Goal: Task Accomplishment & Management: Use online tool/utility

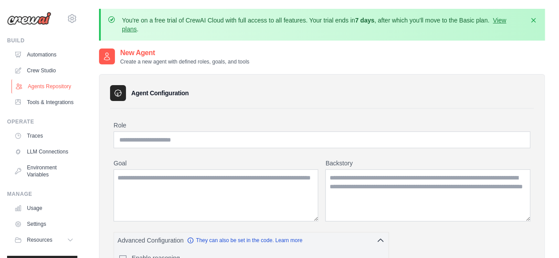
click at [36, 90] on link "Agents Repository" at bounding box center [44, 87] width 67 height 14
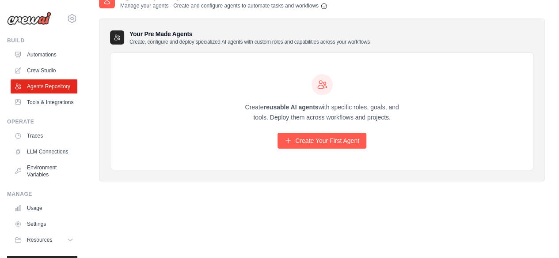
scroll to position [57, 0]
click at [44, 110] on link "Tools & Integrations" at bounding box center [44, 102] width 67 height 14
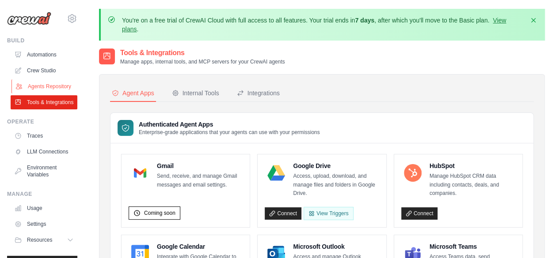
click at [35, 91] on link "Agents Repository" at bounding box center [44, 87] width 67 height 14
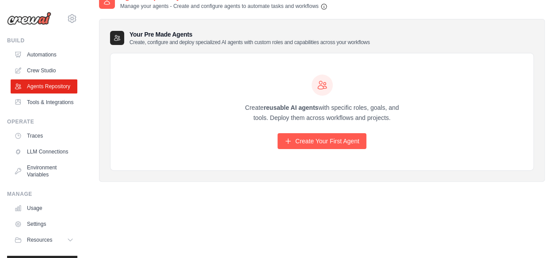
scroll to position [57, 0]
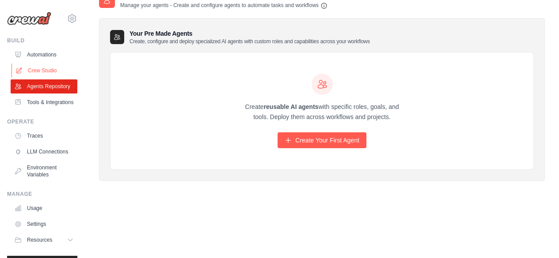
click at [47, 72] on link "Crew Studio" at bounding box center [44, 71] width 67 height 14
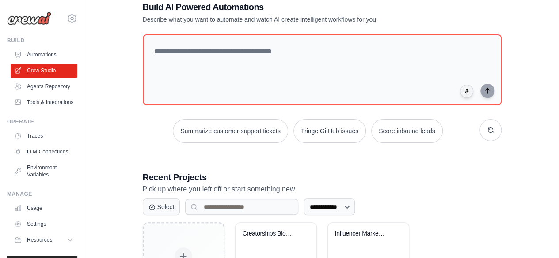
scroll to position [133, 0]
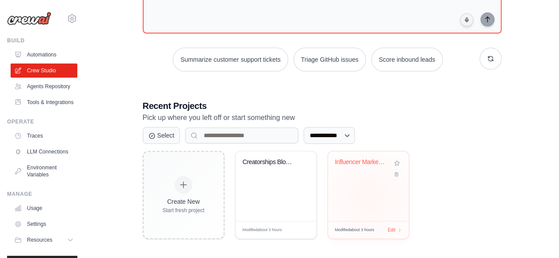
click at [370, 196] on div "Influencer Marketing Blog Database ..." at bounding box center [368, 187] width 81 height 70
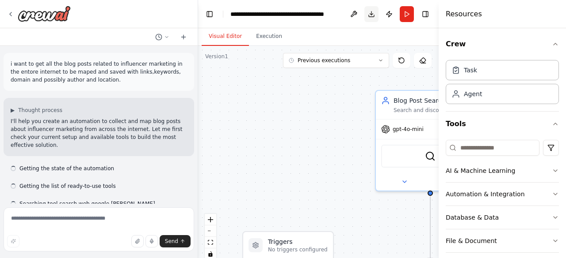
scroll to position [706, 0]
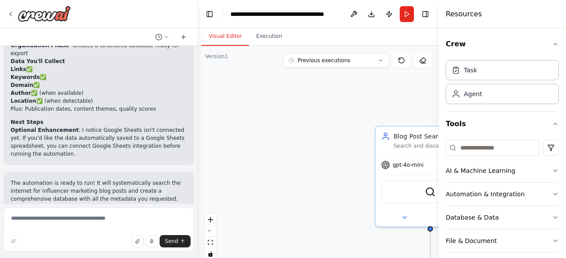
drag, startPoint x: 329, startPoint y: 101, endPoint x: 329, endPoint y: 137, distance: 35.8
click at [329, 137] on div ".deletable-edge-delete-btn { width: 20px; height: 20px; border: 0px solid #ffff…" at bounding box center [318, 156] width 240 height 221
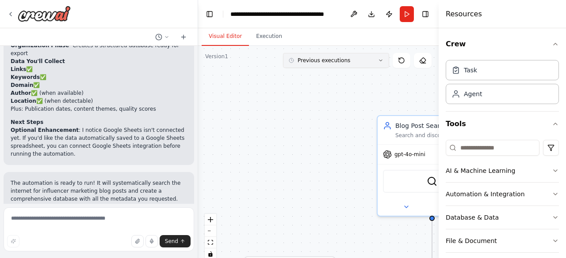
drag, startPoint x: 328, startPoint y: 122, endPoint x: 308, endPoint y: 59, distance: 66.1
click at [334, 88] on div ".deletable-edge-delete-btn { width: 20px; height: 20px; border: 0px solid #ffff…" at bounding box center [318, 156] width 240 height 221
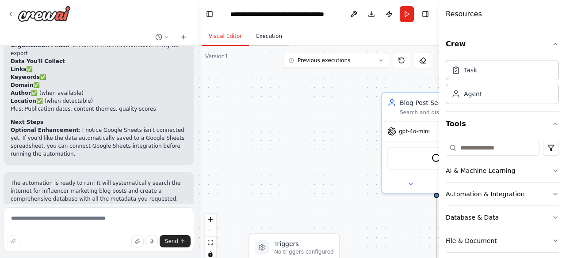
click at [266, 37] on button "Execution" at bounding box center [269, 36] width 40 height 19
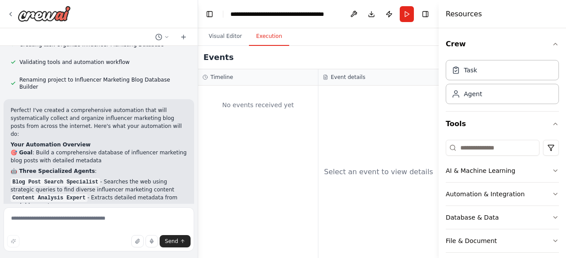
scroll to position [441, 0]
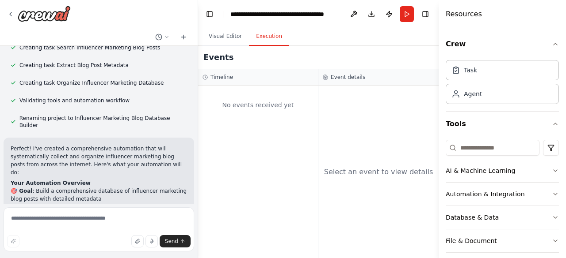
click at [338, 80] on h3 "Event details" at bounding box center [347, 77] width 34 height 7
click at [242, 78] on div "Timeline" at bounding box center [257, 77] width 111 height 7
click at [471, 98] on div "Agent" at bounding box center [501, 94] width 113 height 20
click at [472, 98] on div "Agent" at bounding box center [501, 94] width 113 height 20
drag, startPoint x: 472, startPoint y: 98, endPoint x: 477, endPoint y: 73, distance: 25.2
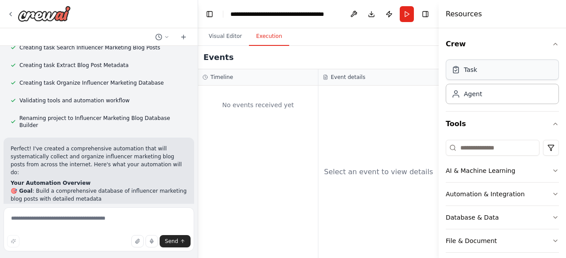
click at [477, 73] on div "Task Agent" at bounding box center [501, 81] width 113 height 48
click at [473, 99] on div "Agent" at bounding box center [501, 94] width 113 height 20
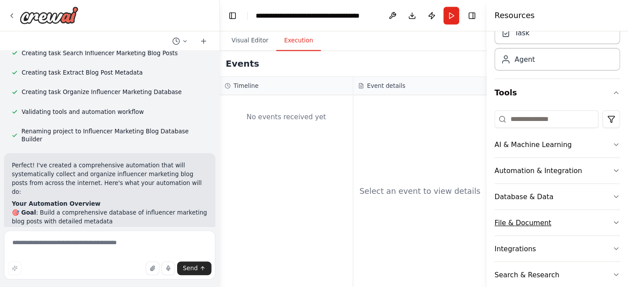
scroll to position [0, 0]
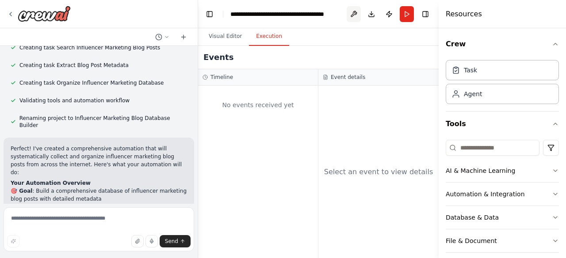
click at [352, 12] on button at bounding box center [353, 14] width 14 height 16
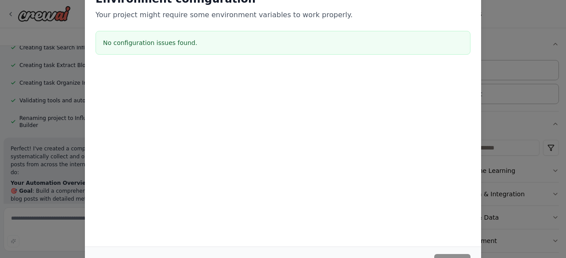
click at [515, 81] on div "Environment configuration Your project might require some environment variables…" at bounding box center [283, 129] width 566 height 258
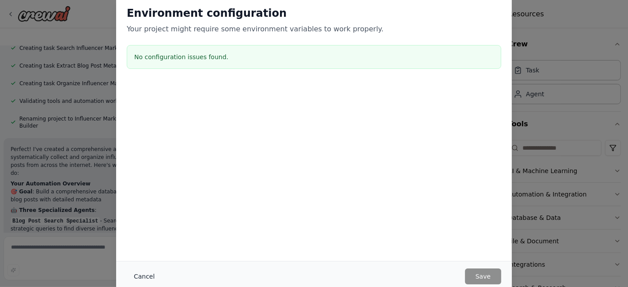
click at [142, 258] on button "Cancel" at bounding box center [144, 277] width 35 height 16
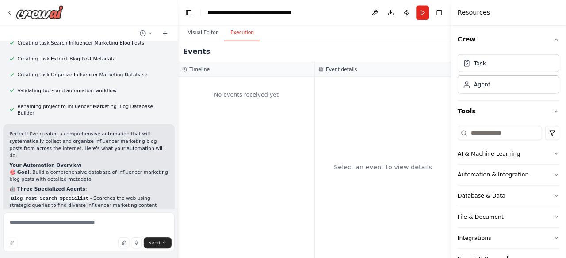
scroll to position [441, 0]
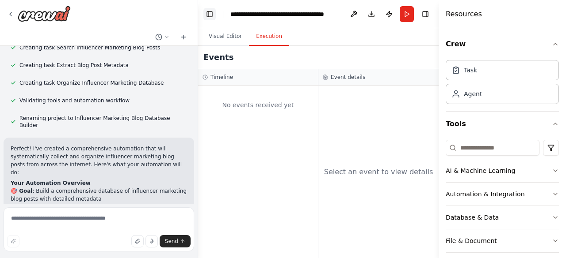
click at [210, 11] on button "Toggle Left Sidebar" at bounding box center [209, 14] width 12 height 12
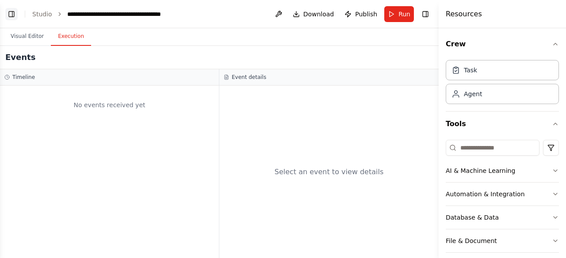
click at [12, 13] on button "Toggle Left Sidebar" at bounding box center [11, 14] width 12 height 12
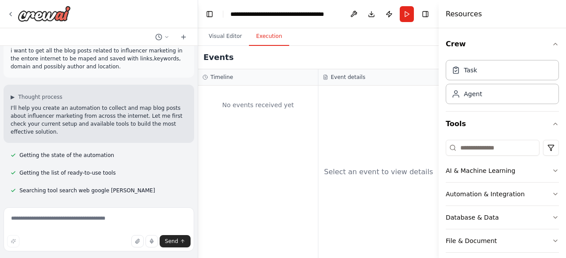
scroll to position [0, 0]
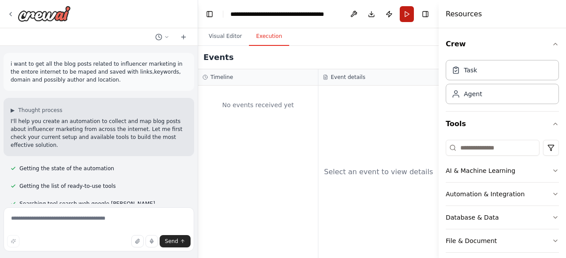
click at [403, 19] on button "Run" at bounding box center [406, 14] width 14 height 16
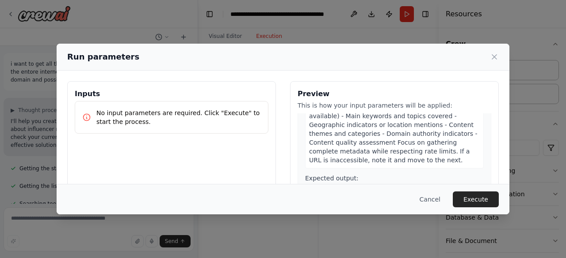
scroll to position [353, 0]
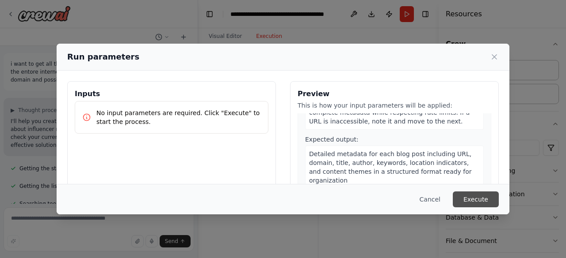
click at [485, 202] on button "Execute" at bounding box center [475, 200] width 46 height 16
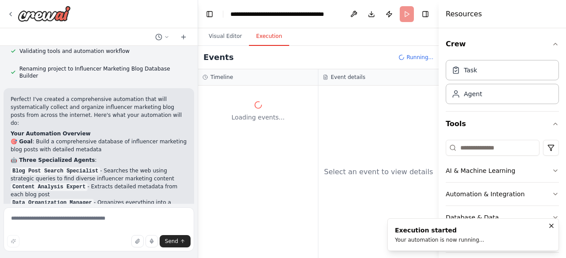
scroll to position [530, 0]
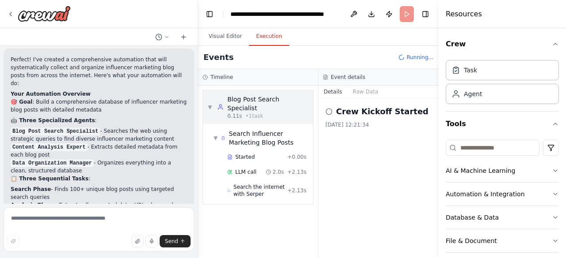
click at [254, 100] on div "Blog Post Search Specialist" at bounding box center [267, 104] width 81 height 18
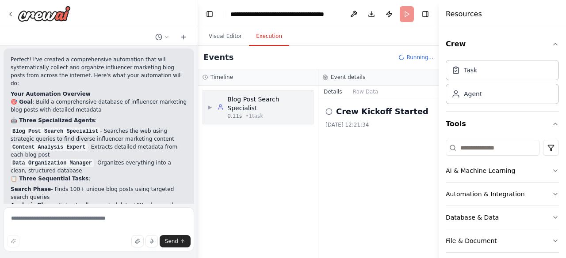
click at [254, 100] on div "Blog Post Search Specialist" at bounding box center [267, 104] width 81 height 18
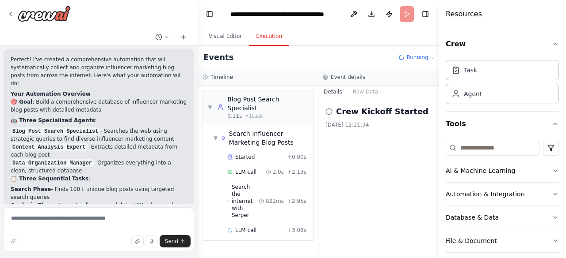
click at [380, 116] on h2 "Crew Kickoff Started" at bounding box center [382, 112] width 92 height 12
click at [330, 110] on icon at bounding box center [328, 111] width 7 height 7
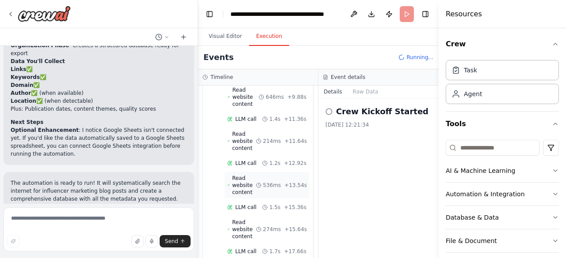
scroll to position [981, 0]
click at [361, 94] on button "Raw Data" at bounding box center [365, 92] width 36 height 12
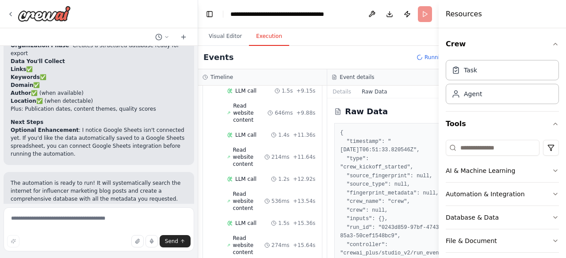
scroll to position [847, 0]
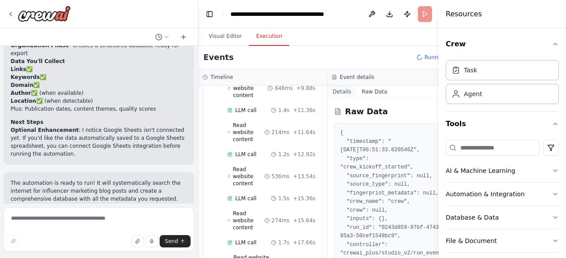
click at [340, 95] on button "Details" at bounding box center [341, 92] width 29 height 12
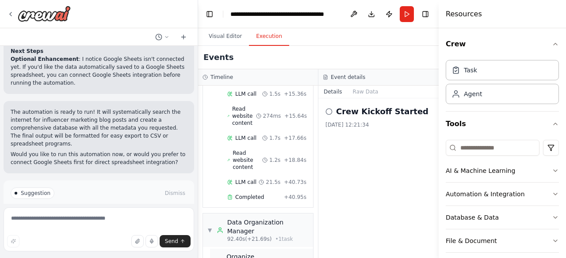
scroll to position [1134, 0]
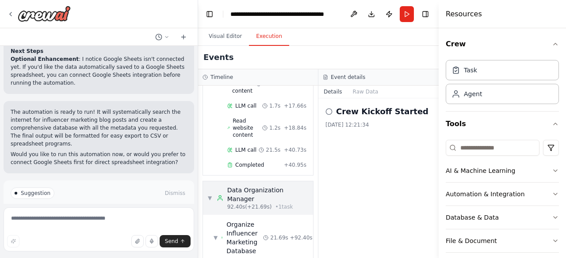
click at [244, 186] on div "Data Organization Manager" at bounding box center [267, 195] width 81 height 18
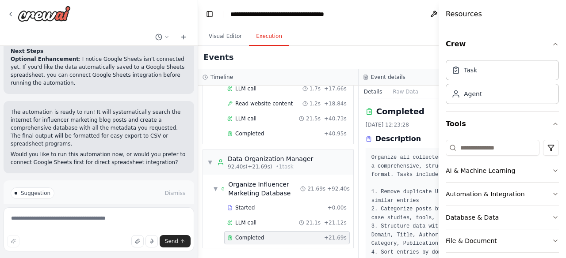
scroll to position [775, 0]
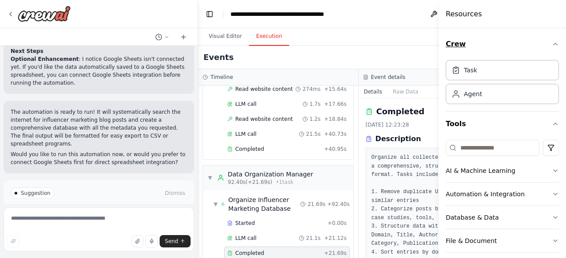
click at [551, 44] on icon "button" at bounding box center [554, 44] width 7 height 7
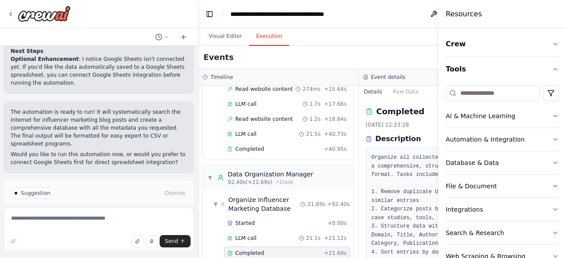
click at [388, 50] on div "Events" at bounding box center [358, 57] width 320 height 23
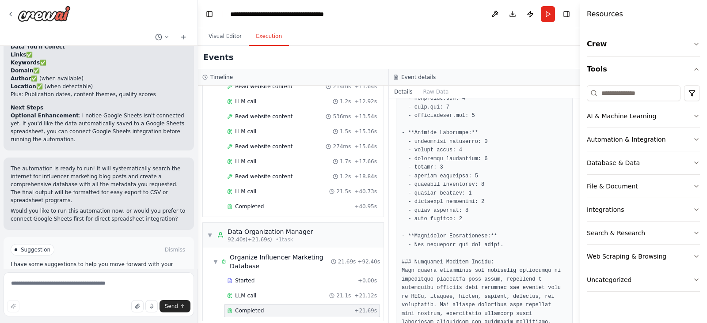
scroll to position [1071, 0]
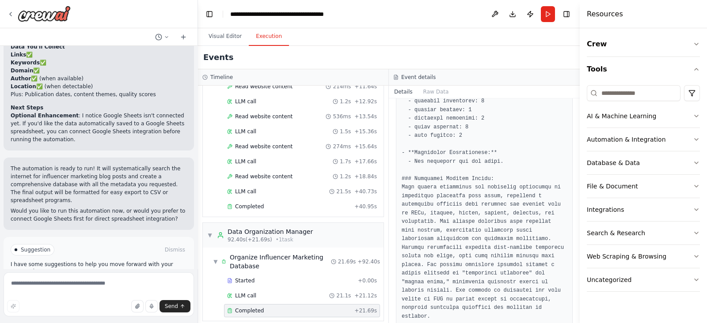
drag, startPoint x: 406, startPoint y: 289, endPoint x: 521, endPoint y: 289, distance: 114.9
drag, startPoint x: 413, startPoint y: 296, endPoint x: 501, endPoint y: 299, distance: 88.4
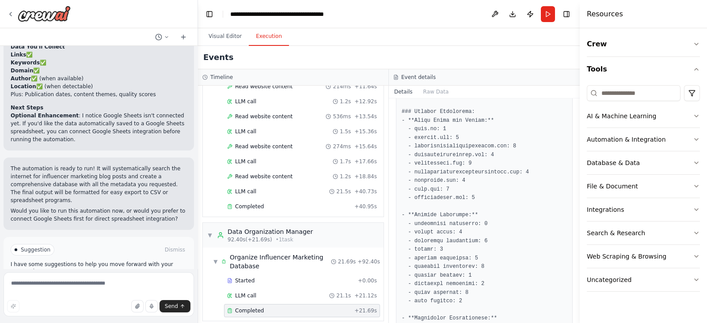
scroll to position [961, 0]
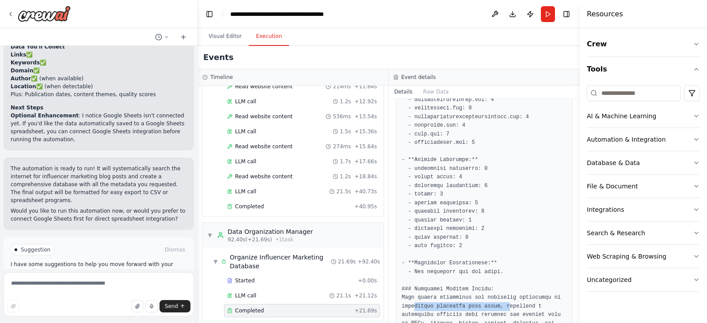
drag, startPoint x: 414, startPoint y: 252, endPoint x: 501, endPoint y: 254, distance: 87.1
drag, startPoint x: 415, startPoint y: 265, endPoint x: 505, endPoint y: 262, distance: 90.2
drag, startPoint x: 528, startPoint y: 265, endPoint x: 449, endPoint y: 268, distance: 78.7
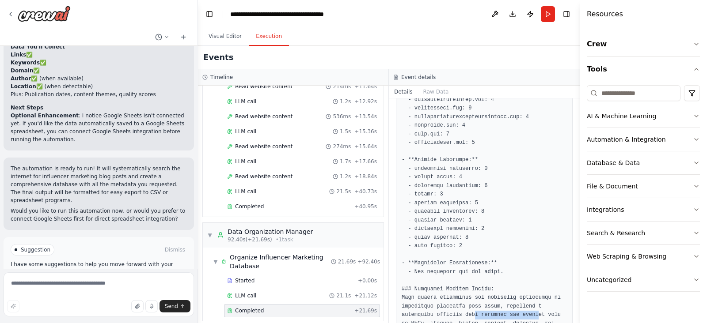
drag, startPoint x: 419, startPoint y: 270, endPoint x: 495, endPoint y: 270, distance: 76.0
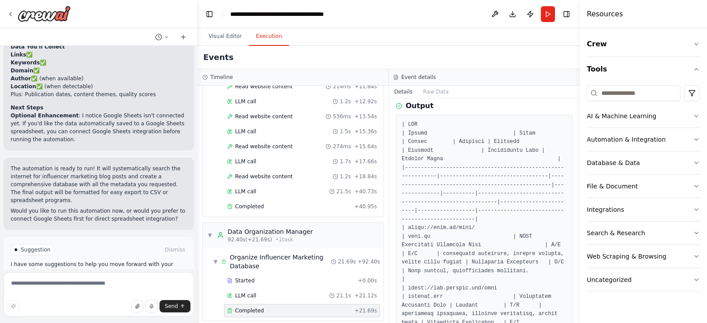
scroll to position [220, 0]
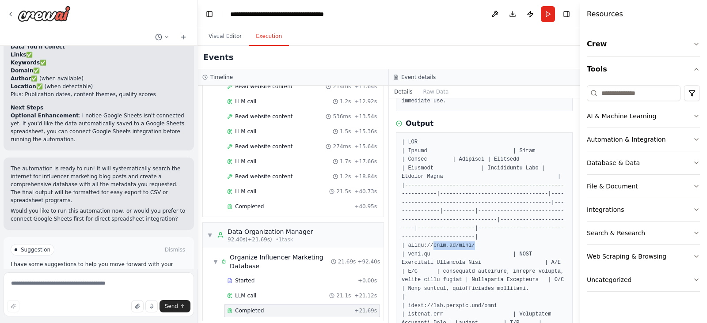
drag, startPoint x: 467, startPoint y: 237, endPoint x: 429, endPoint y: 237, distance: 38.4
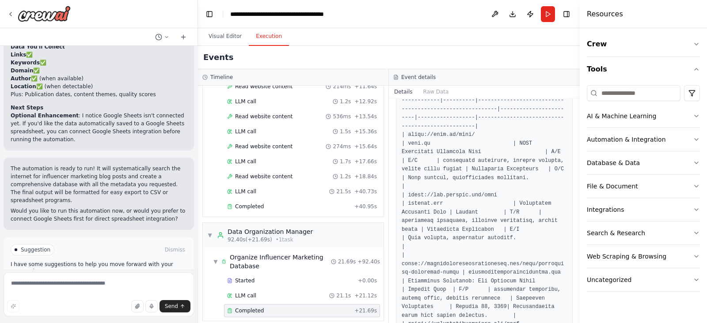
scroll to position [386, 0]
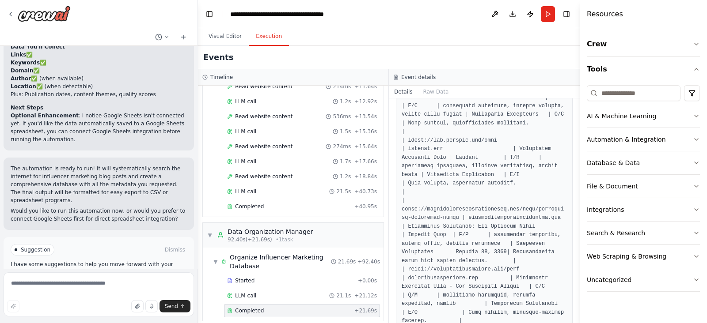
click at [92, 258] on span "Improve automation" at bounding box center [103, 287] width 54 height 7
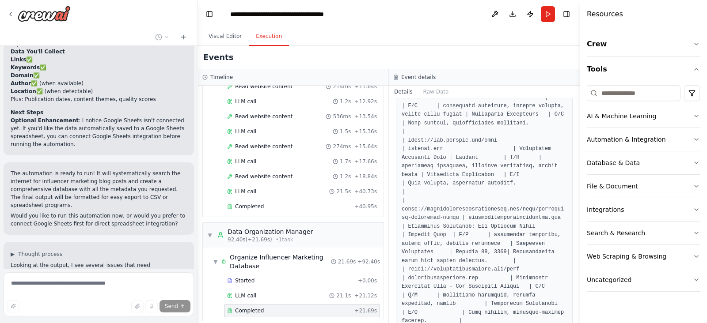
scroll to position [828, 0]
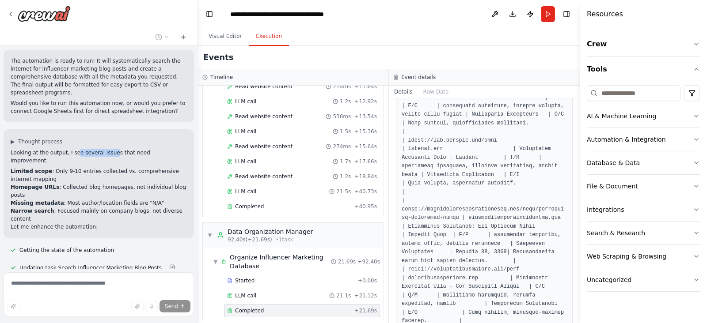
drag, startPoint x: 73, startPoint y: 114, endPoint x: 106, endPoint y: 114, distance: 33.1
click at [106, 149] on p "Looking at the output, I see several issues that need improvement:" at bounding box center [99, 157] width 176 height 16
drag, startPoint x: 24, startPoint y: 124, endPoint x: 122, endPoint y: 124, distance: 97.6
click at [122, 167] on li "Limited scope : Only 9-10 entries collected vs. comprehensive internet mapping" at bounding box center [99, 175] width 176 height 16
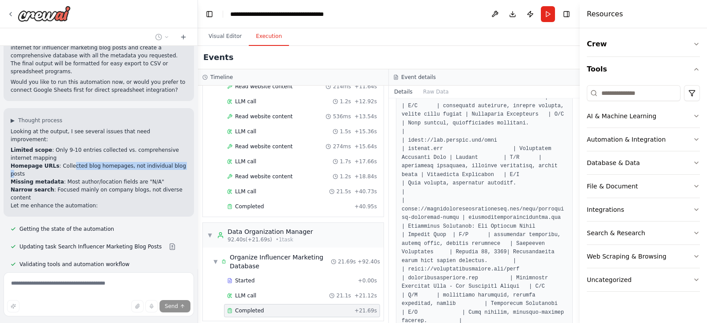
drag, startPoint x: 65, startPoint y: 120, endPoint x: 169, endPoint y: 120, distance: 104.7
click at [169, 162] on li "Homepage URLs : Collected blog homepages, not individual blog posts" at bounding box center [99, 170] width 176 height 16
click at [104, 129] on div "i want to get all the blog posts related to influencer marketing in the entore …" at bounding box center [98, 157] width 197 height 223
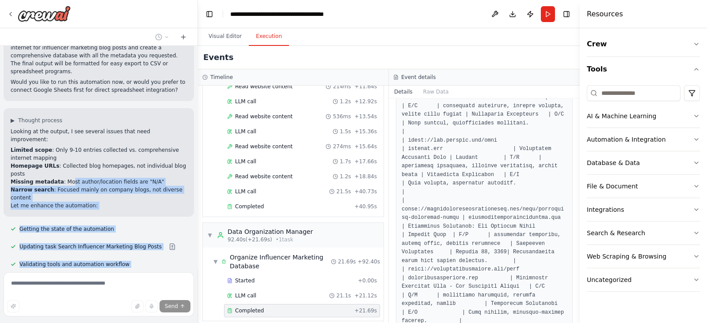
scroll to position [1027, 0]
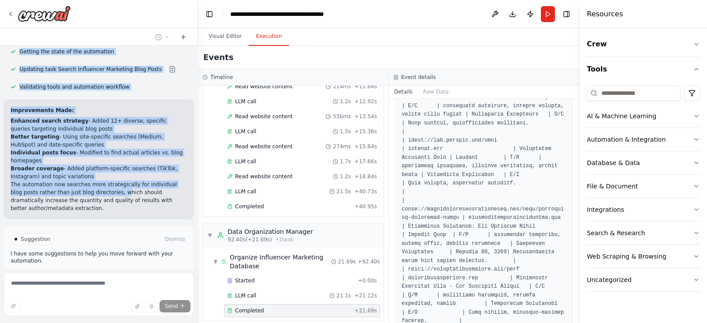
click at [98, 181] on p "The automation now searches more strategically for individual blog posts rather…" at bounding box center [99, 197] width 176 height 32
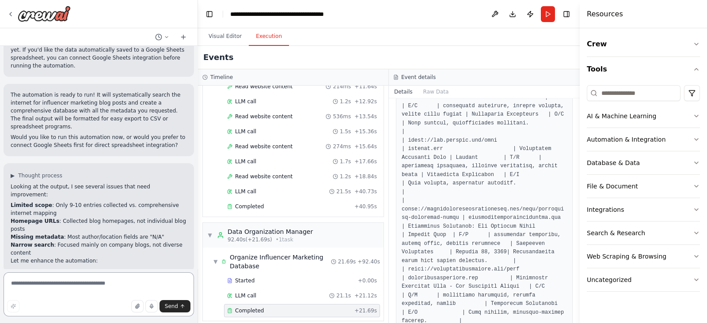
scroll to position [794, 0]
drag, startPoint x: 57, startPoint y: 190, endPoint x: 115, endPoint y: 190, distance: 57.4
click at [115, 242] on li "Narrow search : Focused mainly on company blogs, not diverse content" at bounding box center [99, 250] width 176 height 16
drag, startPoint x: 27, startPoint y: 198, endPoint x: 61, endPoint y: 198, distance: 34.0
click at [61, 258] on p "Let me enhance the automation:" at bounding box center [99, 262] width 176 height 8
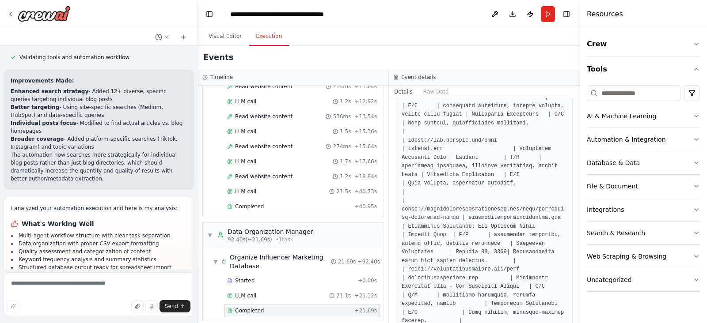
scroll to position [1052, 0]
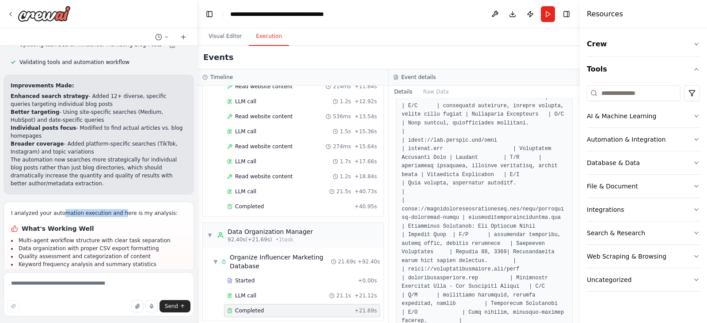
drag, startPoint x: 59, startPoint y: 150, endPoint x: 115, endPoint y: 150, distance: 55.7
click at [115, 209] on p "I analyzed your automation execution and here is my analysis:" at bounding box center [98, 213] width 175 height 8
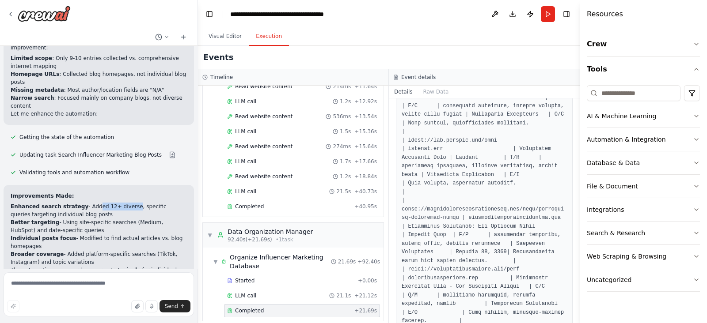
drag, startPoint x: 88, startPoint y: 143, endPoint x: 121, endPoint y: 143, distance: 33.1
click at [121, 203] on li "Enhanced search strategy - Added 12+ diverse, specific queries targeting indivi…" at bounding box center [99, 211] width 176 height 16
drag, startPoint x: 10, startPoint y: 149, endPoint x: 55, endPoint y: 149, distance: 45.1
click at [55, 185] on div "Improvements Made: Enhanced search strategy - Added 12+ diverse, specific queri…" at bounding box center [99, 245] width 190 height 120
drag, startPoint x: 74, startPoint y: 158, endPoint x: 116, endPoint y: 158, distance: 42.0
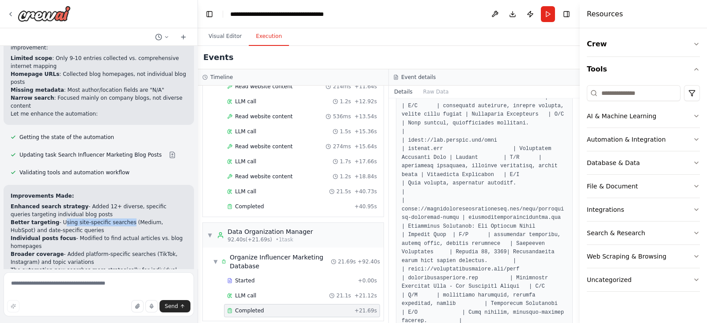
click at [116, 219] on li "Better targeting - Using site-specific searches (Medium, HubSpot) and date-spec…" at bounding box center [99, 227] width 176 height 16
drag, startPoint x: 29, startPoint y: 171, endPoint x: 44, endPoint y: 169, distance: 15.7
click at [44, 203] on ol "Enhanced search strategy - Added 12+ diverse, specific queries targeting indivi…" at bounding box center [99, 235] width 176 height 64
drag, startPoint x: 80, startPoint y: 173, endPoint x: 111, endPoint y: 173, distance: 30.9
click at [111, 235] on li "Individual posts focus - Modified to find actual articles vs. blog homepages" at bounding box center [99, 243] width 176 height 16
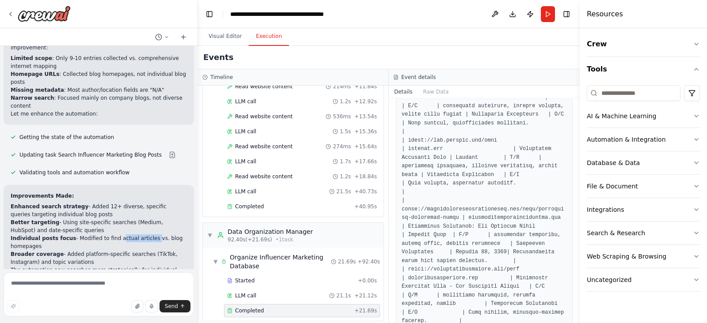
drag, startPoint x: 140, startPoint y: 175, endPoint x: 109, endPoint y: 175, distance: 30.9
click at [109, 235] on li "Individual posts focus - Modified to find actual articles vs. blog homepages" at bounding box center [99, 243] width 176 height 16
drag, startPoint x: 28, startPoint y: 182, endPoint x: 23, endPoint y: 182, distance: 4.9
click at [23, 235] on li "Individual posts focus - Modified to find actual articles vs. blog homepages" at bounding box center [99, 243] width 176 height 16
drag, startPoint x: 100, startPoint y: 191, endPoint x: 123, endPoint y: 192, distance: 23.0
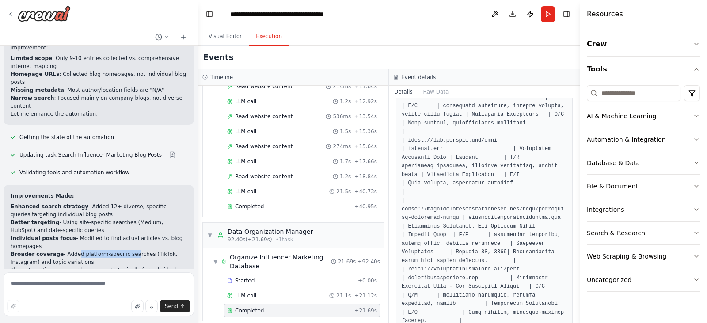
click at [123, 251] on li "Broader coverage - Added platform-specific searches (TikTok, Instagram) and top…" at bounding box center [99, 259] width 176 height 16
drag, startPoint x: 47, startPoint y: 198, endPoint x: 65, endPoint y: 198, distance: 18.1
click at [65, 251] on li "Broader coverage - Added platform-specific searches (TikTok, Instagram) and top…" at bounding box center [99, 259] width 176 height 16
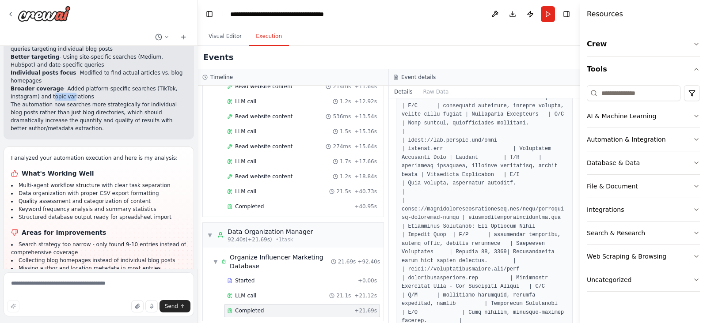
scroll to position [1162, 0]
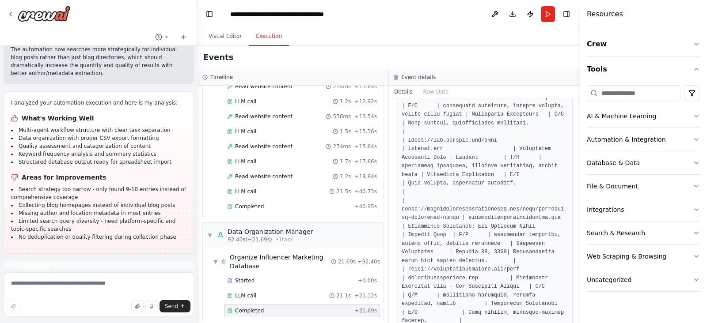
click at [103, 258] on span "Run Automation" at bounding box center [102, 311] width 43 height 7
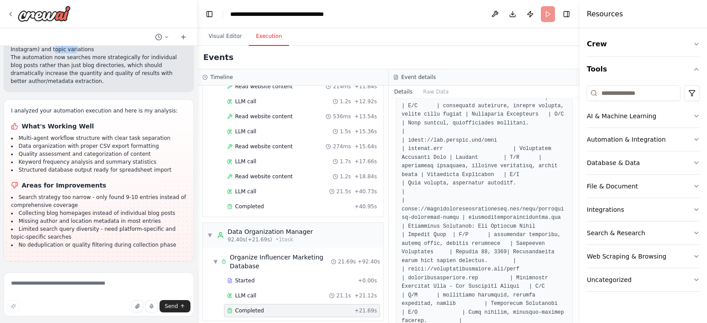
scroll to position [1091, 0]
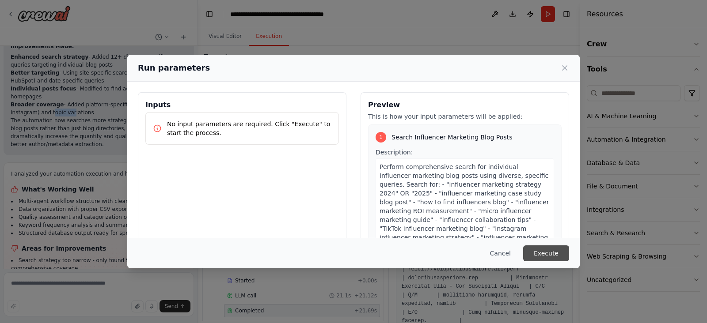
click at [548, 253] on button "Execute" at bounding box center [546, 254] width 46 height 16
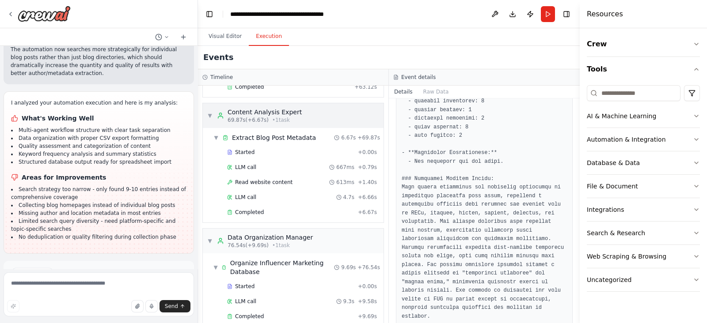
scroll to position [400, 0]
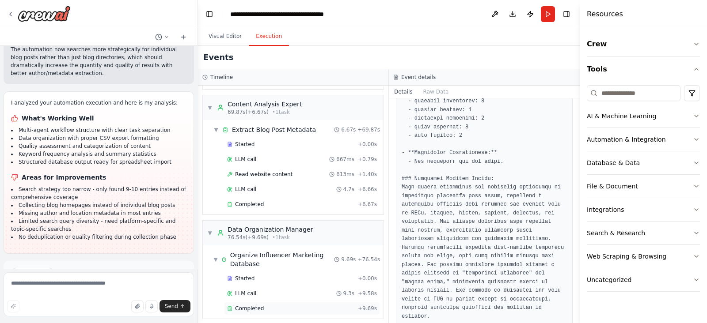
click at [265, 258] on div "Completed" at bounding box center [290, 308] width 127 height 7
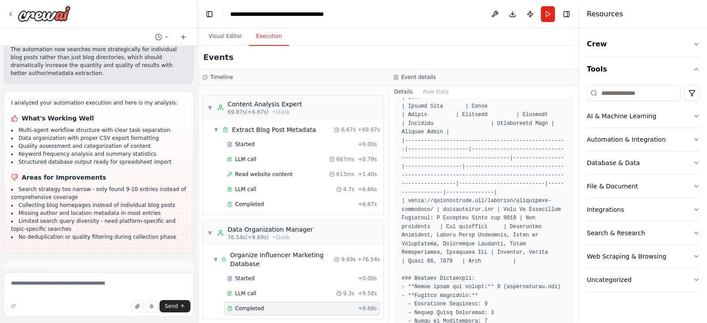
scroll to position [247, 0]
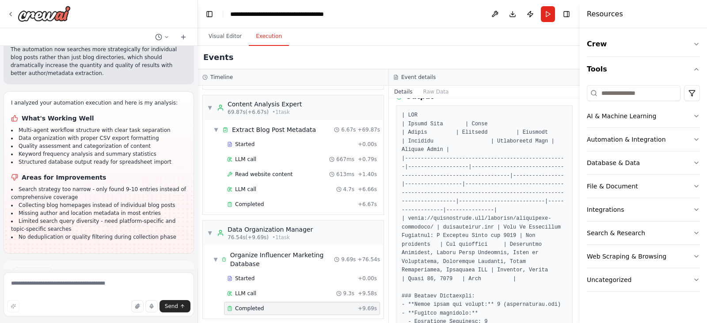
click at [87, 258] on span "Improve automation" at bounding box center [103, 311] width 54 height 7
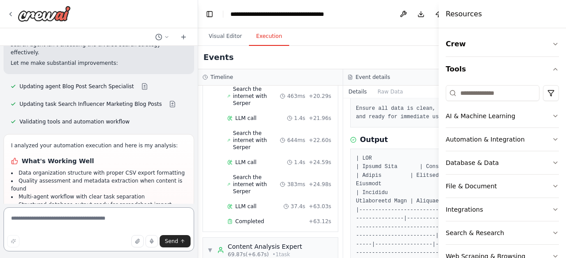
scroll to position [1501, 0]
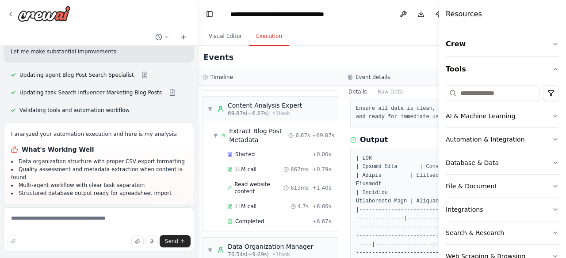
scroll to position [614, 0]
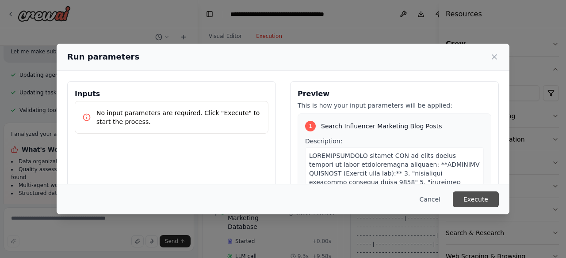
click at [478, 196] on button "Execute" at bounding box center [475, 200] width 46 height 16
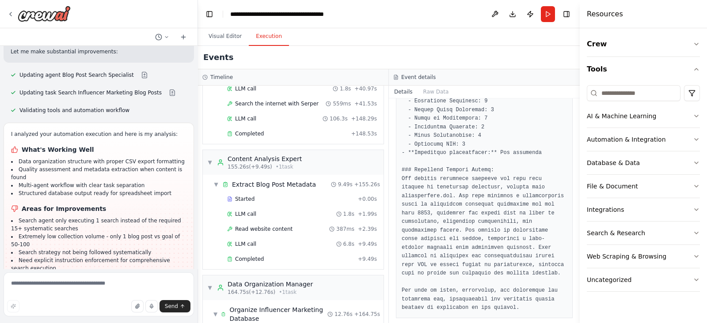
scroll to position [549, 0]
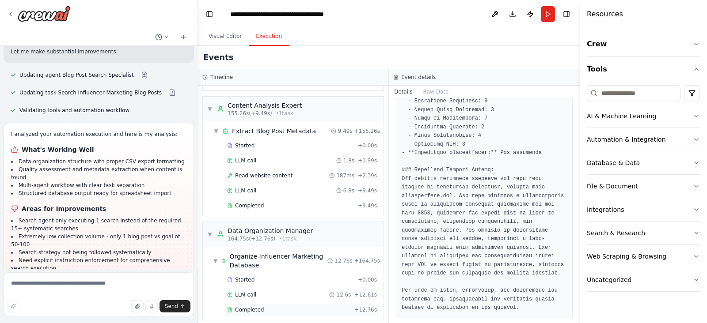
click at [269, 258] on div "Completed" at bounding box center [289, 310] width 124 height 7
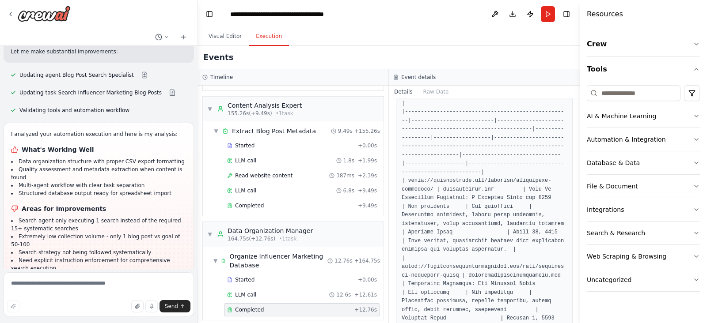
scroll to position [303, 0]
drag, startPoint x: 433, startPoint y: 188, endPoint x: 501, endPoint y: 186, distance: 68.1
drag, startPoint x: 421, startPoint y: 197, endPoint x: 475, endPoint y: 197, distance: 53.9
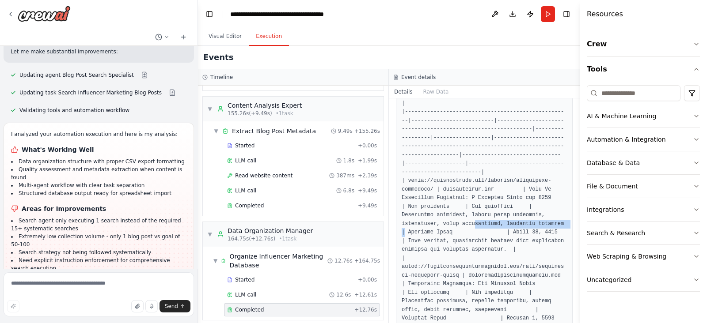
drag, startPoint x: 412, startPoint y: 213, endPoint x: 501, endPoint y: 213, distance: 89.7
drag, startPoint x: 425, startPoint y: 259, endPoint x: 494, endPoint y: 255, distance: 69.1
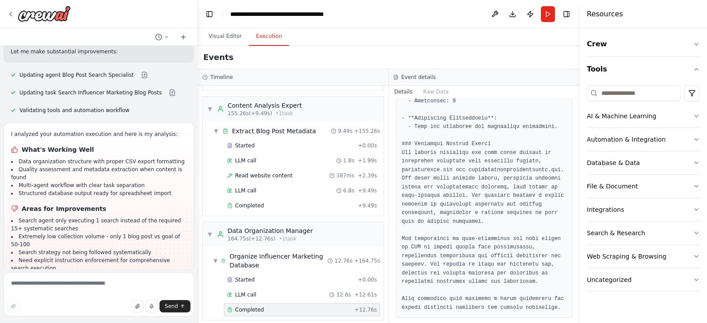
scroll to position [1453, 0]
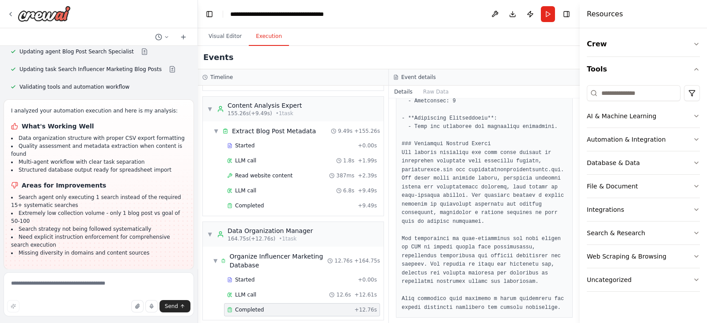
click at [91, 258] on span "Improve automation" at bounding box center [103, 327] width 54 height 7
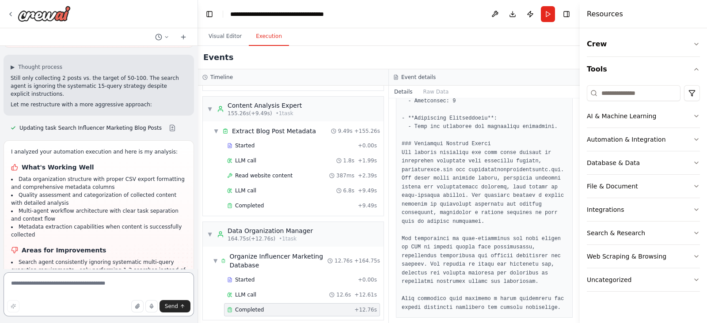
scroll to position [1748, 0]
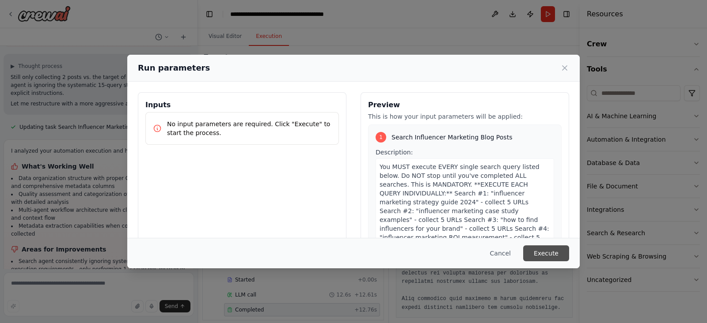
click at [545, 255] on button "Execute" at bounding box center [546, 254] width 46 height 16
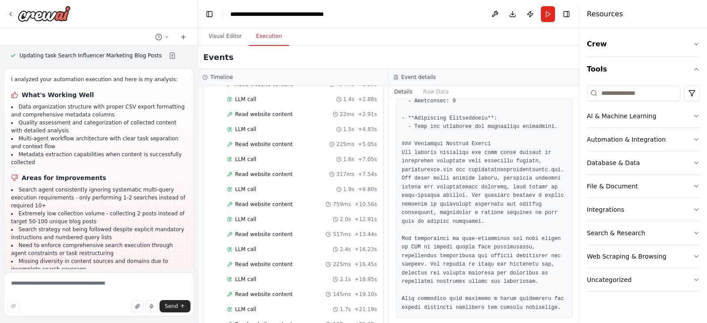
scroll to position [668, 0]
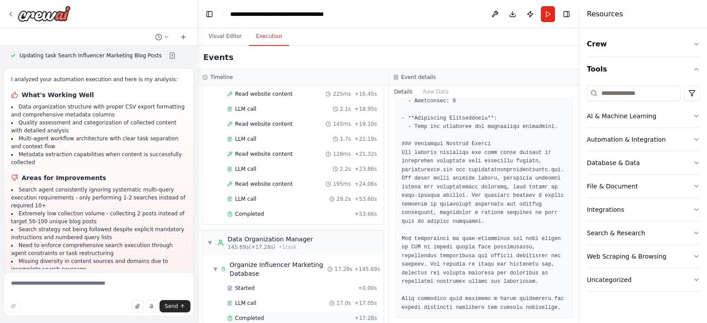
click at [271, 258] on div "Completed" at bounding box center [289, 318] width 124 height 7
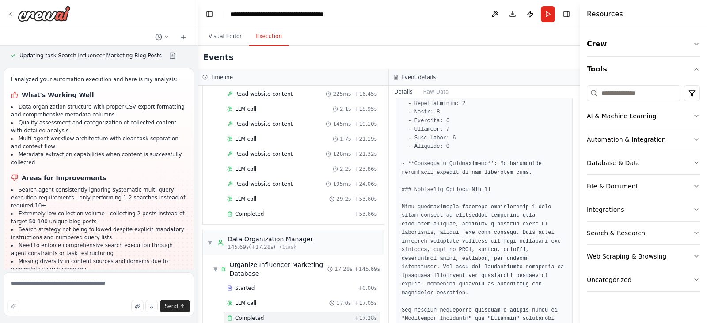
scroll to position [1261, 0]
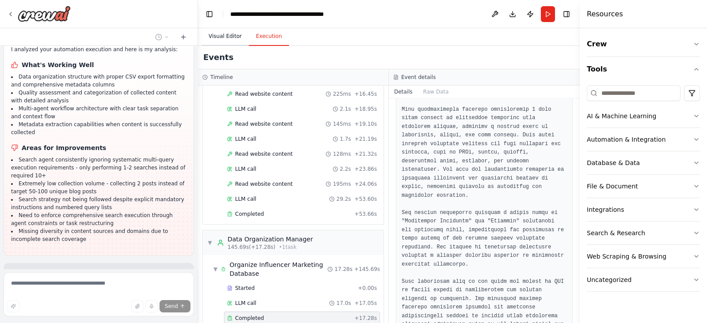
scroll to position [1817, 0]
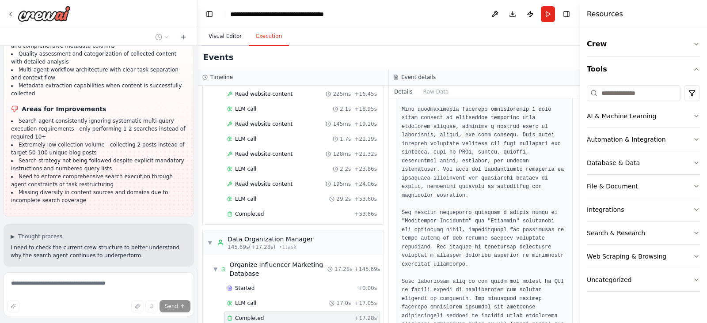
click at [223, 38] on button "Visual Editor" at bounding box center [224, 36] width 47 height 19
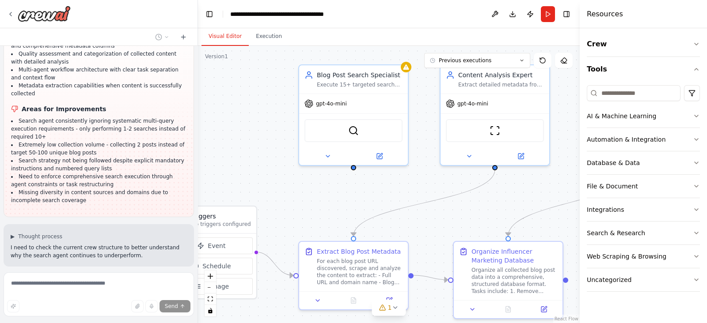
drag, startPoint x: 341, startPoint y: 182, endPoint x: 258, endPoint y: 154, distance: 87.2
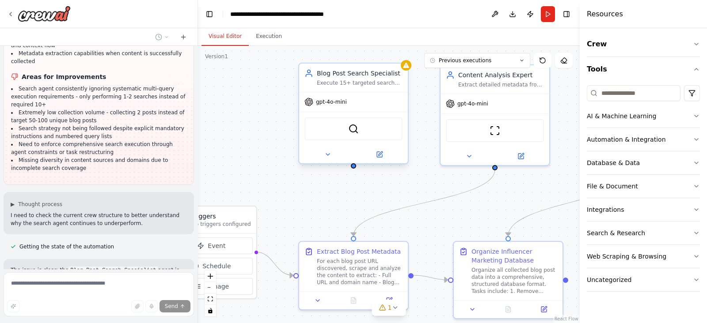
click at [334, 104] on span "gpt-4o-mini" at bounding box center [331, 102] width 31 height 7
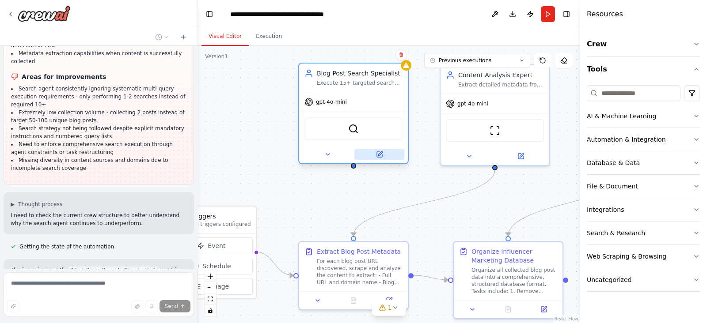
click at [380, 157] on icon at bounding box center [379, 154] width 7 height 7
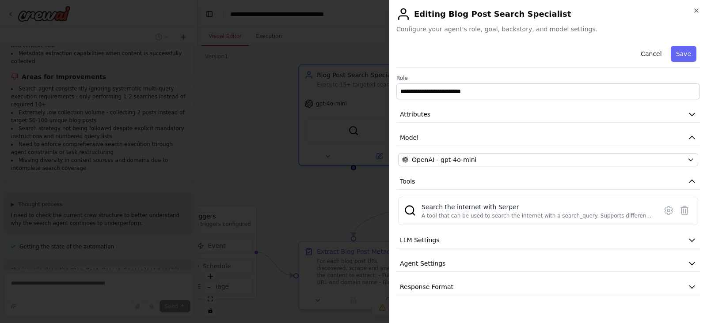
scroll to position [1867, 0]
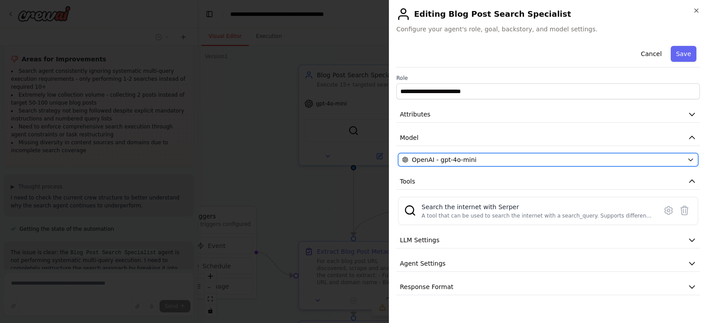
click at [462, 162] on span "OpenAI - gpt-4o-mini" at bounding box center [444, 160] width 65 height 9
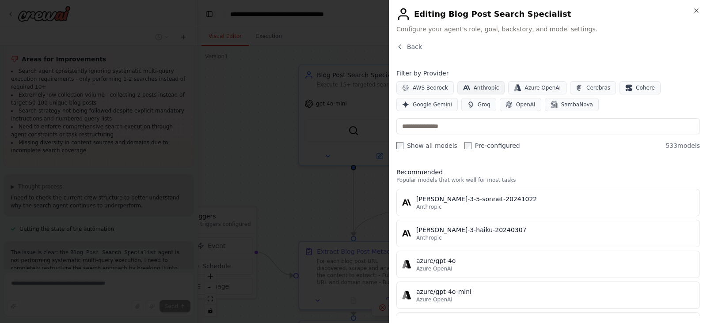
click at [484, 85] on span "Anthropic" at bounding box center [487, 87] width 26 height 7
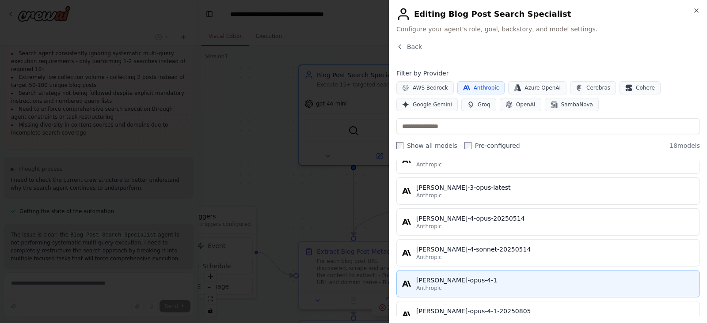
scroll to position [331, 0]
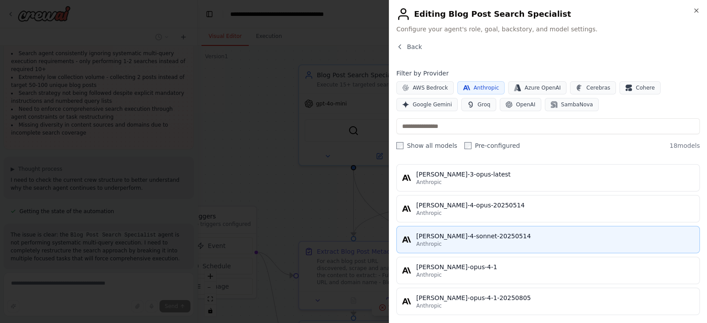
click at [495, 226] on button "claude-4-sonnet-20250514 Anthropic" at bounding box center [548, 239] width 304 height 27
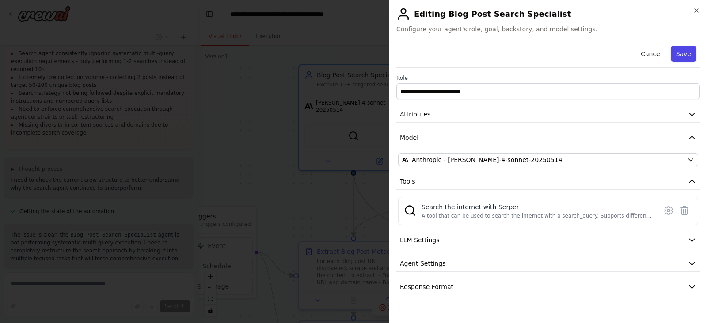
click at [565, 54] on button "Save" at bounding box center [684, 54] width 26 height 16
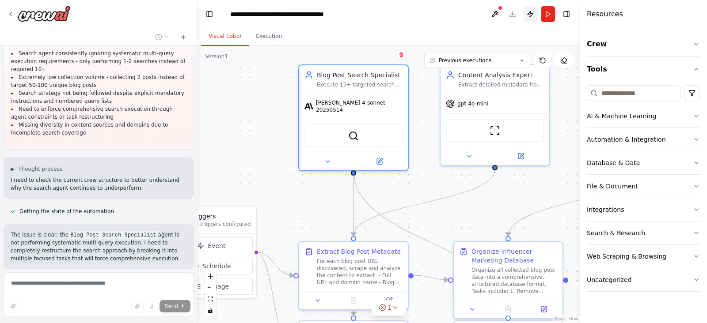
scroll to position [1902, 0]
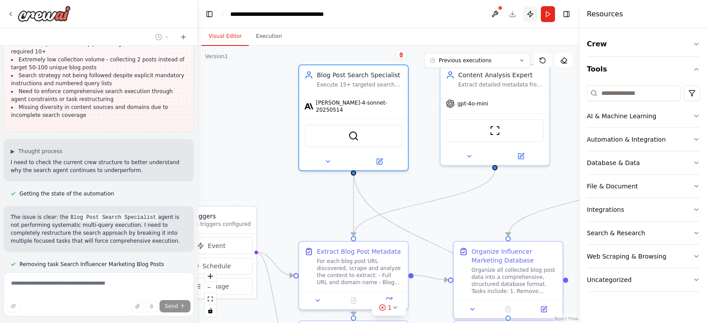
click at [529, 18] on button "Publish" at bounding box center [530, 14] width 14 height 16
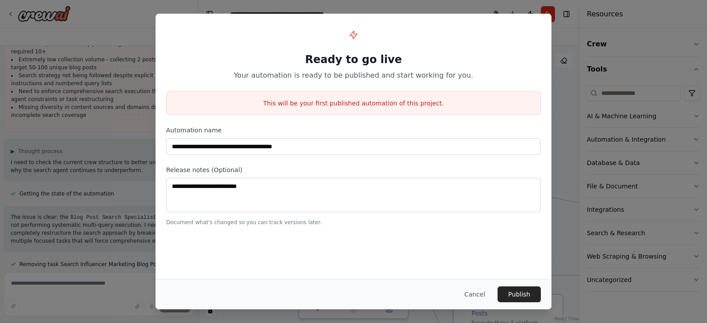
scroll to position [1920, 0]
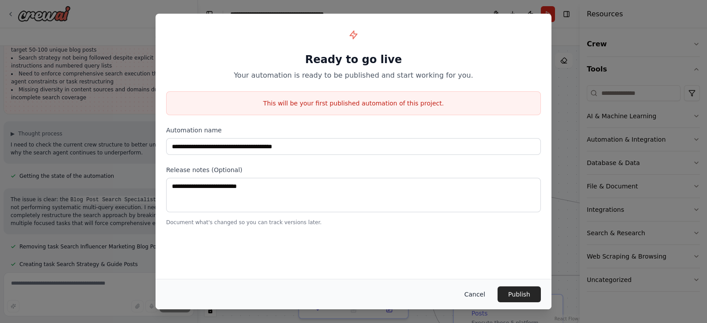
click at [483, 258] on button "Cancel" at bounding box center [474, 295] width 35 height 16
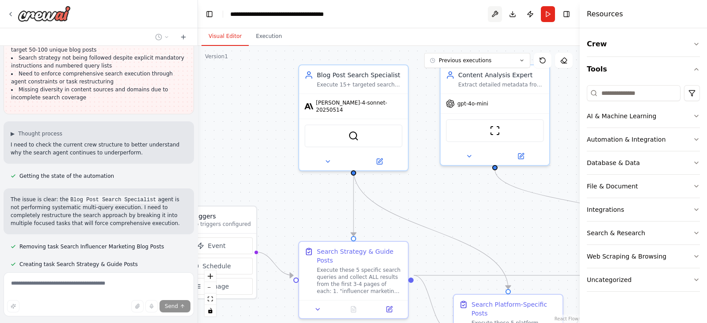
click at [490, 14] on button at bounding box center [495, 14] width 14 height 16
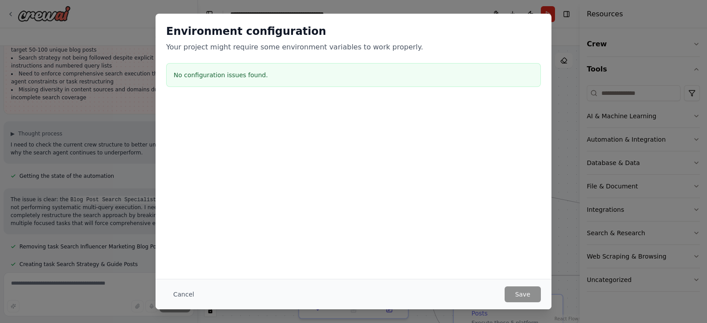
click at [561, 207] on div "Environment configuration Your project might require some environment variables…" at bounding box center [353, 161] width 707 height 323
click at [175, 258] on button "Cancel" at bounding box center [183, 295] width 35 height 16
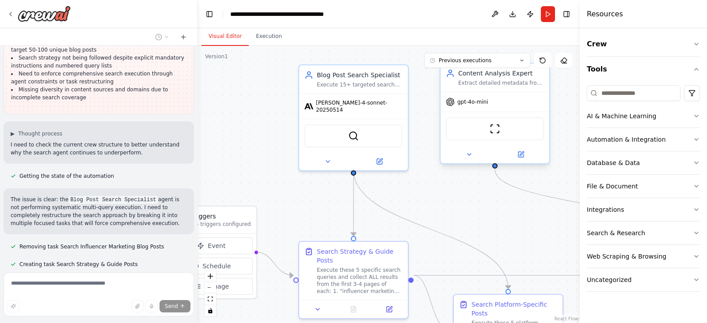
click at [472, 104] on span "gpt-4o-mini" at bounding box center [472, 102] width 31 height 7
click at [523, 156] on icon at bounding box center [520, 154] width 5 height 5
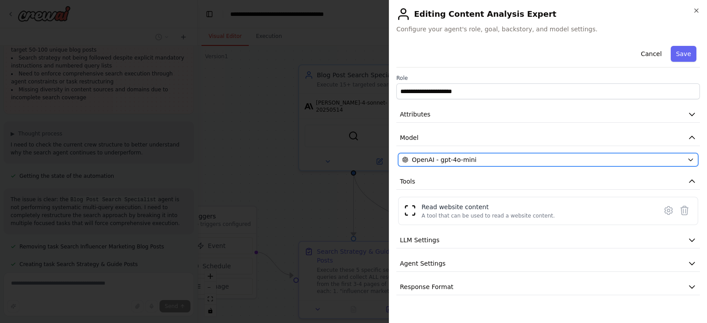
click at [477, 161] on div "OpenAI - gpt-4o-mini" at bounding box center [542, 160] width 281 height 9
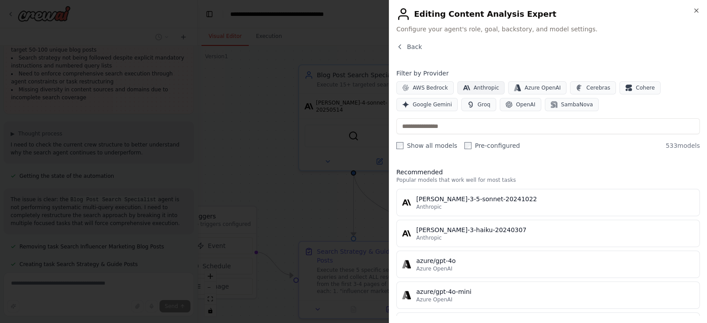
click at [485, 91] on button "Anthropic" at bounding box center [481, 87] width 48 height 13
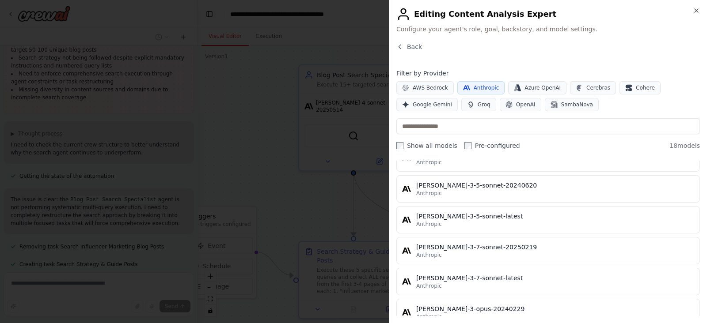
scroll to position [276, 0]
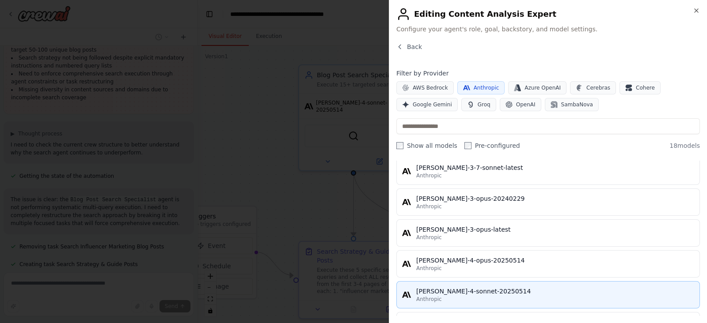
click at [496, 258] on button "claude-4-sonnet-20250514 Anthropic" at bounding box center [548, 294] width 304 height 27
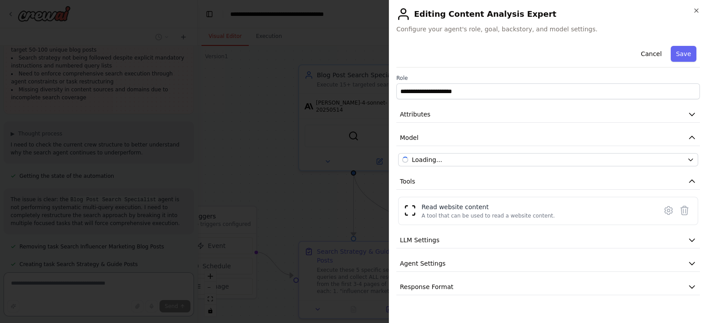
scroll to position [1978, 0]
click at [565, 52] on button "Save" at bounding box center [684, 54] width 26 height 16
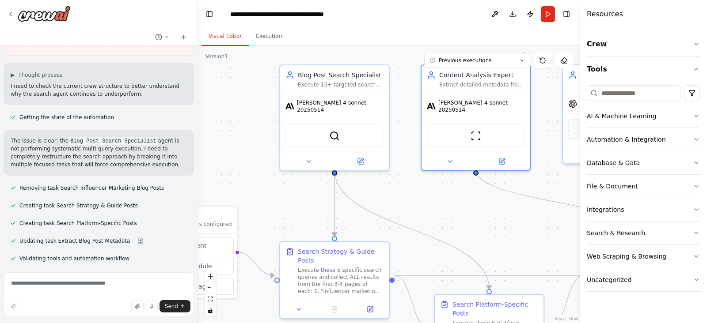
drag, startPoint x: 508, startPoint y: 228, endPoint x: 413, endPoint y: 224, distance: 95.1
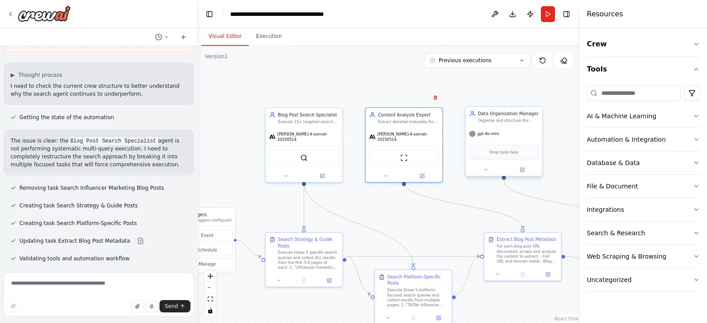
click at [497, 137] on div "gpt-4o-mini" at bounding box center [503, 134] width 77 height 14
click at [520, 171] on icon at bounding box center [522, 170] width 4 height 4
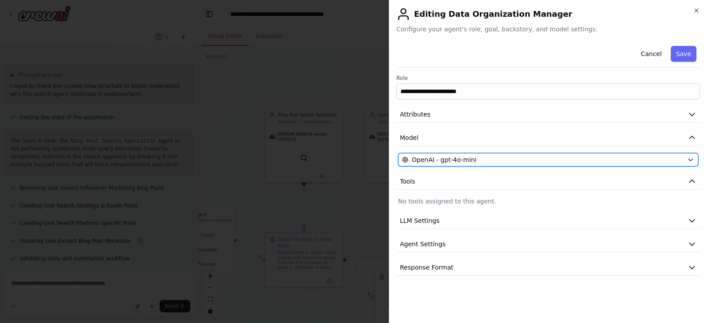
click at [464, 160] on span "OpenAI - gpt-4o-mini" at bounding box center [444, 160] width 65 height 9
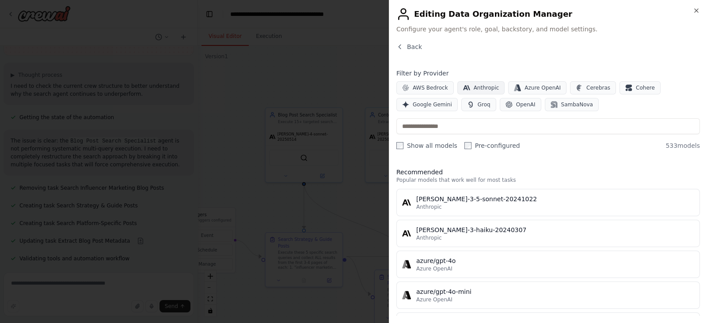
click at [464, 82] on button "Anthropic" at bounding box center [481, 87] width 48 height 13
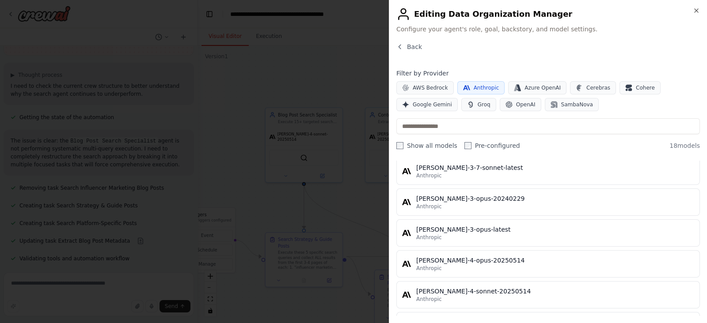
scroll to position [331, 0]
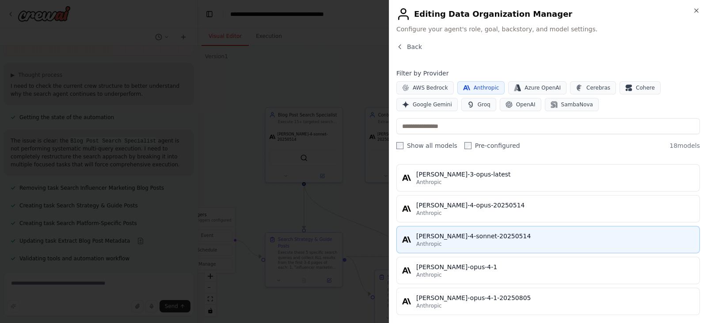
click at [506, 241] on div "Anthropic" at bounding box center [555, 244] width 278 height 7
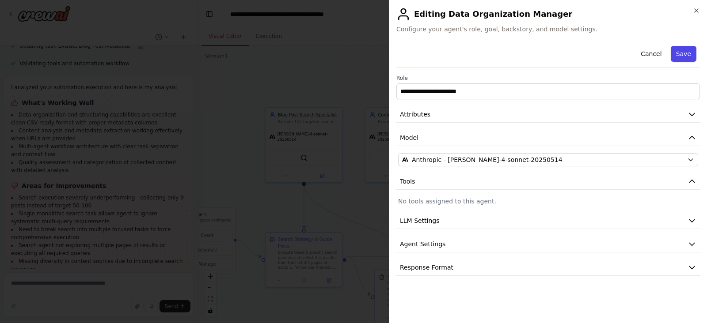
click at [565, 53] on button "Save" at bounding box center [684, 54] width 26 height 16
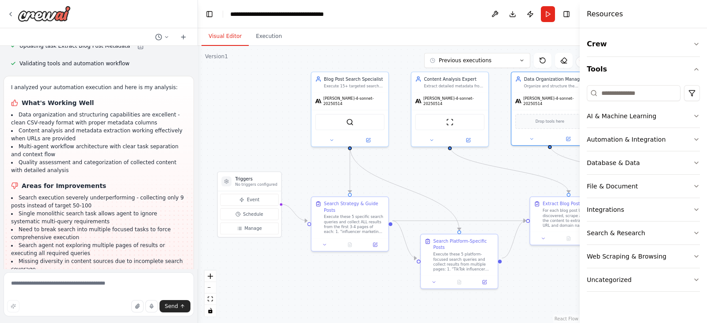
drag, startPoint x: 435, startPoint y: 205, endPoint x: 480, endPoint y: 172, distance: 55.1
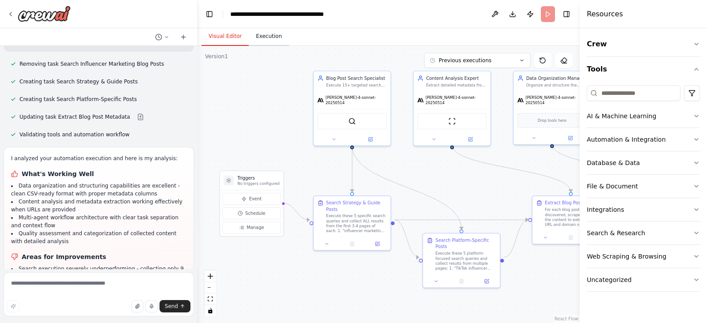
click at [277, 42] on button "Execution" at bounding box center [269, 36] width 40 height 19
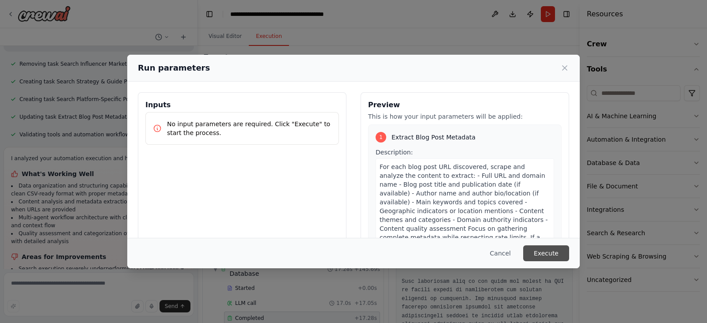
click at [553, 249] on button "Execute" at bounding box center [546, 254] width 46 height 16
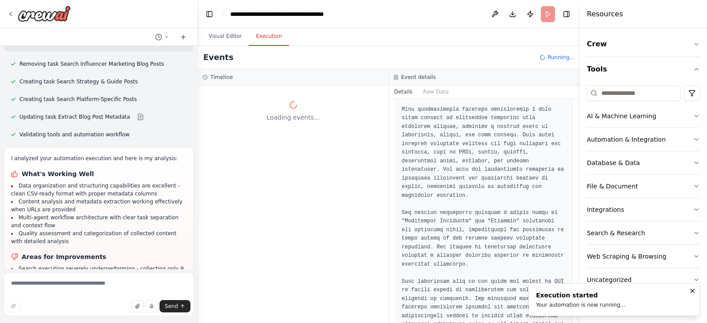
scroll to position [0, 0]
click at [223, 38] on button "Visual Editor" at bounding box center [224, 36] width 47 height 19
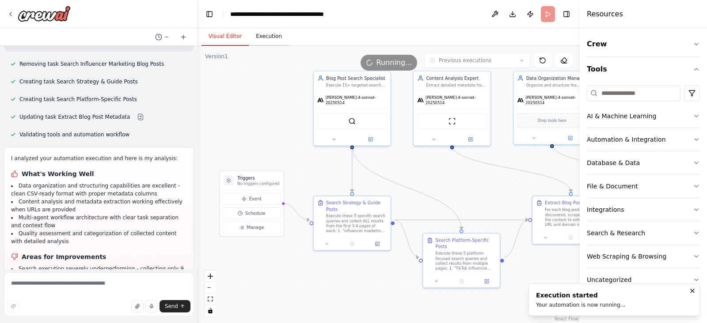
click at [265, 36] on button "Execution" at bounding box center [269, 36] width 40 height 19
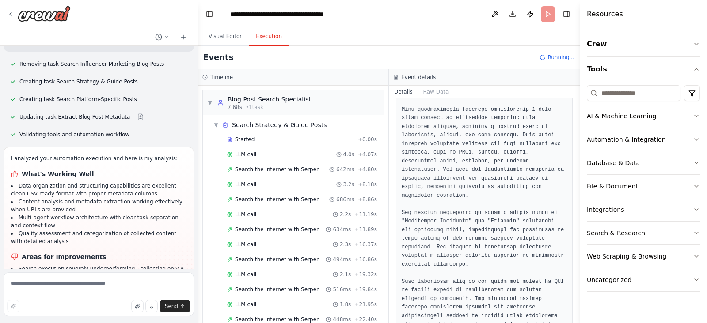
scroll to position [2174, 0]
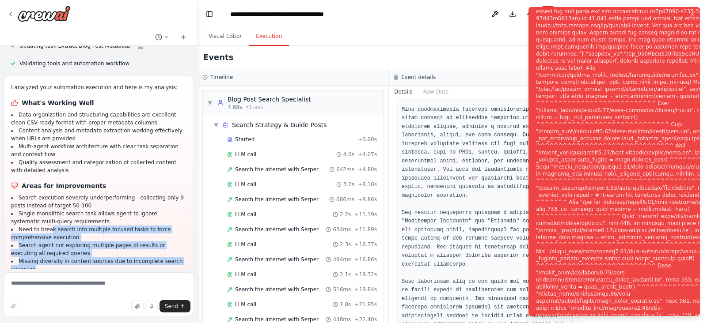
drag, startPoint x: 49, startPoint y: 208, endPoint x: 140, endPoint y: 189, distance: 93.4
click at [140, 189] on div "I analyzed your automation execution and here is my analysis: What's Working We…" at bounding box center [99, 181] width 190 height 210
click at [119, 258] on li "Missing diversity in content sources due to incomplete search coverage" at bounding box center [98, 266] width 175 height 16
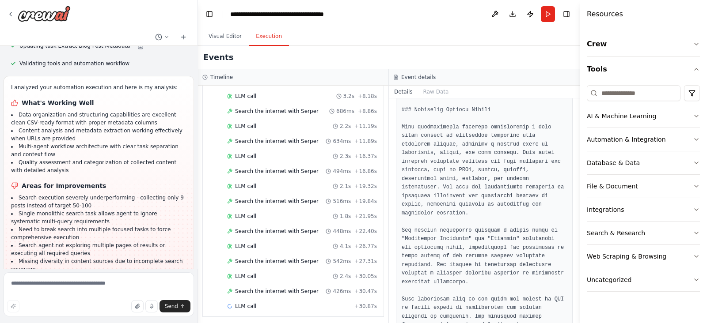
scroll to position [1261, 0]
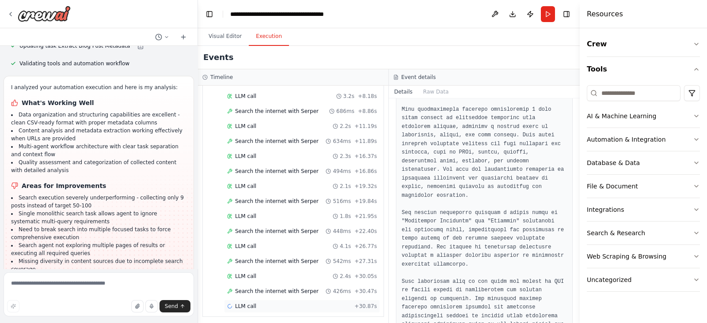
click at [289, 258] on div "LLM call + 30.87s" at bounding box center [302, 306] width 156 height 13
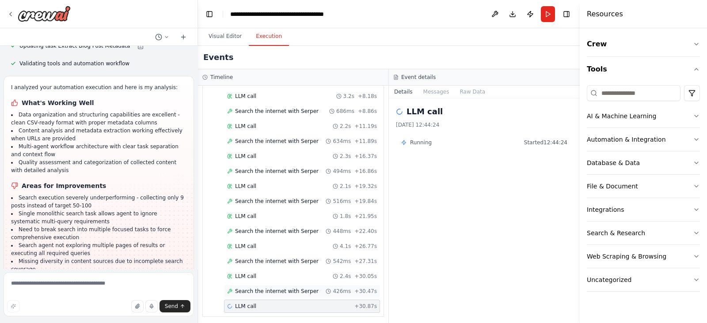
click at [267, 258] on div "Search the internet with Serper 426ms + 30.47s" at bounding box center [302, 291] width 156 height 13
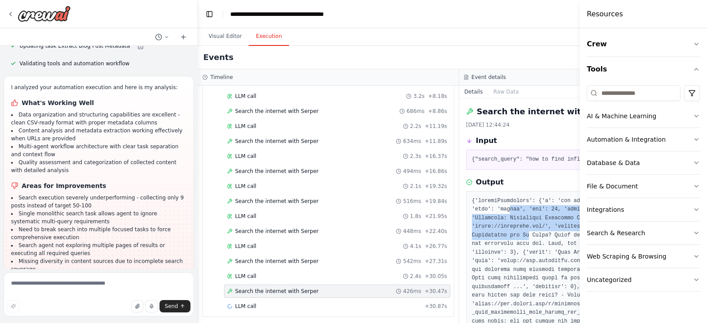
drag, startPoint x: 494, startPoint y: 211, endPoint x: 511, endPoint y: 235, distance: 29.5
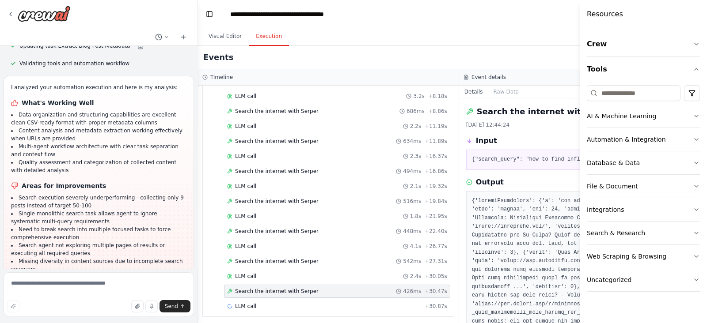
drag, startPoint x: 478, startPoint y: 236, endPoint x: 526, endPoint y: 244, distance: 48.3
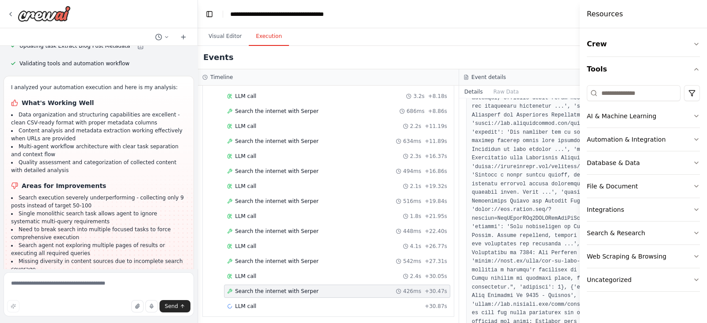
scroll to position [0, 0]
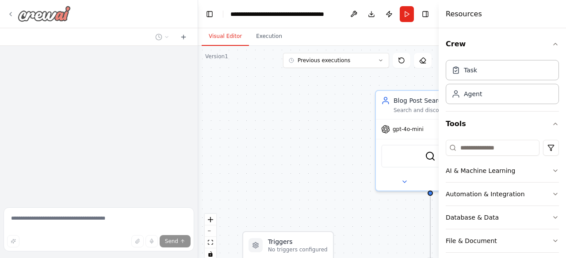
click at [35, 15] on img at bounding box center [44, 14] width 53 height 16
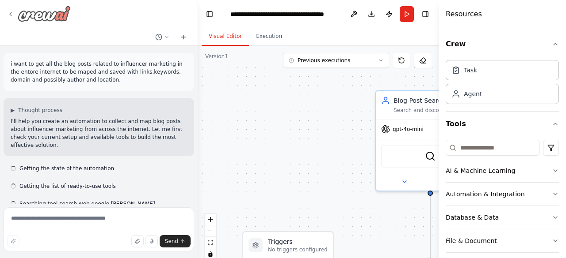
scroll to position [706, 0]
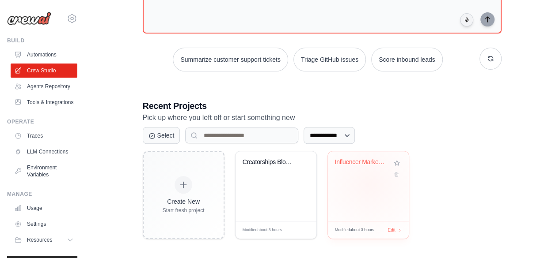
click at [369, 183] on div "Influencer Marketing Blog Database ..." at bounding box center [368, 187] width 81 height 70
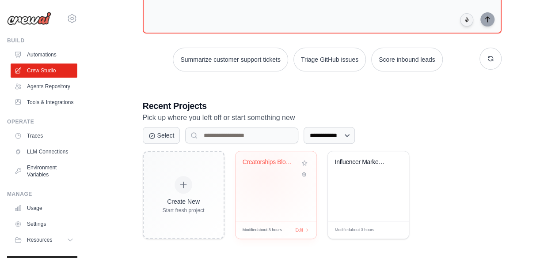
click at [264, 176] on div "Creatorships Blog Content Strategy ..." at bounding box center [276, 169] width 67 height 20
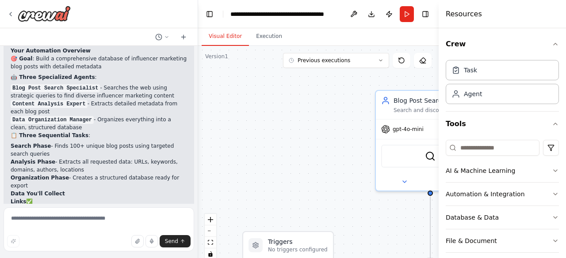
scroll to position [529, 0]
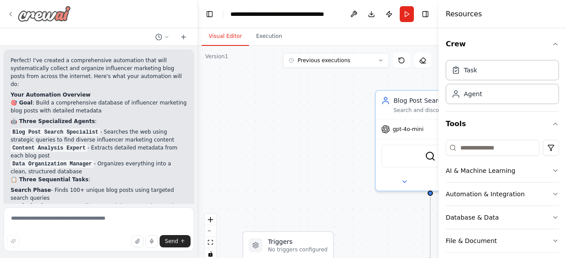
click at [14, 15] on icon at bounding box center [10, 14] width 7 height 7
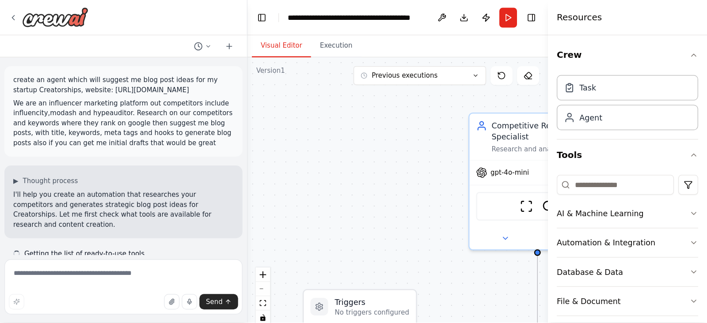
scroll to position [669, 0]
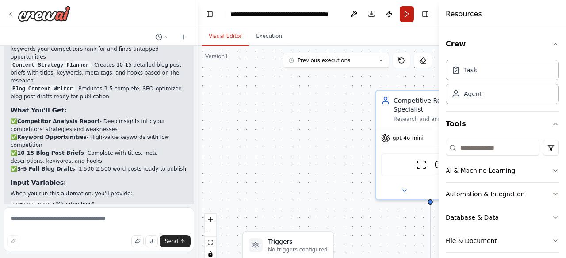
click at [407, 15] on button "Run" at bounding box center [406, 14] width 14 height 16
click at [255, 41] on button "Execution" at bounding box center [269, 36] width 40 height 19
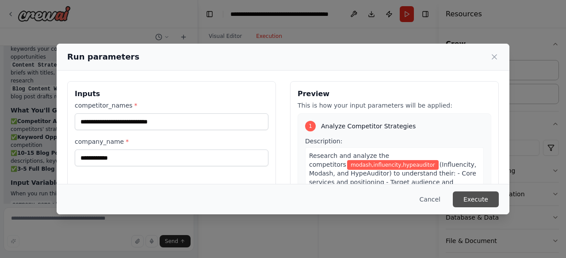
click at [471, 200] on button "Execute" at bounding box center [475, 200] width 46 height 16
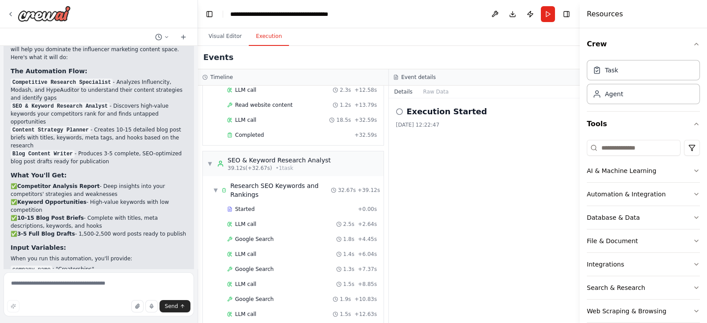
scroll to position [84, 0]
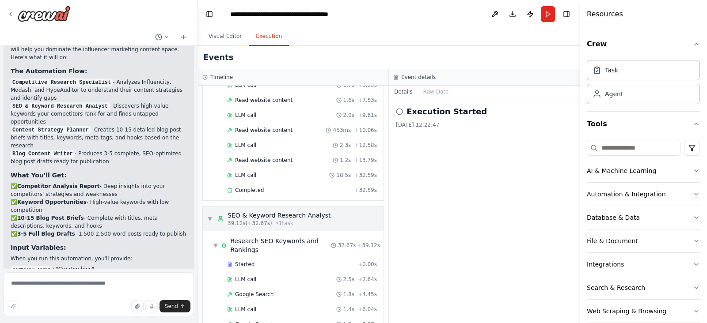
click at [289, 220] on div "39.12s (+32.67s) • 1 task" at bounding box center [279, 223] width 103 height 7
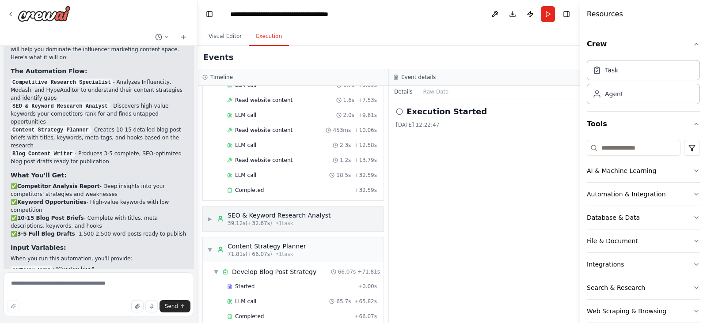
click at [287, 220] on div "39.12s (+32.67s) • 1 task" at bounding box center [279, 223] width 103 height 7
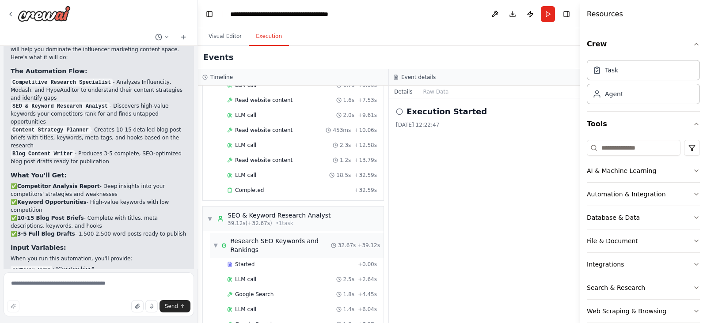
click at [274, 243] on span "Research SEO Keywords and Rankings" at bounding box center [280, 246] width 101 height 18
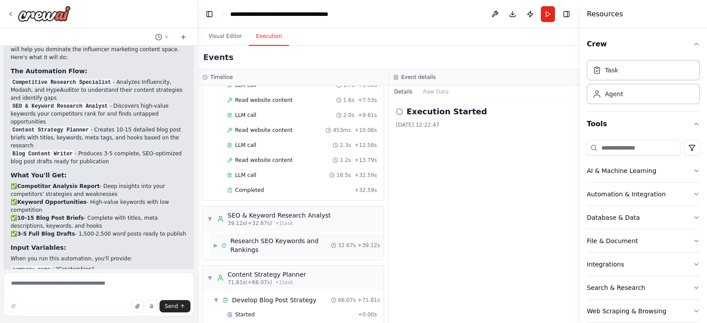
click at [274, 242] on span "Research SEO Keywords and Rankings" at bounding box center [280, 246] width 101 height 18
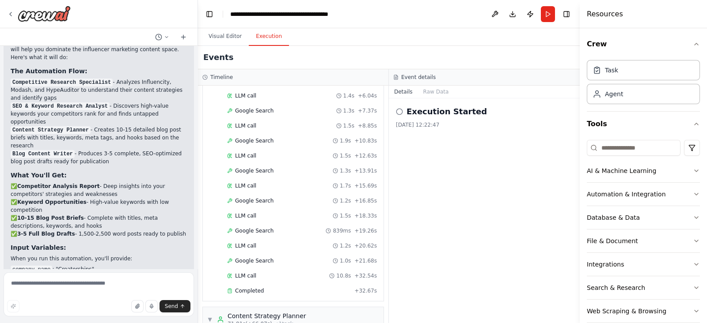
scroll to position [361, 0]
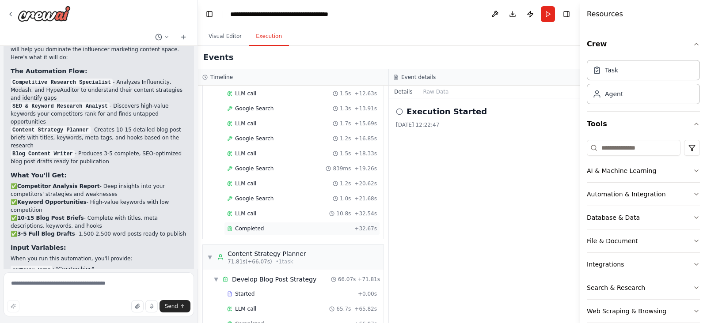
click at [265, 226] on div "Completed" at bounding box center [289, 228] width 124 height 7
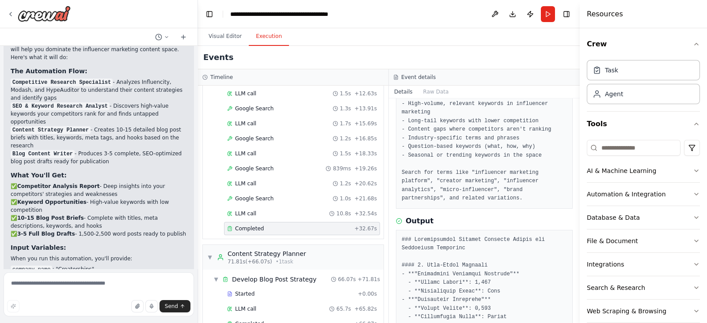
scroll to position [80, 0]
drag, startPoint x: 429, startPoint y: 239, endPoint x: 493, endPoint y: 239, distance: 64.1
drag, startPoint x: 415, startPoint y: 251, endPoint x: 445, endPoint y: 250, distance: 30.1
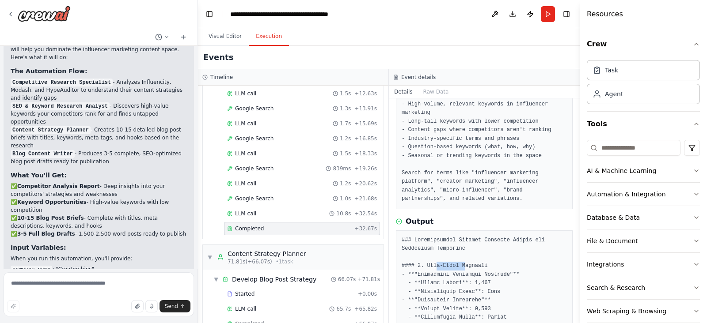
drag, startPoint x: 434, startPoint y: 263, endPoint x: 459, endPoint y: 263, distance: 25.2
drag, startPoint x: 429, startPoint y: 276, endPoint x: 461, endPoint y: 275, distance: 31.8
drag, startPoint x: 435, startPoint y: 282, endPoint x: 448, endPoint y: 281, distance: 13.3
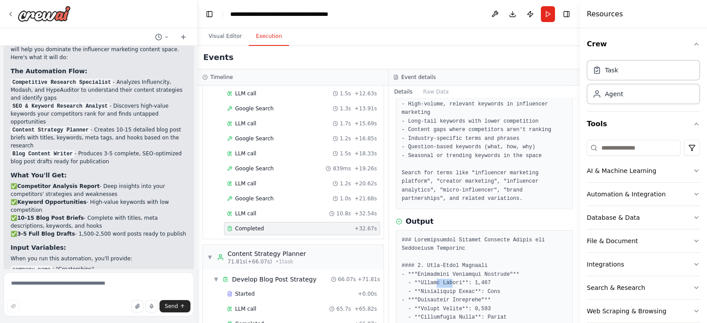
drag, startPoint x: 429, startPoint y: 290, endPoint x: 449, endPoint y: 290, distance: 20.3
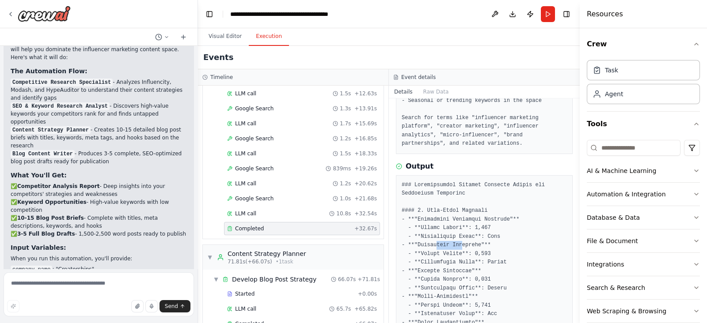
drag, startPoint x: 433, startPoint y: 242, endPoint x: 457, endPoint y: 242, distance: 24.3
drag, startPoint x: 434, startPoint y: 251, endPoint x: 447, endPoint y: 251, distance: 12.8
drag, startPoint x: 432, startPoint y: 262, endPoint x: 448, endPoint y: 261, distance: 16.4
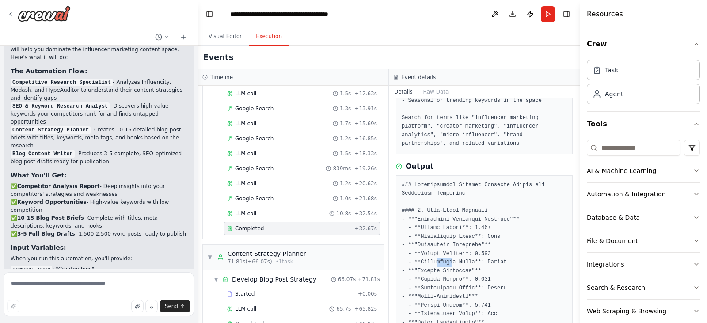
drag, startPoint x: 428, startPoint y: 269, endPoint x: 448, endPoint y: 266, distance: 20.9
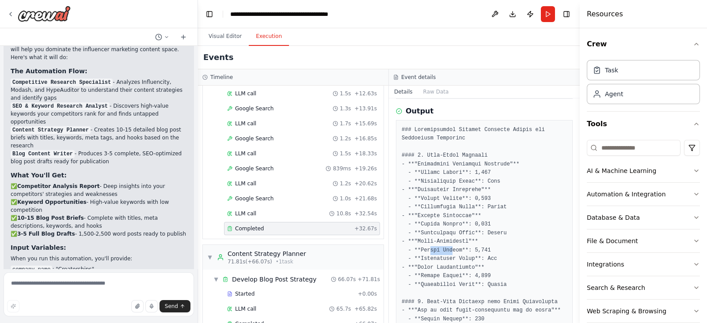
drag, startPoint x: 426, startPoint y: 251, endPoint x: 448, endPoint y: 251, distance: 22.1
drag, startPoint x: 437, startPoint y: 256, endPoint x: 447, endPoint y: 256, distance: 9.7
drag, startPoint x: 429, startPoint y: 270, endPoint x: 444, endPoint y: 268, distance: 15.7
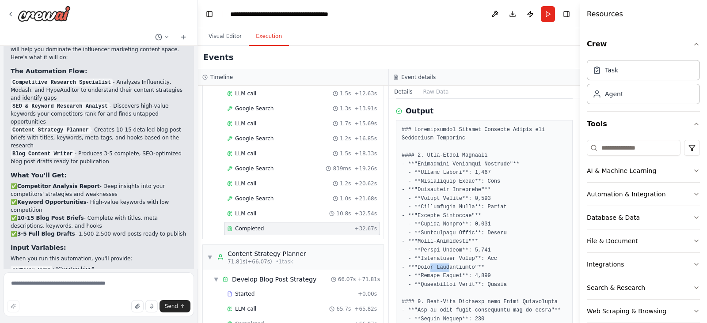
drag, startPoint x: 438, startPoint y: 277, endPoint x: 444, endPoint y: 276, distance: 5.8
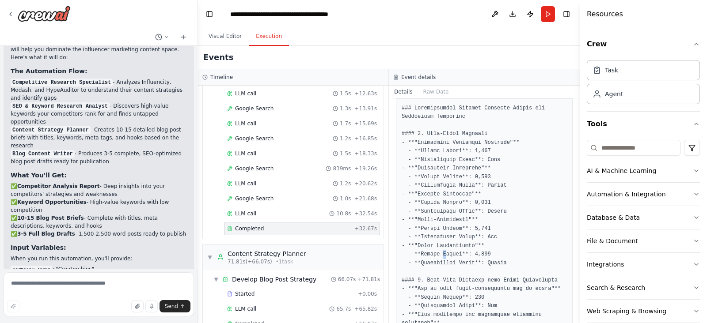
scroll to position [245, 0]
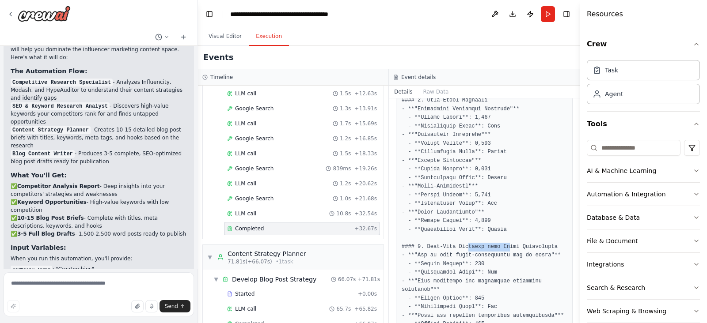
drag, startPoint x: 467, startPoint y: 246, endPoint x: 500, endPoint y: 246, distance: 33.6
drag, startPoint x: 429, startPoint y: 254, endPoint x: 490, endPoint y: 254, distance: 61.9
drag, startPoint x: 428, startPoint y: 262, endPoint x: 443, endPoint y: 262, distance: 15.0
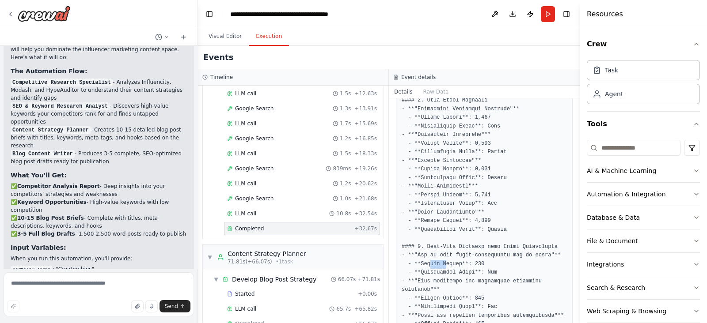
drag, startPoint x: 424, startPoint y: 280, endPoint x: 460, endPoint y: 279, distance: 36.2
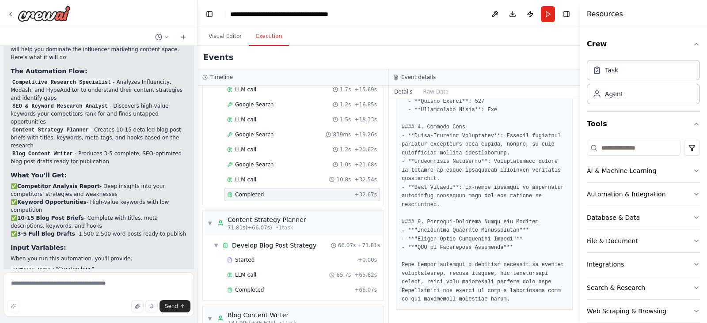
scroll to position [471, 0]
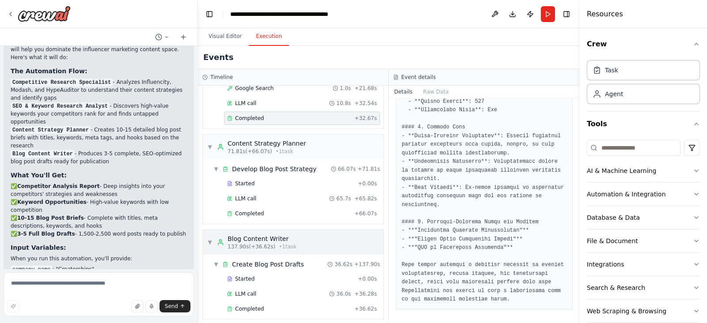
click at [296, 237] on div "▼ Blog Content Writer 137.90s (+36.62s) • 1 task" at bounding box center [293, 242] width 181 height 25
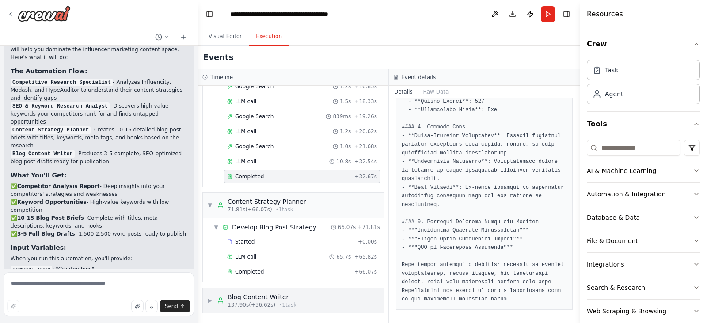
scroll to position [407, 0]
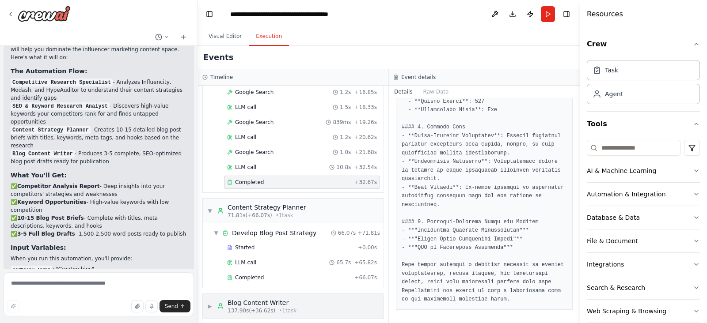
click at [280, 258] on div "▶ Blog Content Writer 137.90s (+36.62s) • 1 task" at bounding box center [293, 306] width 181 height 25
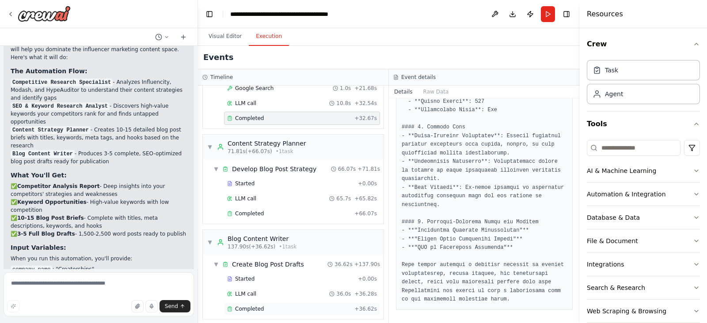
click at [277, 258] on div "Completed + 36.62s" at bounding box center [302, 309] width 156 height 13
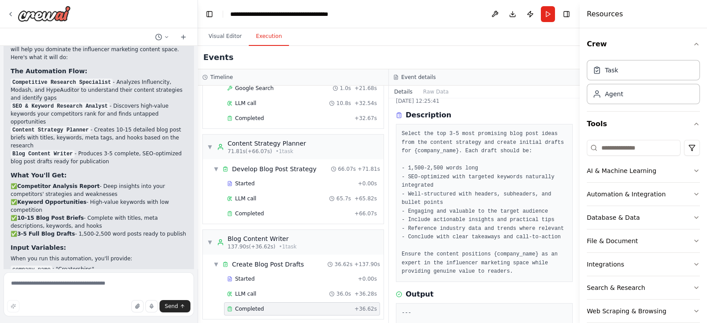
scroll to position [0, 0]
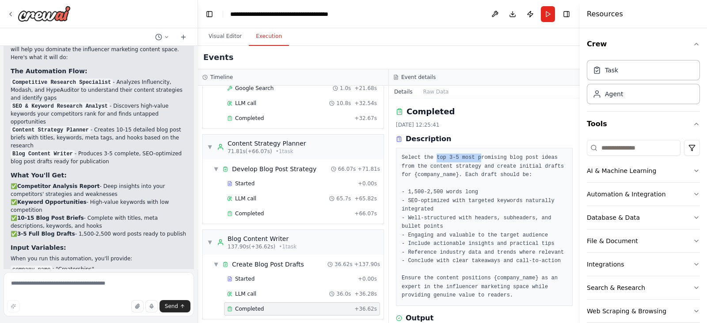
drag, startPoint x: 435, startPoint y: 159, endPoint x: 475, endPoint y: 158, distance: 40.2
click at [475, 158] on pre "Select the top 3-5 most promising blog post ideas from the content strategy and…" at bounding box center [484, 227] width 165 height 147
drag, startPoint x: 486, startPoint y: 157, endPoint x: 517, endPoint y: 157, distance: 30.9
click at [517, 157] on pre "Select the top 3-5 most promising blog post ideas from the content strategy and…" at bounding box center [484, 227] width 165 height 147
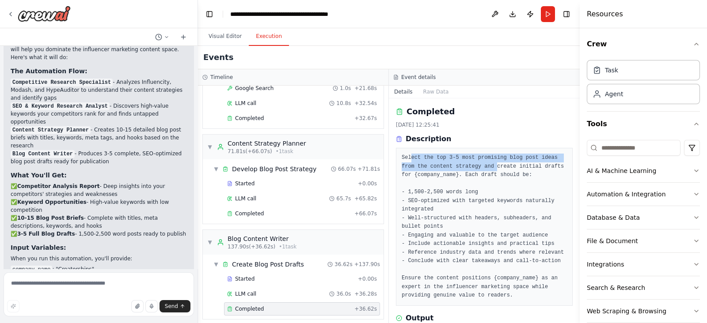
drag, startPoint x: 410, startPoint y: 162, endPoint x: 488, endPoint y: 164, distance: 77.4
click at [488, 164] on pre "Select the top 3-5 most promising blog post ideas from the content strategy and…" at bounding box center [484, 227] width 165 height 147
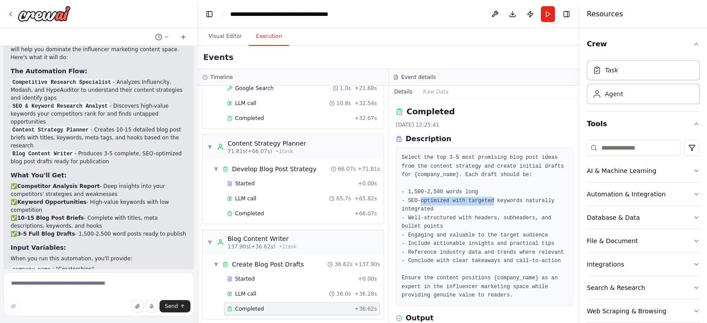
drag, startPoint x: 419, startPoint y: 200, endPoint x: 486, endPoint y: 199, distance: 67.6
click at [486, 199] on pre "Select the top 3-5 most promising blog post ideas from the content strategy and…" at bounding box center [484, 227] width 165 height 147
drag, startPoint x: 416, startPoint y: 218, endPoint x: 501, endPoint y: 216, distance: 85.7
click at [501, 216] on pre "Select the top 3-5 most promising blog post ideas from the content strategy and…" at bounding box center [484, 227] width 165 height 147
drag, startPoint x: 414, startPoint y: 235, endPoint x: 476, endPoint y: 235, distance: 62.7
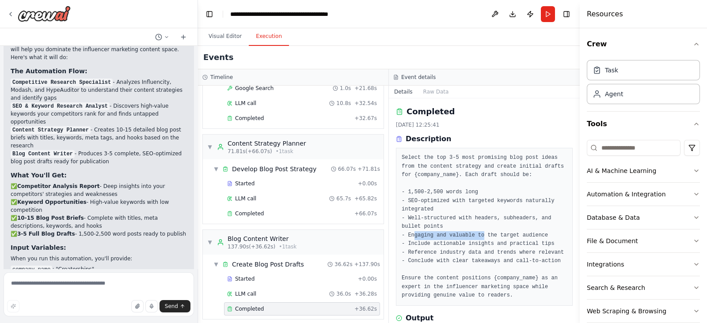
click at [476, 235] on pre "Select the top 3-5 most promising blog post ideas from the content strategy and…" at bounding box center [484, 227] width 165 height 147
drag, startPoint x: 424, startPoint y: 245, endPoint x: 492, endPoint y: 242, distance: 68.1
click at [492, 242] on pre "Select the top 3-5 most promising blog post ideas from the content strategy and…" at bounding box center [484, 227] width 165 height 147
drag, startPoint x: 414, startPoint y: 252, endPoint x: 490, endPoint y: 253, distance: 76.4
click at [490, 253] on pre "Select the top 3-5 most promising blog post ideas from the content strategy and…" at bounding box center [484, 227] width 165 height 147
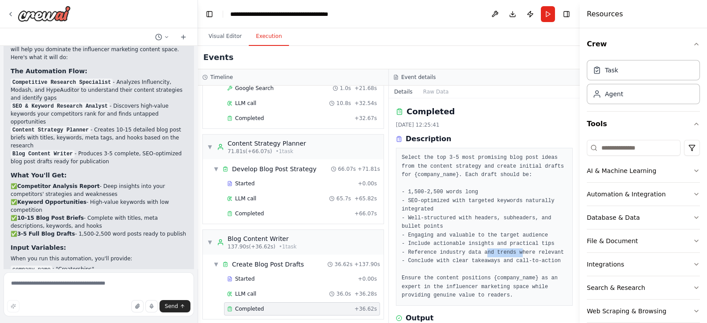
drag, startPoint x: 513, startPoint y: 250, endPoint x: 475, endPoint y: 251, distance: 37.6
click at [480, 250] on pre "Select the top 3-5 most promising blog post ideas from the content strategy and…" at bounding box center [484, 227] width 165 height 147
drag, startPoint x: 422, startPoint y: 261, endPoint x: 494, endPoint y: 260, distance: 72.0
click at [494, 258] on pre "Select the top 3-5 most promising blog post ideas from the content strategy and…" at bounding box center [484, 227] width 165 height 147
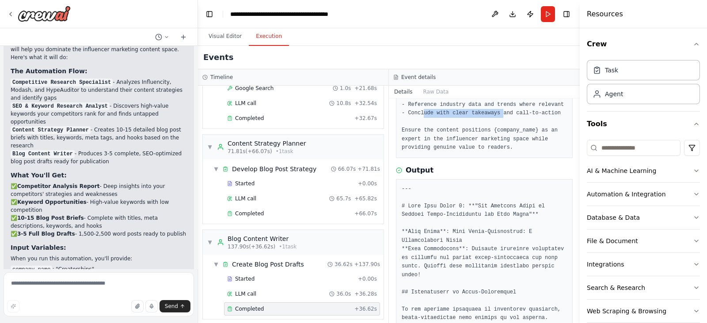
scroll to position [166, 0]
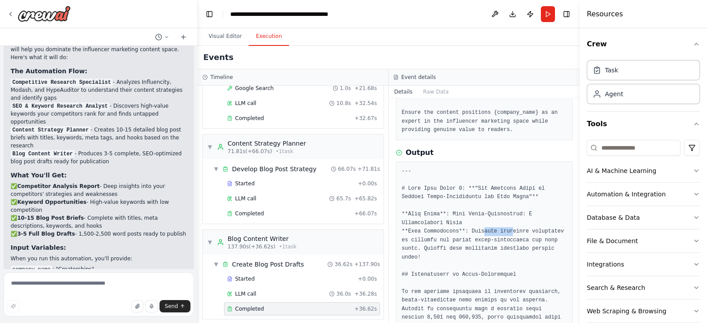
drag, startPoint x: 476, startPoint y: 232, endPoint x: 502, endPoint y: 232, distance: 25.6
drag, startPoint x: 416, startPoint y: 242, endPoint x: 448, endPoint y: 242, distance: 32.7
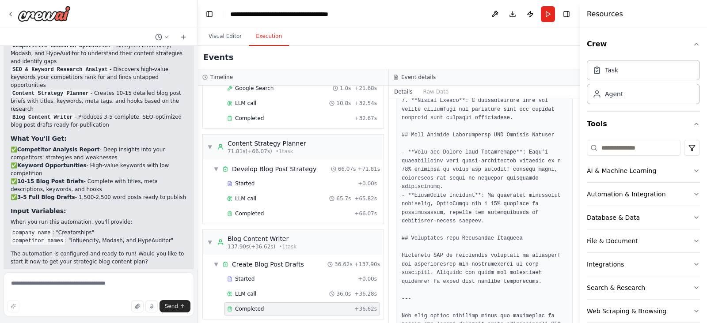
scroll to position [676, 0]
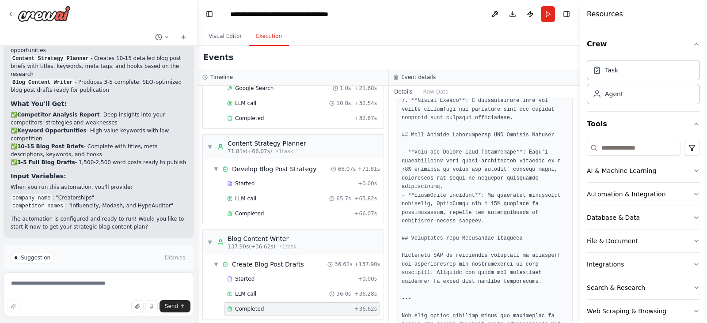
click at [88, 258] on span "Improve automation" at bounding box center [103, 295] width 54 height 7
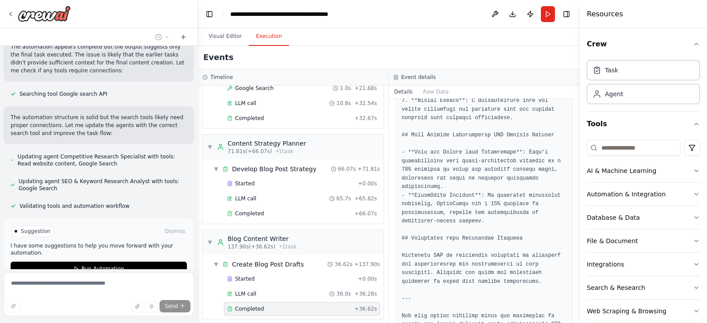
scroll to position [896, 0]
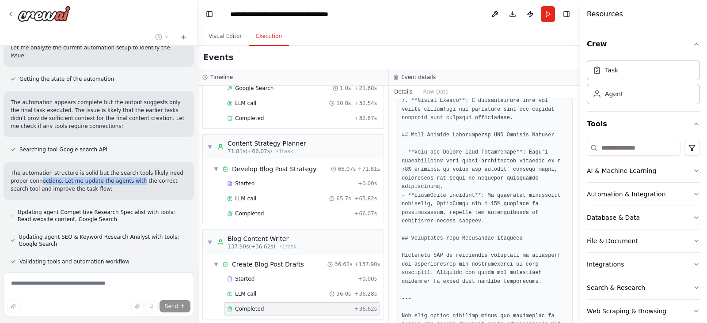
drag, startPoint x: 38, startPoint y: 128, endPoint x: 129, endPoint y: 126, distance: 91.5
click at [129, 169] on p "The automation structure is solid but the search tools likely need proper conne…" at bounding box center [99, 181] width 176 height 24
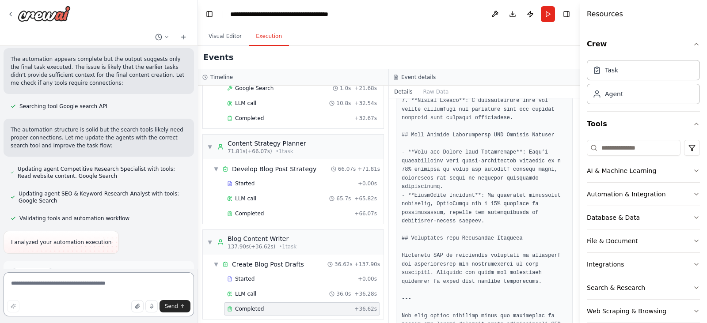
drag, startPoint x: 11, startPoint y: 135, endPoint x: 71, endPoint y: 136, distance: 60.1
click at [71, 136] on div "create an agent which will suggest me blog post ideas for my startup Creatorshi…" at bounding box center [98, 157] width 197 height 223
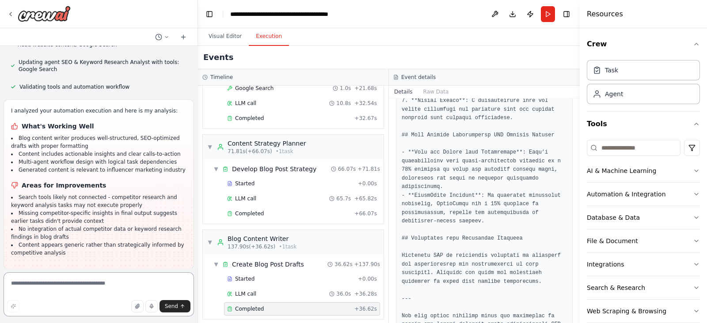
scroll to position [1095, 0]
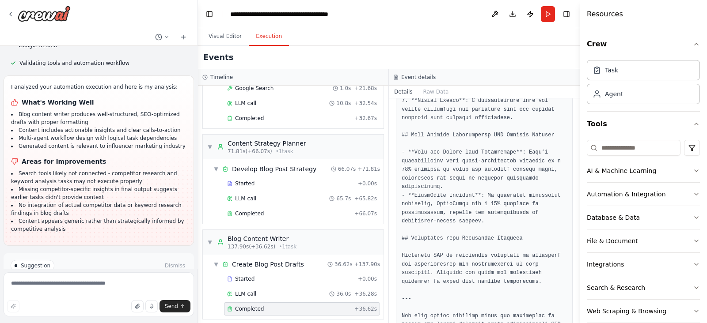
click at [81, 258] on span "Run Automation" at bounding box center [102, 303] width 43 height 7
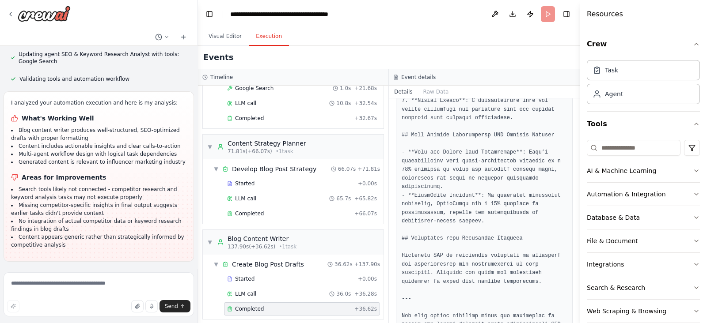
scroll to position [1024, 0]
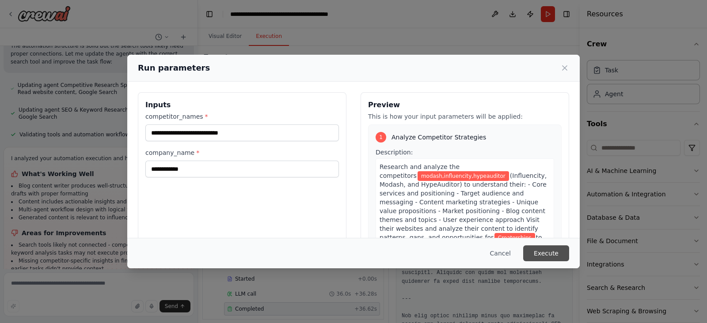
click at [557, 253] on button "Execute" at bounding box center [546, 254] width 46 height 16
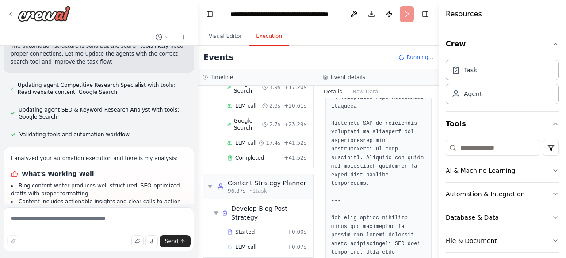
scroll to position [1088, 0]
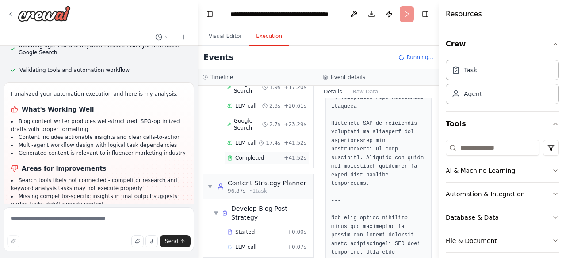
click at [260, 155] on span "Completed" at bounding box center [249, 158] width 29 height 7
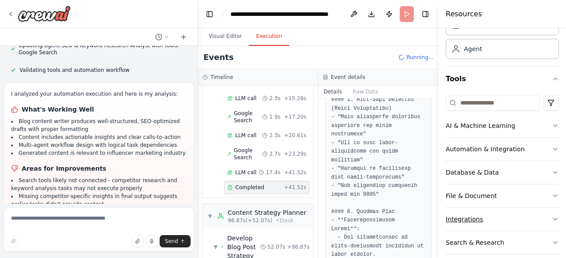
scroll to position [88, 0]
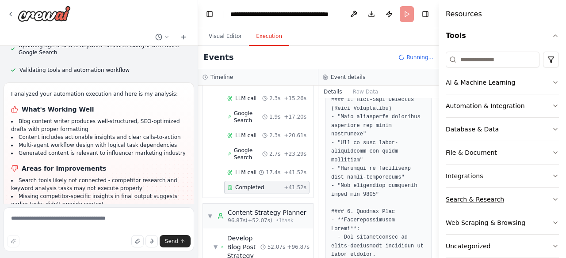
click at [553, 199] on icon "button" at bounding box center [555, 200] width 4 height 2
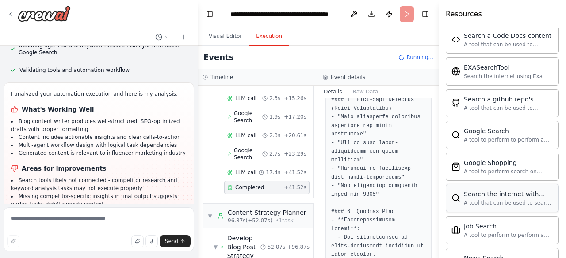
scroll to position [398, 0]
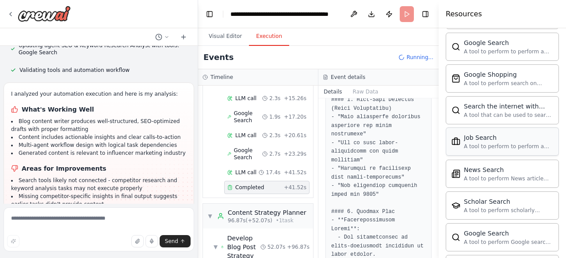
click at [507, 143] on div "A tool to perform to perform a job search in the US with a search_query." at bounding box center [507, 146] width 89 height 7
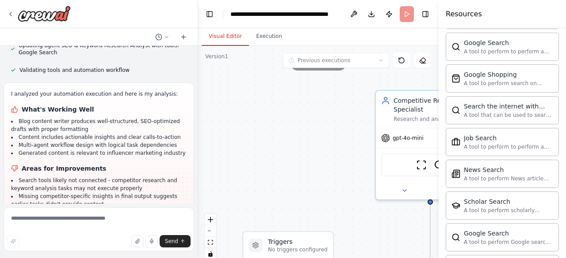
click at [223, 38] on button "Visual Editor" at bounding box center [224, 36] width 47 height 19
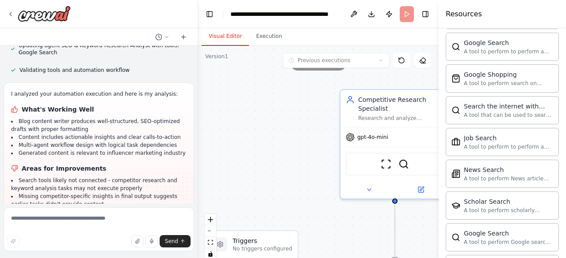
drag, startPoint x: 320, startPoint y: 136, endPoint x: 273, endPoint y: 135, distance: 46.8
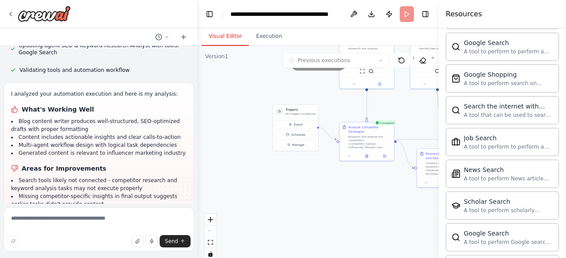
drag, startPoint x: 307, startPoint y: 185, endPoint x: 343, endPoint y: 105, distance: 87.4
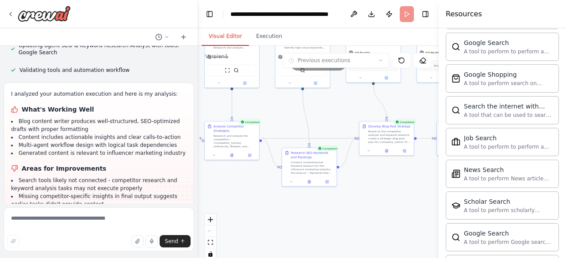
drag, startPoint x: 358, startPoint y: 214, endPoint x: 223, endPoint y: 213, distance: 134.8
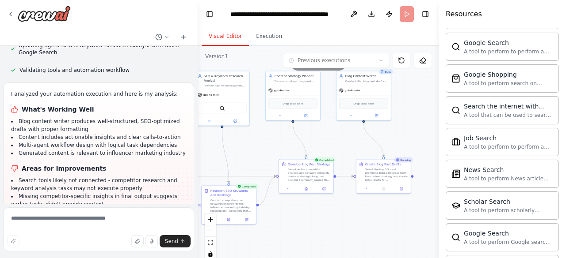
drag, startPoint x: 349, startPoint y: 220, endPoint x: 300, endPoint y: 243, distance: 54.4
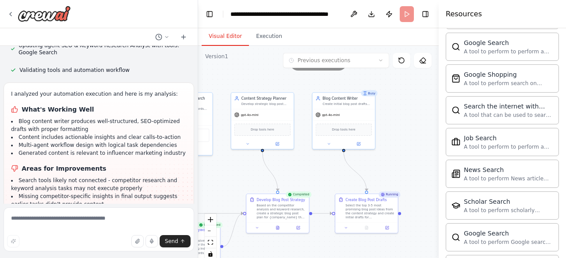
drag, startPoint x: 400, startPoint y: 170, endPoint x: 395, endPoint y: 210, distance: 40.1
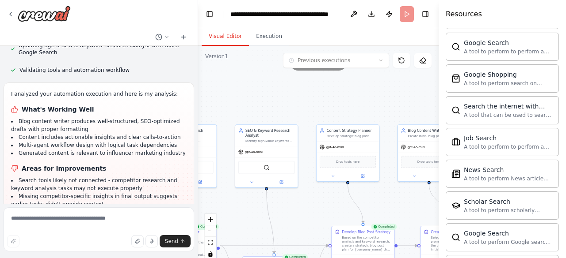
drag, startPoint x: 331, startPoint y: 117, endPoint x: 429, endPoint y: 108, distance: 98.0
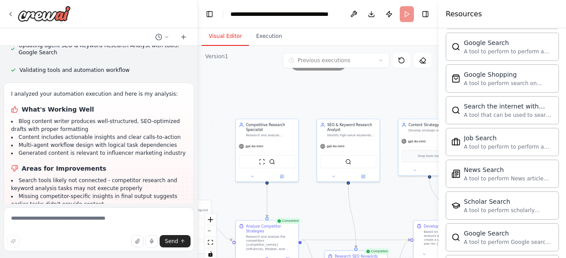
drag, startPoint x: 327, startPoint y: 106, endPoint x: 402, endPoint y: 102, distance: 74.4
click at [278, 141] on div "gpt-4o-mini" at bounding box center [266, 145] width 62 height 11
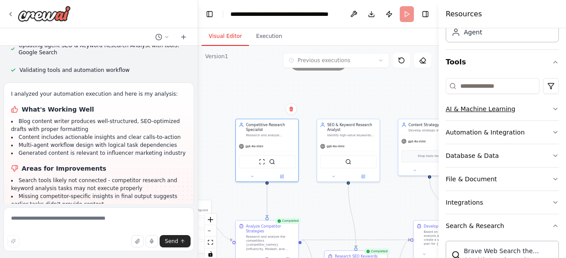
scroll to position [133, 0]
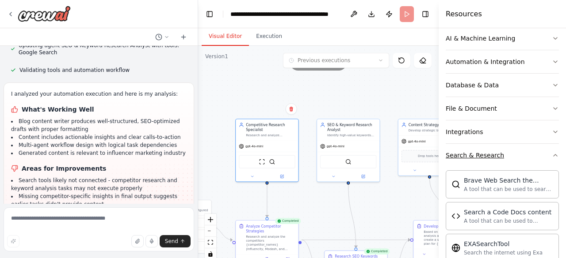
click at [551, 152] on icon "button" at bounding box center [554, 155] width 7 height 7
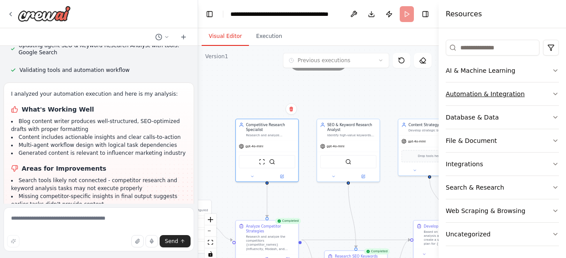
scroll to position [0, 0]
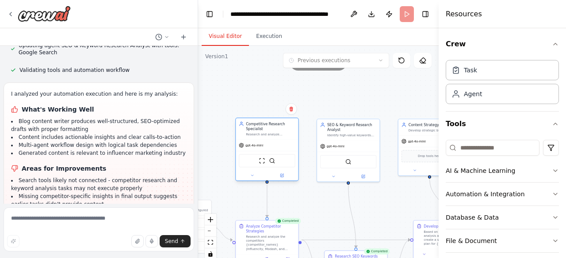
click at [272, 146] on div "gpt-4o-mini" at bounding box center [266, 145] width 62 height 11
click at [254, 147] on span "gpt-4o-mini" at bounding box center [254, 146] width 18 height 4
click at [280, 177] on icon at bounding box center [282, 176] width 4 height 4
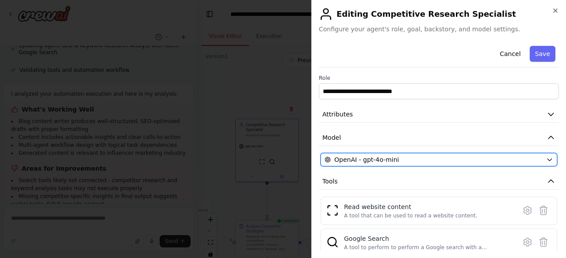
click at [406, 160] on div "OpenAI - gpt-4o-mini" at bounding box center [433, 160] width 218 height 9
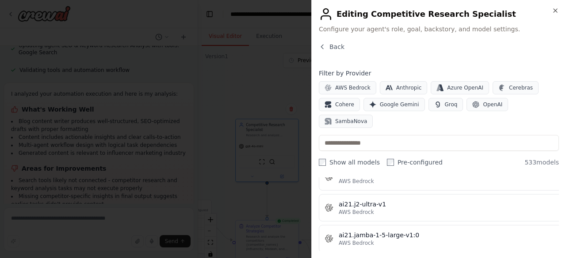
scroll to position [530, 0]
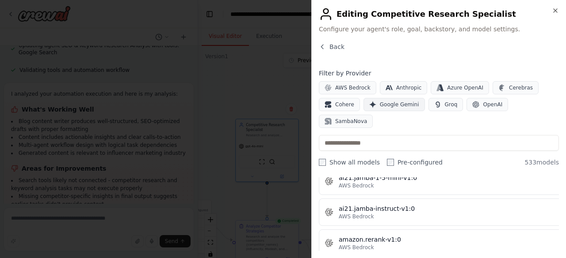
click at [399, 101] on span "Google Gemini" at bounding box center [399, 104] width 39 height 7
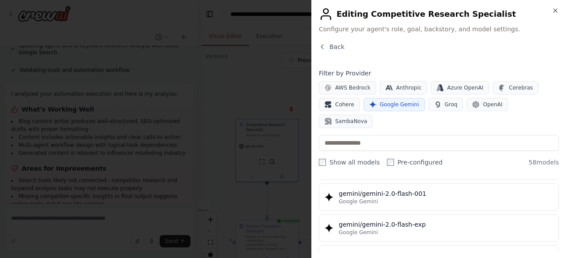
click at [394, 103] on span "Google Gemini" at bounding box center [399, 104] width 39 height 7
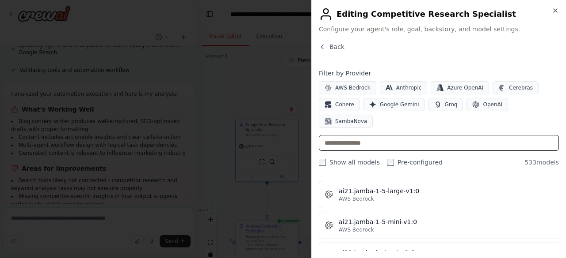
click at [429, 135] on input "text" at bounding box center [439, 143] width 240 height 16
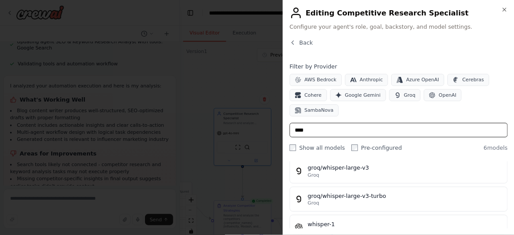
scroll to position [0, 0]
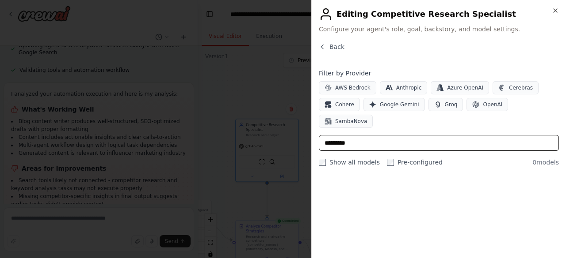
type input "**********"
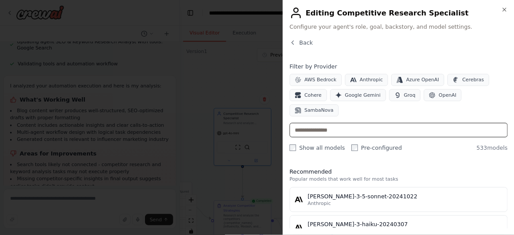
scroll to position [1088, 0]
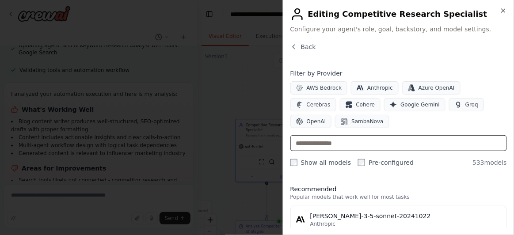
click at [356, 146] on input "text" at bounding box center [398, 143] width 216 height 16
click at [359, 142] on input "text" at bounding box center [398, 143] width 216 height 16
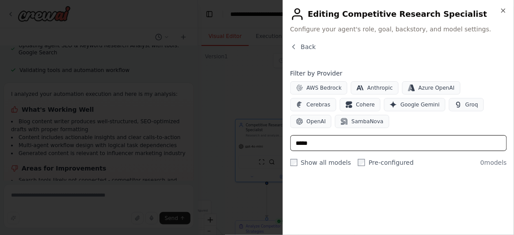
type input "*****"
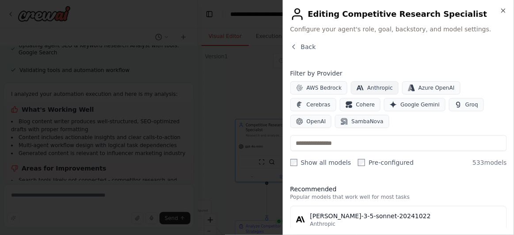
click at [377, 86] on span "Anthropic" at bounding box center [380, 87] width 26 height 7
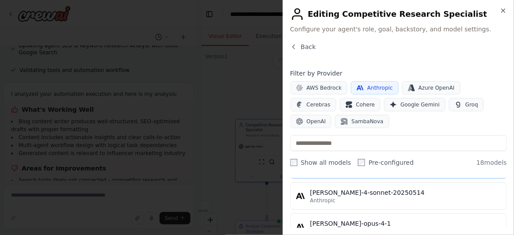
scroll to position [402, 0]
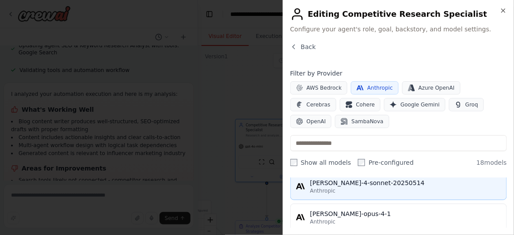
click at [399, 187] on div "Anthropic" at bounding box center [405, 190] width 191 height 7
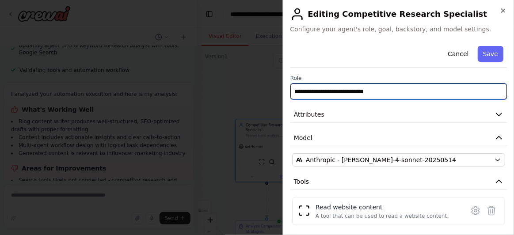
click at [397, 91] on input "**********" at bounding box center [398, 92] width 216 height 16
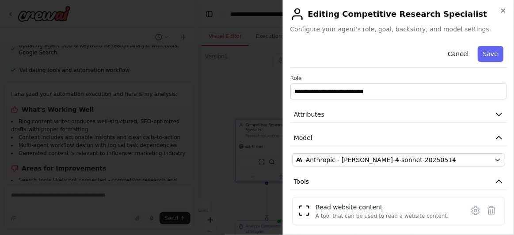
click at [402, 70] on div "**********" at bounding box center [398, 184] width 216 height 285
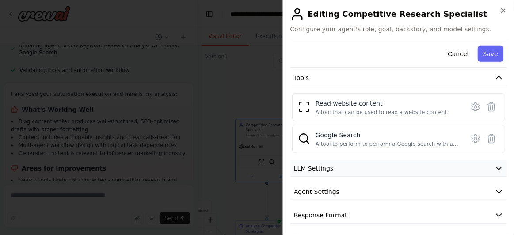
click at [339, 162] on button "LLM Settings" at bounding box center [398, 168] width 216 height 16
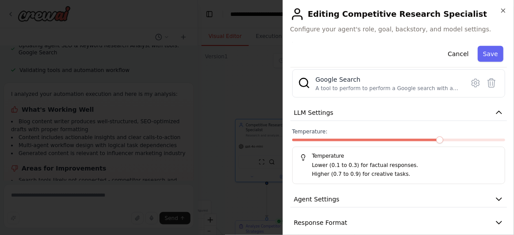
scroll to position [167, 0]
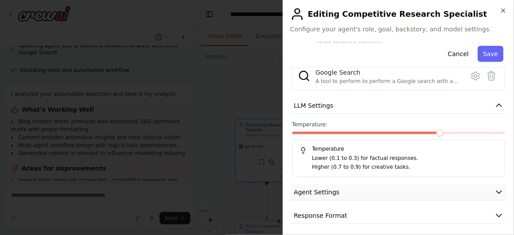
click at [337, 186] on button "Agent Settings" at bounding box center [398, 192] width 216 height 16
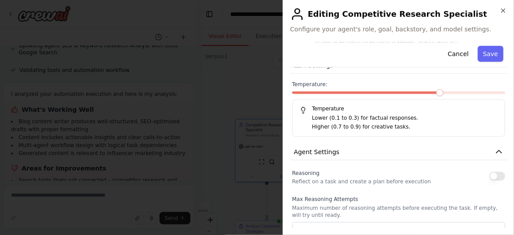
scroll to position [247, 0]
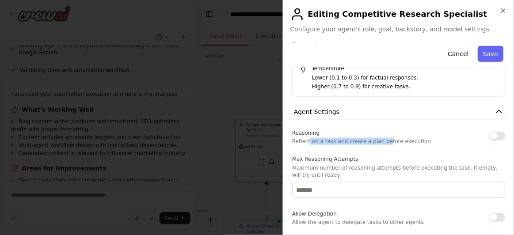
drag, startPoint x: 307, startPoint y: 141, endPoint x: 387, endPoint y: 141, distance: 80.4
click at [380, 141] on p "Reflect on a task and create a plan before execution" at bounding box center [361, 141] width 139 height 7
click at [401, 141] on p "Reflect on a task and create a plan before execution" at bounding box center [361, 141] width 139 height 7
click at [489, 133] on button "button" at bounding box center [497, 136] width 16 height 9
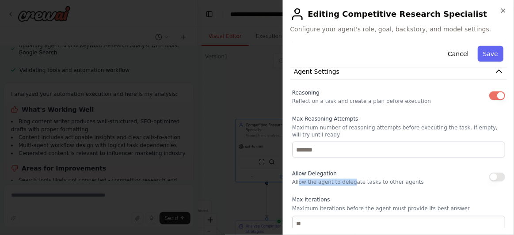
drag, startPoint x: 298, startPoint y: 181, endPoint x: 354, endPoint y: 180, distance: 55.7
click at [352, 180] on p "Allow the agent to delegate tasks to other agents" at bounding box center [358, 182] width 132 height 7
click at [369, 180] on p "Allow the agent to delegate tasks to other agents" at bounding box center [358, 182] width 132 height 7
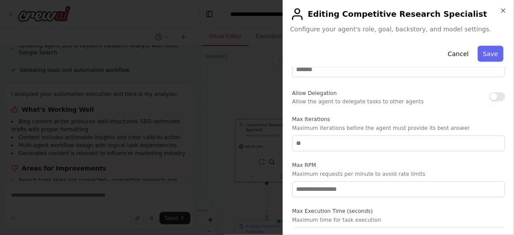
scroll to position [410, 0]
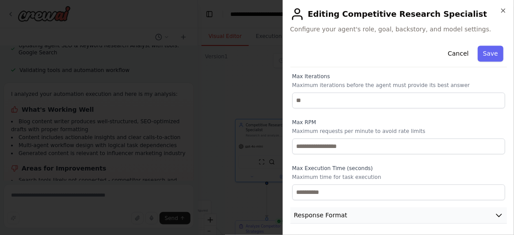
click at [333, 212] on span "Response Format" at bounding box center [320, 215] width 53 height 9
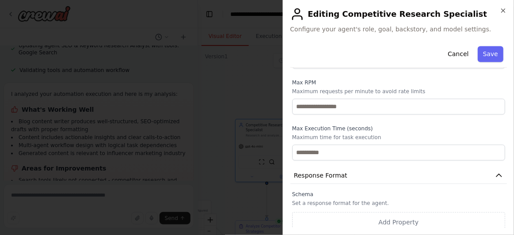
scroll to position [452, 0]
click at [347, 199] on p "Set a response format for the agent." at bounding box center [398, 202] width 213 height 7
click at [489, 57] on button "Save" at bounding box center [491, 54] width 26 height 16
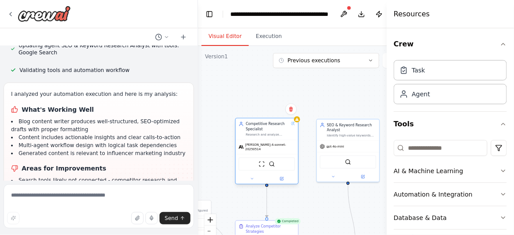
click at [293, 122] on icon at bounding box center [293, 124] width 4 height 4
click at [265, 131] on div "Competitive Research Specialist" at bounding box center [267, 127] width 43 height 10
click at [279, 132] on div "Competitive Research Specialist Research and analyze competitors {competitor_na…" at bounding box center [267, 129] width 43 height 15
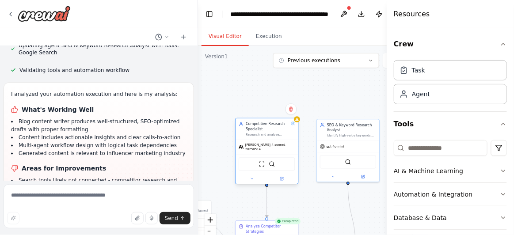
click at [253, 179] on div at bounding box center [266, 179] width 62 height 10
click at [252, 178] on button at bounding box center [252, 179] width 29 height 6
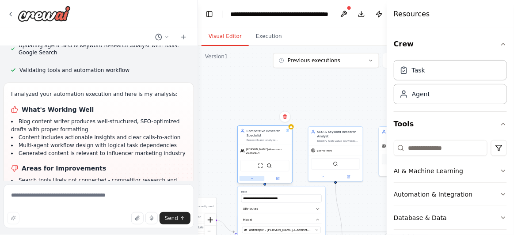
click at [252, 177] on icon at bounding box center [252, 179] width 4 height 4
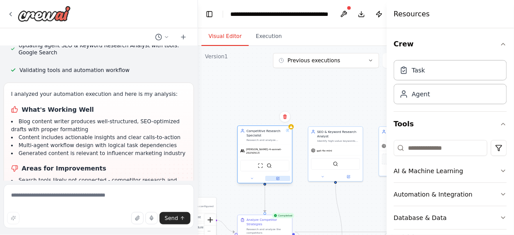
click at [280, 176] on button at bounding box center [278, 178] width 25 height 5
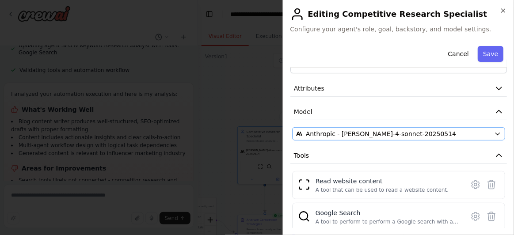
scroll to position [0, 0]
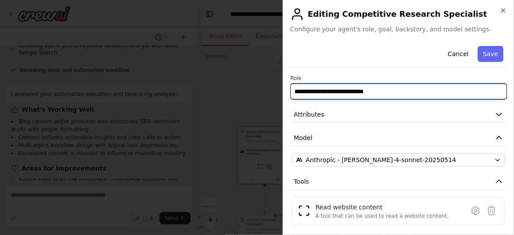
click at [409, 91] on input "**********" at bounding box center [398, 92] width 216 height 16
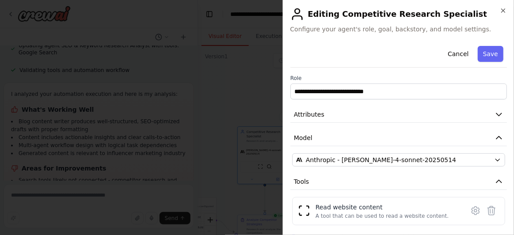
click at [412, 57] on div "Cancel Save" at bounding box center [398, 54] width 216 height 25
click at [433, 158] on div "Anthropic - claude-4-sonnet-20250514" at bounding box center [393, 160] width 194 height 9
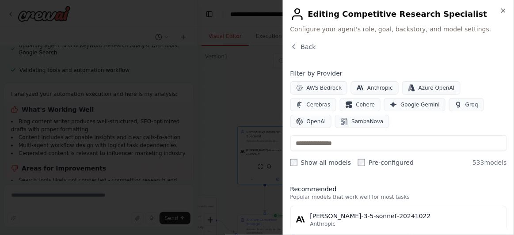
scroll to position [80, 0]
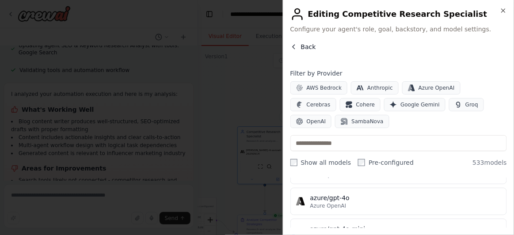
click at [301, 45] on span "Back" at bounding box center [308, 46] width 15 height 9
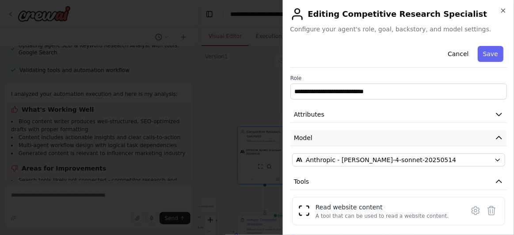
scroll to position [104, 0]
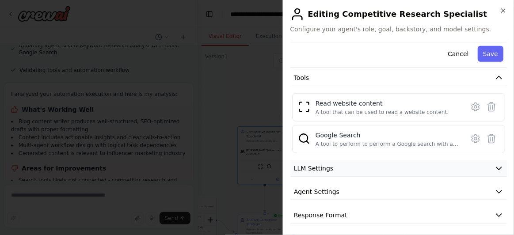
click at [346, 167] on button "LLM Settings" at bounding box center [398, 168] width 216 height 16
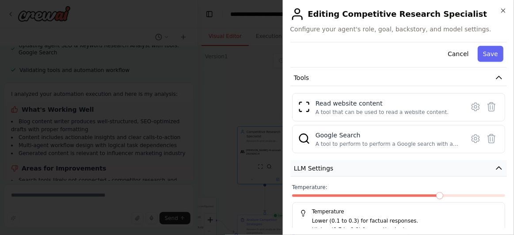
scroll to position [167, 0]
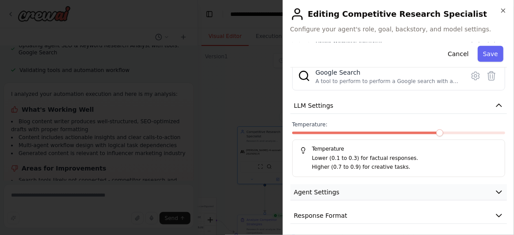
click at [350, 186] on button "Agent Settings" at bounding box center [398, 192] width 216 height 16
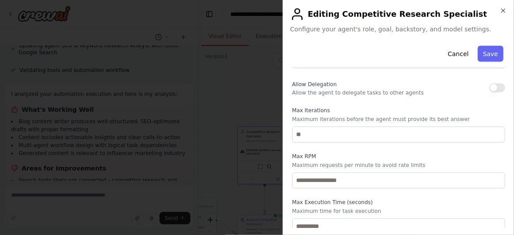
scroll to position [410, 0]
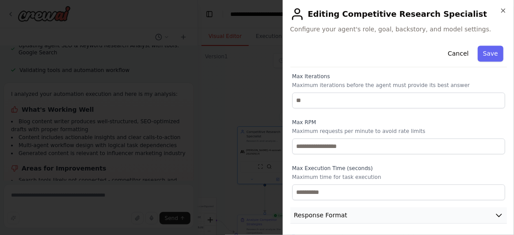
click at [340, 217] on button "Response Format" at bounding box center [398, 216] width 216 height 16
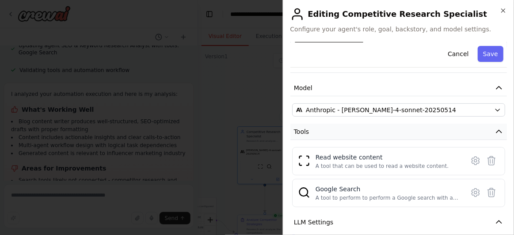
scroll to position [0, 0]
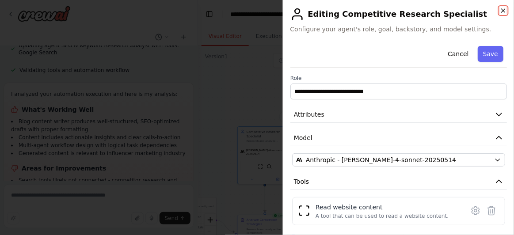
click at [500, 8] on icon "button" at bounding box center [503, 10] width 7 height 7
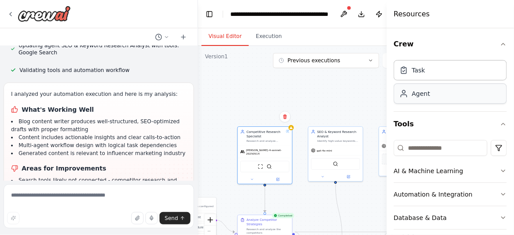
click at [426, 97] on div "Agent" at bounding box center [421, 93] width 18 height 9
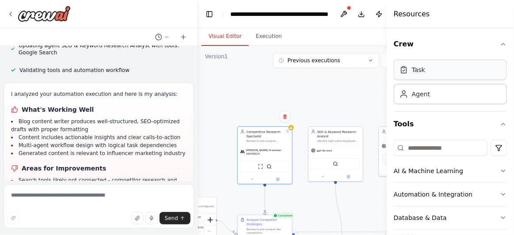
click at [446, 75] on div "Task" at bounding box center [450, 70] width 113 height 20
click at [378, 17] on button "Publish" at bounding box center [379, 14] width 14 height 16
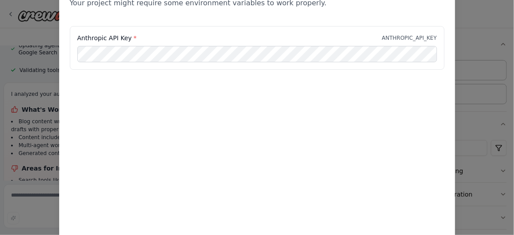
click at [479, 88] on div "Environment configuration Your project might require some environment variables…" at bounding box center [257, 117] width 514 height 235
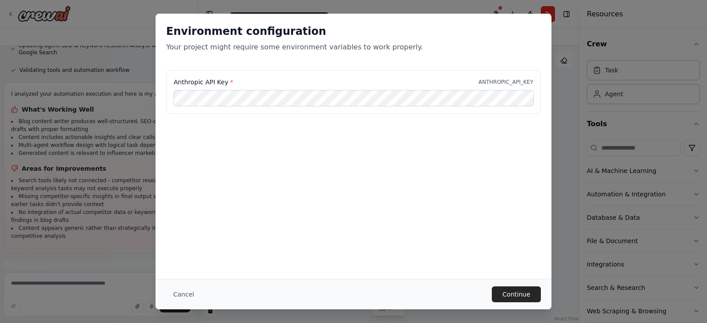
scroll to position [1088, 0]
click at [505, 258] on button "Continue" at bounding box center [516, 295] width 49 height 16
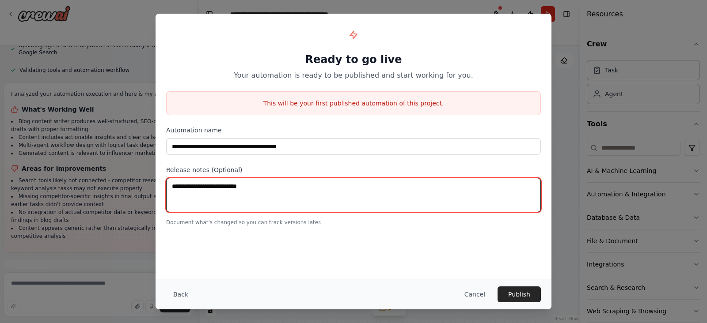
click at [449, 205] on textarea at bounding box center [353, 195] width 375 height 34
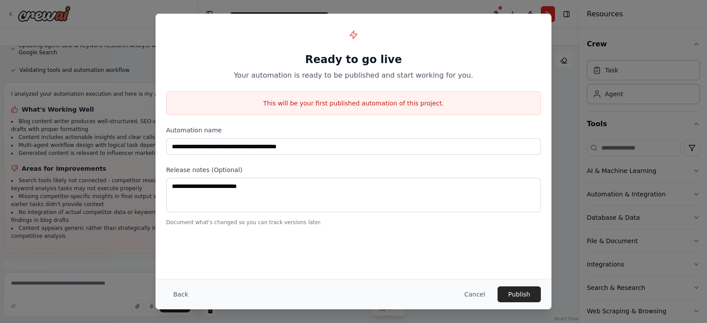
click at [401, 258] on div "**********" at bounding box center [354, 147] width 396 height 266
click at [565, 188] on div "**********" at bounding box center [353, 161] width 707 height 323
click at [473, 258] on button "Cancel" at bounding box center [474, 295] width 35 height 16
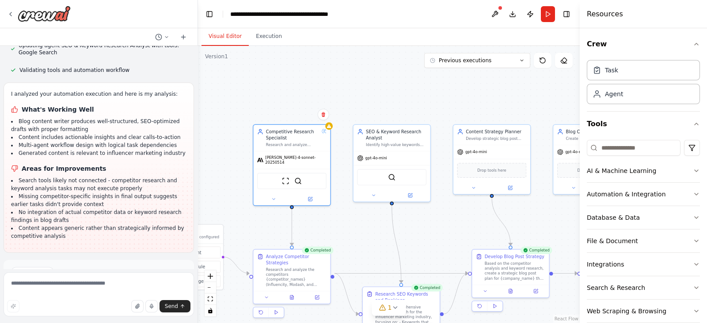
drag, startPoint x: 319, startPoint y: 179, endPoint x: 432, endPoint y: 208, distance: 116.4
click at [410, 196] on icon at bounding box center [409, 194] width 5 height 5
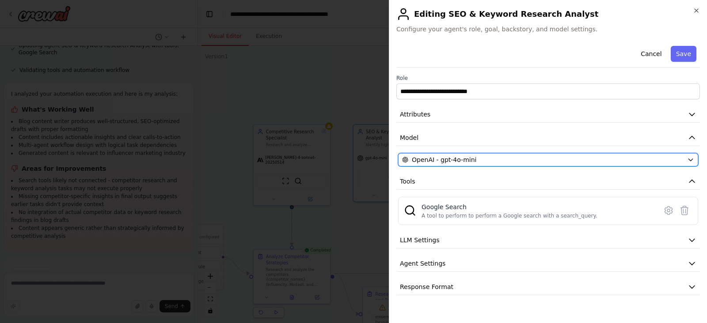
click at [457, 160] on span "OpenAI - gpt-4o-mini" at bounding box center [444, 160] width 65 height 9
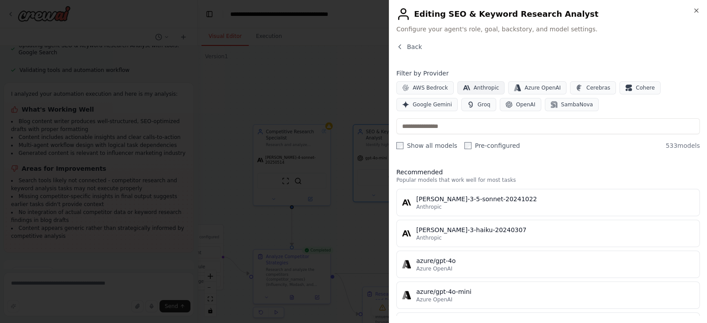
click at [476, 87] on span "Anthropic" at bounding box center [487, 87] width 26 height 7
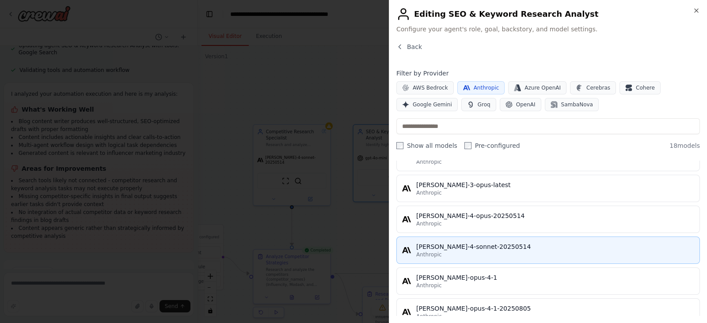
scroll to position [331, 0]
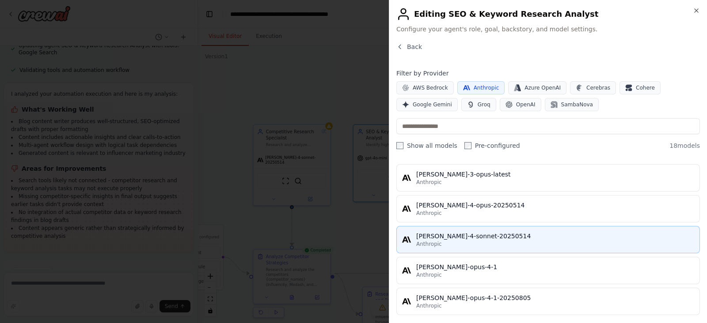
click at [522, 241] on div "Anthropic" at bounding box center [555, 244] width 278 height 7
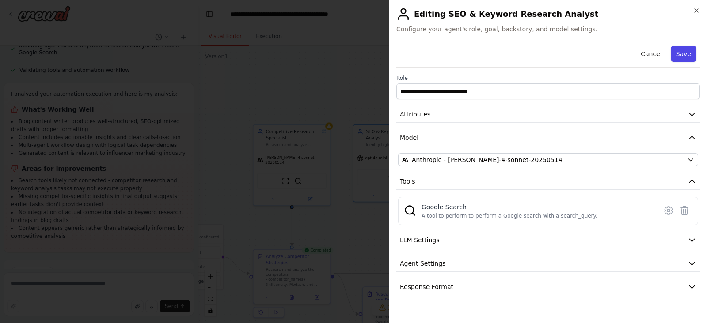
click at [565, 49] on button "Save" at bounding box center [684, 54] width 26 height 16
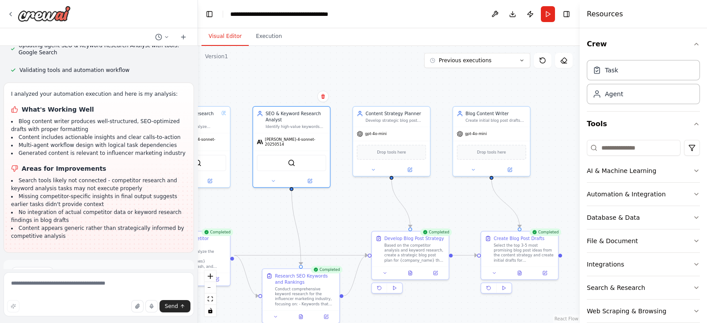
drag, startPoint x: 508, startPoint y: 116, endPoint x: 408, endPoint y: 98, distance: 101.9
click at [404, 138] on div "gpt-4o-mini" at bounding box center [391, 133] width 77 height 14
click at [383, 135] on div "gpt-4o-mini" at bounding box center [372, 133] width 30 height 6
click at [412, 171] on button at bounding box center [409, 169] width 35 height 8
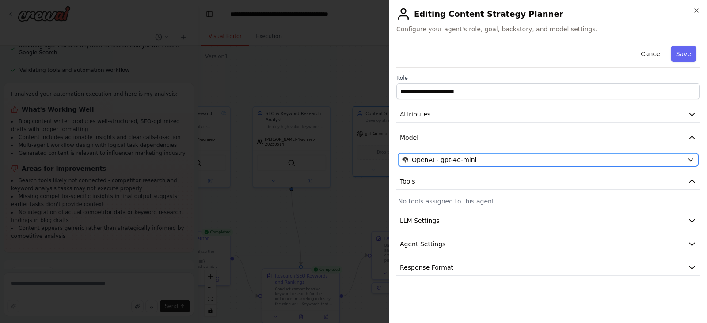
click at [472, 161] on div "OpenAI - gpt-4o-mini" at bounding box center [542, 160] width 281 height 9
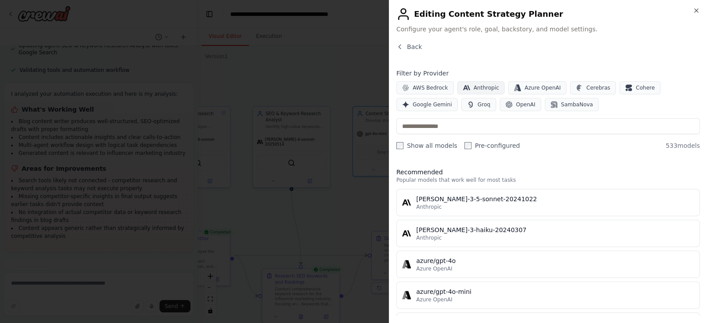
click at [486, 91] on button "Anthropic" at bounding box center [481, 87] width 48 height 13
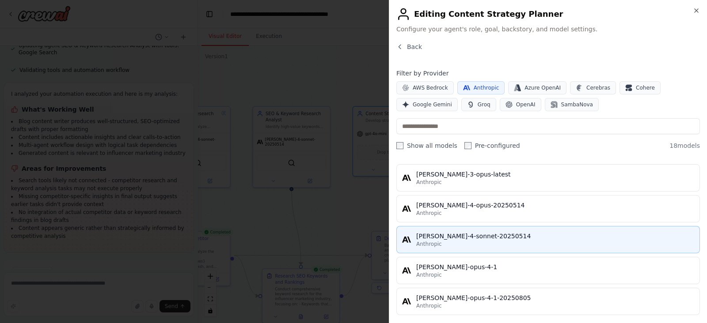
click at [512, 242] on div "Anthropic" at bounding box center [555, 244] width 278 height 7
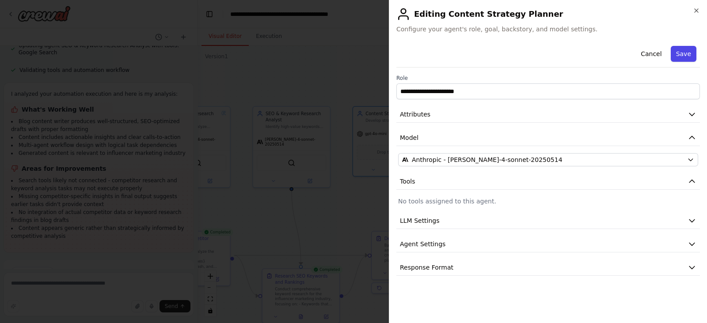
click at [565, 53] on button "Save" at bounding box center [684, 54] width 26 height 16
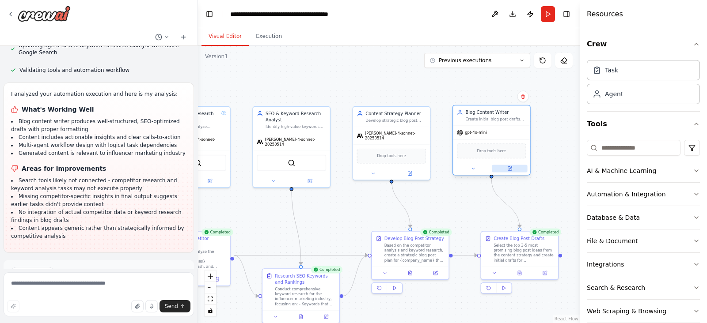
click at [510, 167] on icon at bounding box center [510, 168] width 3 height 3
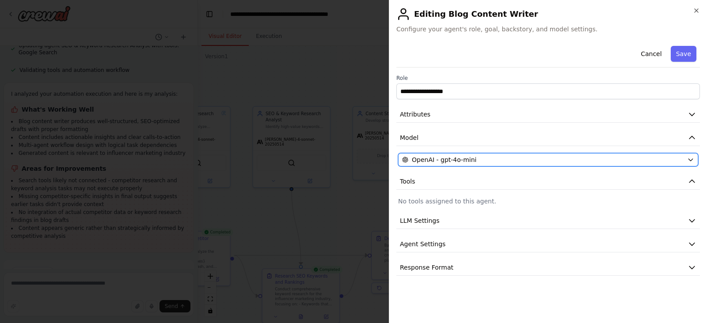
click at [469, 159] on span "OpenAI - gpt-4o-mini" at bounding box center [444, 160] width 65 height 9
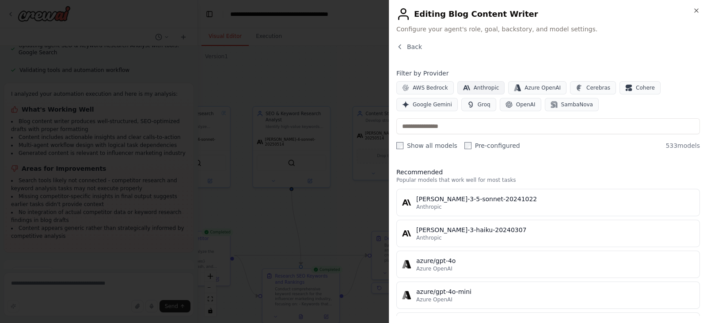
click at [475, 87] on span "Anthropic" at bounding box center [487, 87] width 26 height 7
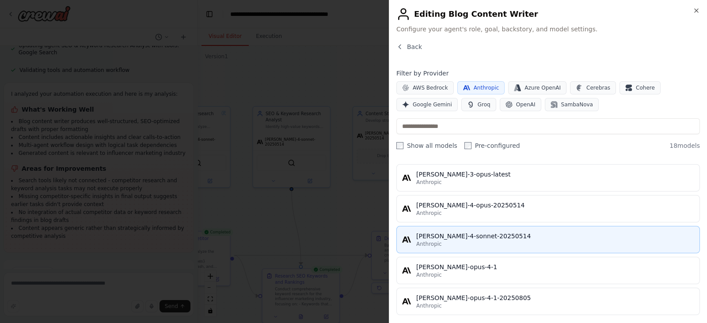
click at [510, 235] on div "claude-4-sonnet-20250514" at bounding box center [555, 236] width 278 height 9
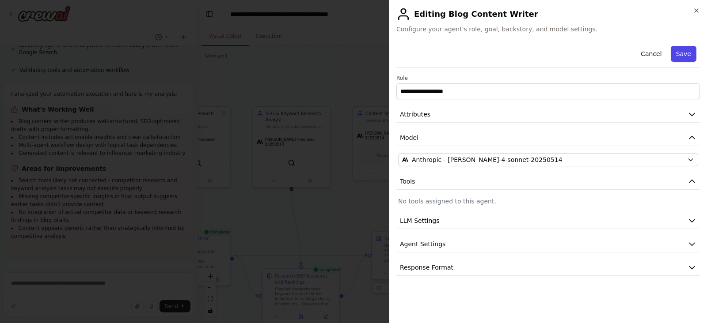
click at [565, 51] on button "Save" at bounding box center [684, 54] width 26 height 16
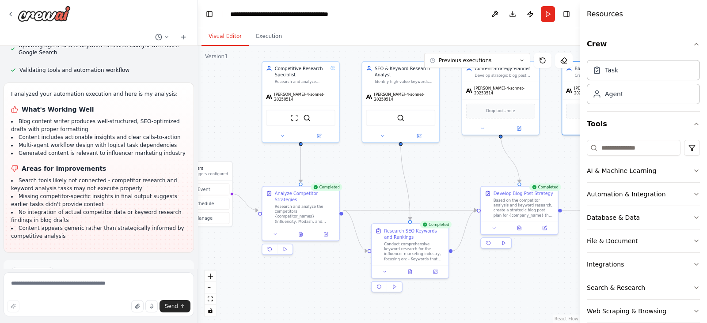
drag, startPoint x: 362, startPoint y: 215, endPoint x: 471, endPoint y: 170, distance: 118.1
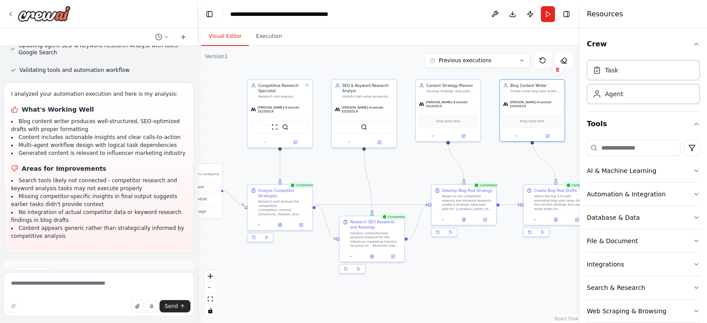
drag, startPoint x: 471, startPoint y: 170, endPoint x: 423, endPoint y: 171, distance: 47.7
click at [89, 258] on span "Improve automation" at bounding box center [103, 310] width 54 height 7
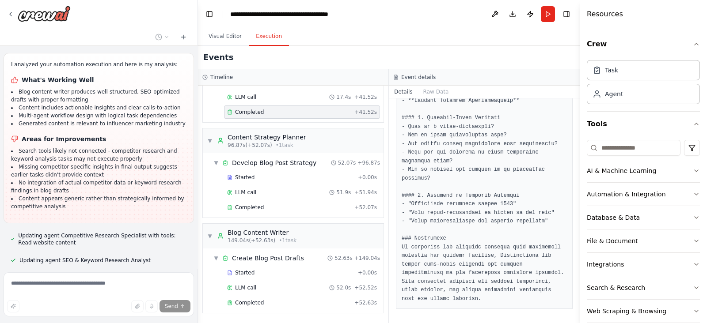
scroll to position [684, 0]
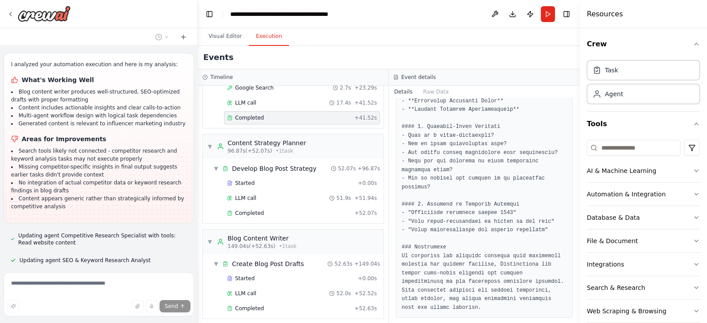
click at [273, 38] on button "Execution" at bounding box center [269, 36] width 40 height 19
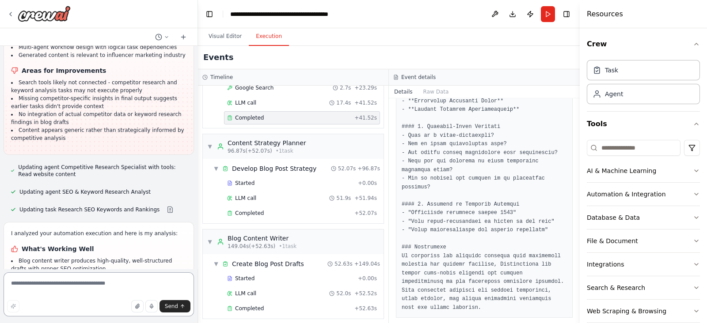
scroll to position [1356, 0]
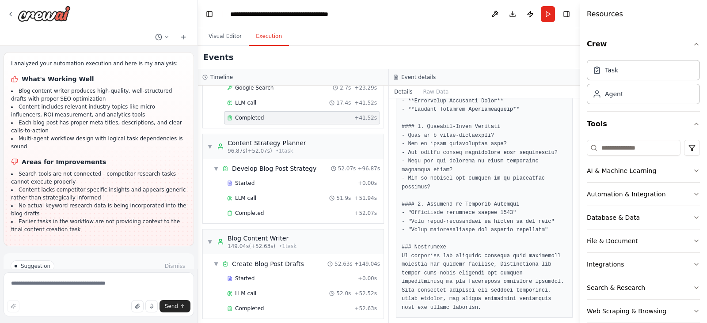
click at [103, 258] on span "Run Automation" at bounding box center [102, 303] width 43 height 7
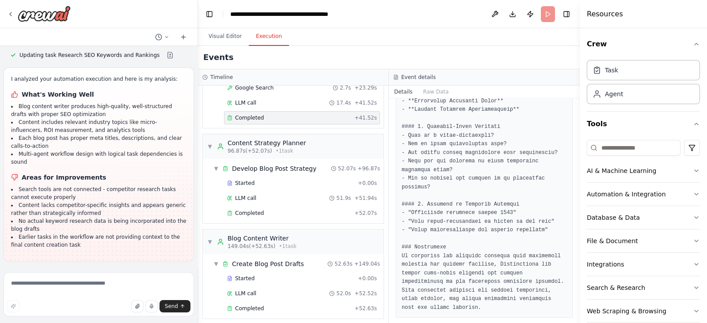
scroll to position [1285, 0]
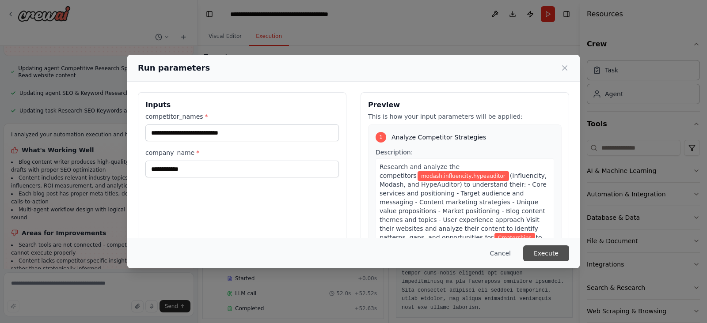
click at [548, 255] on button "Execute" at bounding box center [546, 254] width 46 height 16
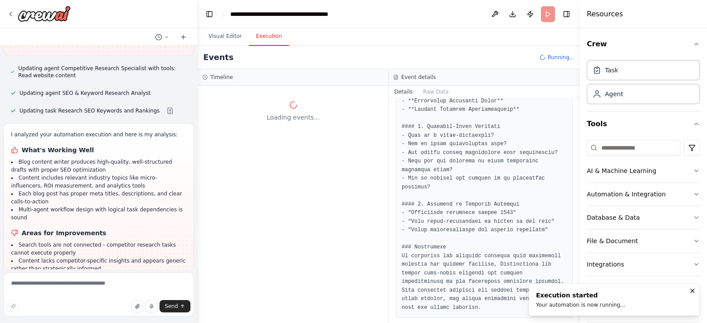
scroll to position [0, 0]
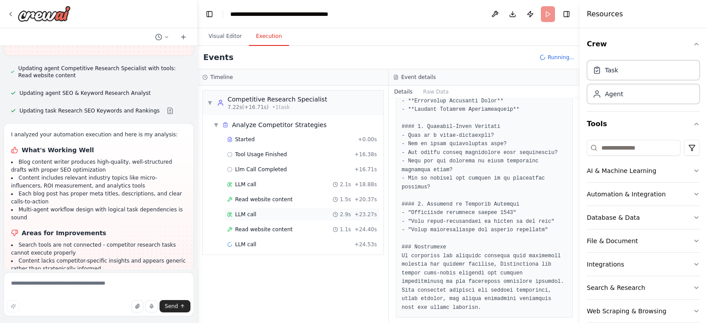
click at [245, 208] on div "LLM call 2.9s + 23.27s" at bounding box center [302, 214] width 156 height 13
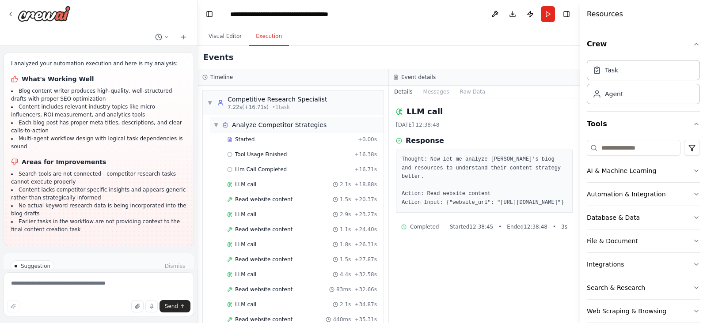
click at [267, 123] on span "Analyze Competitor Strategies" at bounding box center [279, 125] width 95 height 9
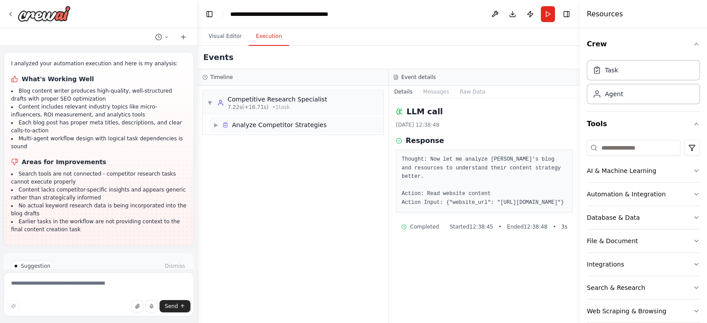
click at [292, 122] on span "Analyze Competitor Strategies" at bounding box center [279, 125] width 95 height 9
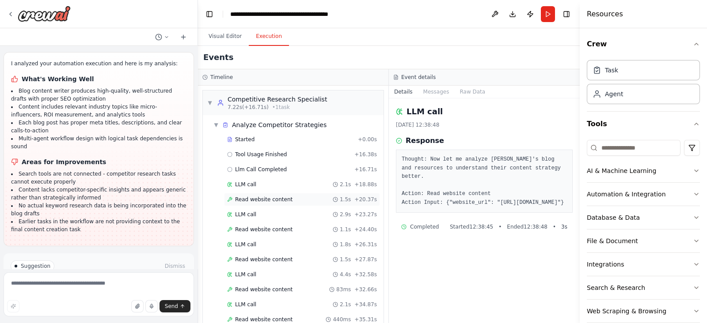
scroll to position [88, 0]
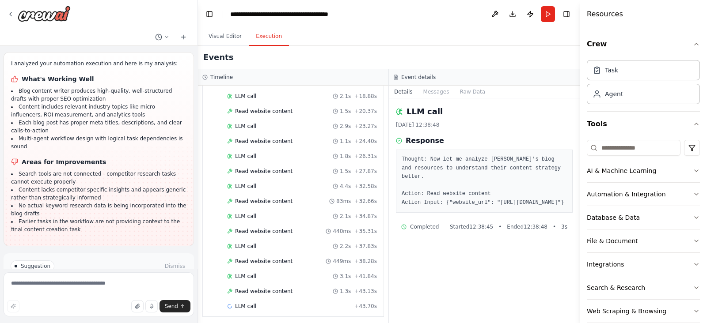
click at [101, 258] on span "Help fix error" at bounding box center [102, 303] width 35 height 7
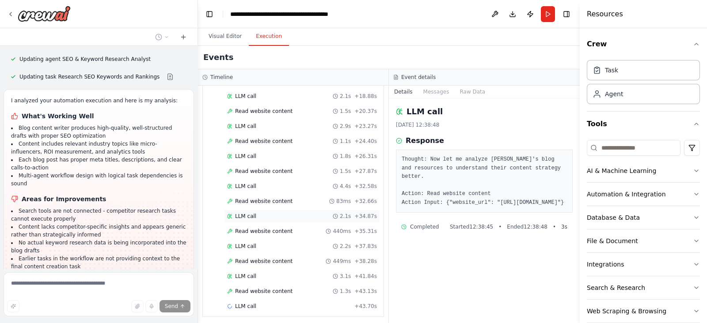
scroll to position [0, 0]
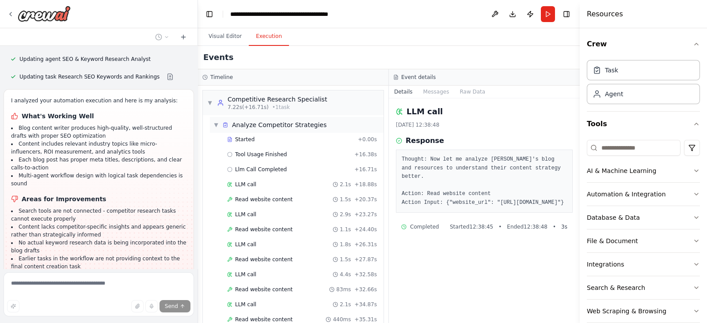
click at [253, 127] on span "Analyze Competitor Strategies" at bounding box center [279, 125] width 95 height 9
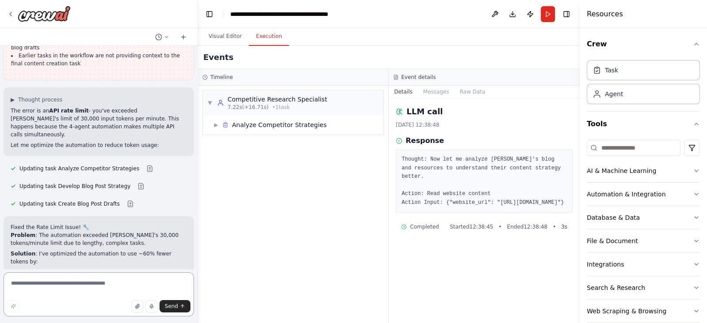
scroll to position [1642, 0]
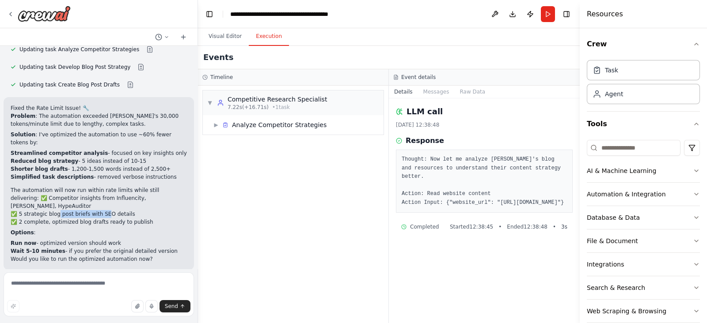
drag, startPoint x: 53, startPoint y: 137, endPoint x: 98, endPoint y: 137, distance: 45.1
click at [98, 186] on p "The automation will now run within rate limits while still delivering: ✅ Compet…" at bounding box center [99, 206] width 176 height 40
drag, startPoint x: 42, startPoint y: 143, endPoint x: 103, endPoint y: 143, distance: 61.0
click at [98, 186] on p "The automation will now run within rate limits while still delivering: ✅ Compet…" at bounding box center [99, 206] width 176 height 40
click at [104, 186] on p "The automation will now run within rate limits while still delivering: ✅ Compet…" at bounding box center [99, 206] width 176 height 40
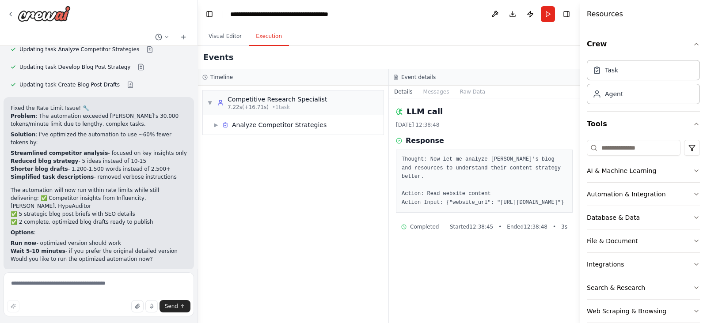
click at [113, 258] on span "Run Automation" at bounding box center [102, 327] width 43 height 7
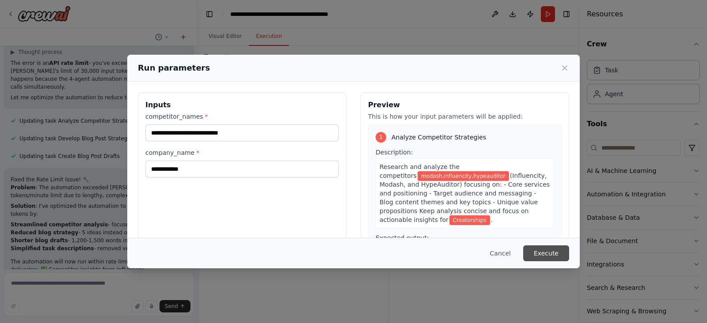
click at [561, 251] on button "Execute" at bounding box center [546, 254] width 46 height 16
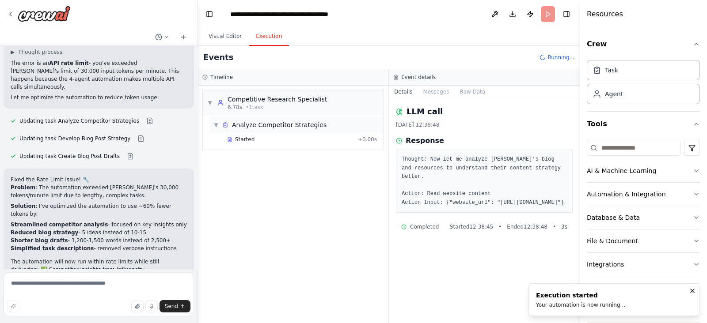
click at [283, 123] on span "Analyze Competitor Strategies" at bounding box center [279, 125] width 95 height 9
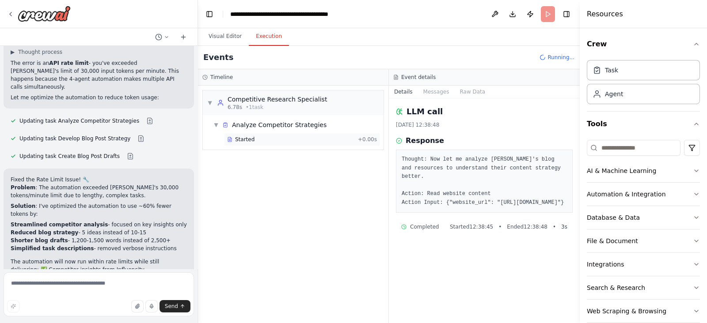
click at [270, 136] on div "Started" at bounding box center [290, 139] width 127 height 7
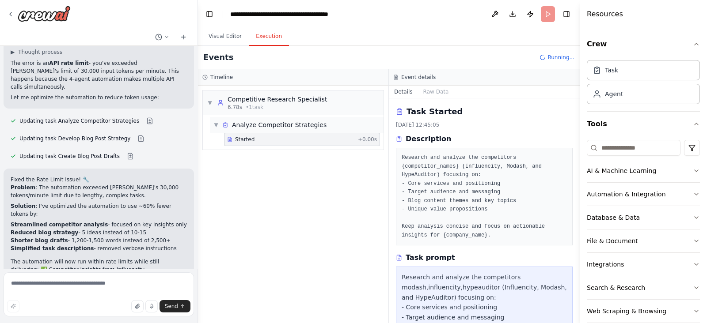
click at [278, 124] on span "Analyze Competitor Strategies" at bounding box center [279, 125] width 95 height 9
click at [548, 17] on header "**********" at bounding box center [389, 14] width 382 height 28
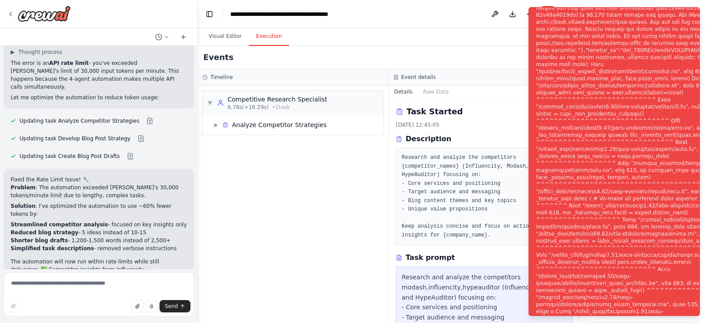
scroll to position [1642, 0]
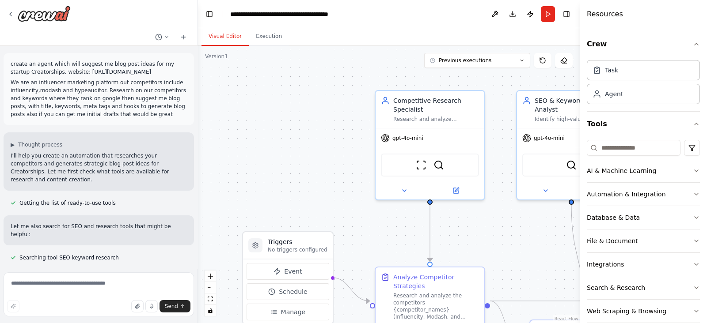
scroll to position [1024, 0]
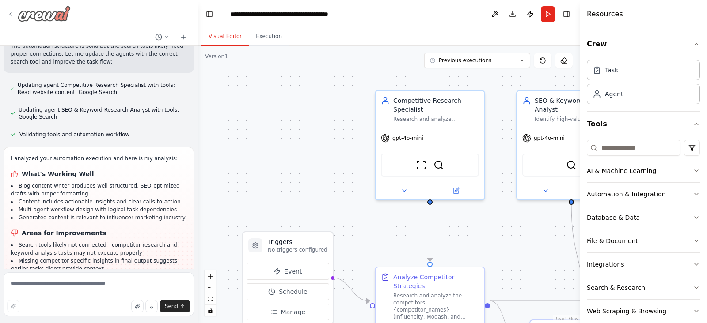
click at [38, 9] on img at bounding box center [44, 14] width 53 height 16
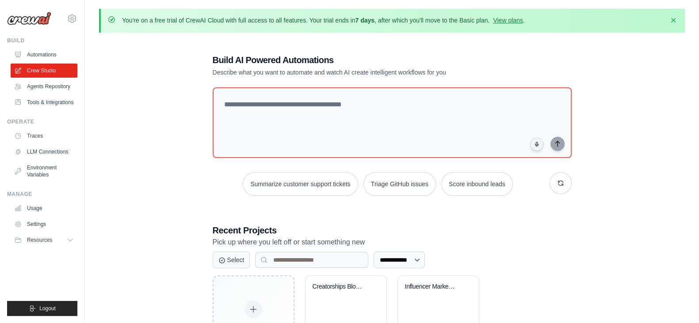
scroll to position [63, 0]
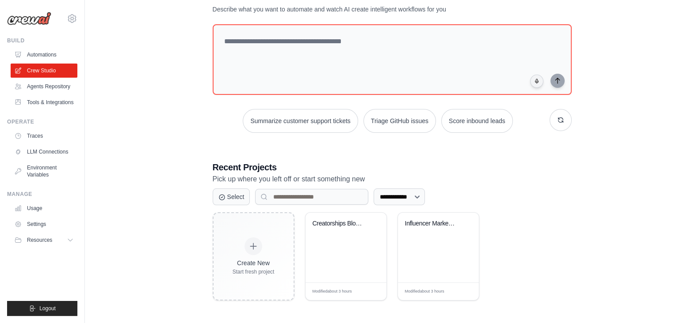
click at [141, 153] on div "**********" at bounding box center [391, 146] width 585 height 338
click at [49, 86] on link "Agents Repository" at bounding box center [44, 87] width 67 height 14
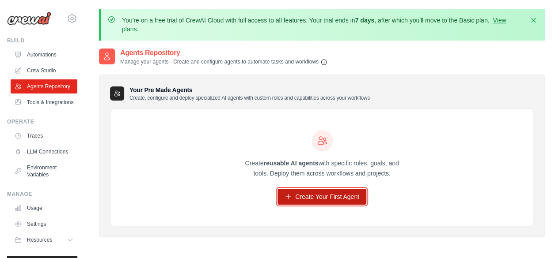
click at [342, 202] on link "Create Your First Agent" at bounding box center [321, 197] width 89 height 16
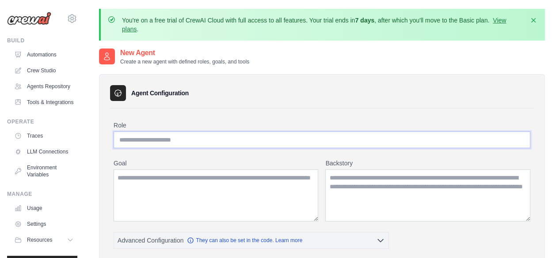
click at [221, 138] on input "Role" at bounding box center [322, 140] width 417 height 17
click at [222, 139] on input "Role" at bounding box center [322, 140] width 417 height 17
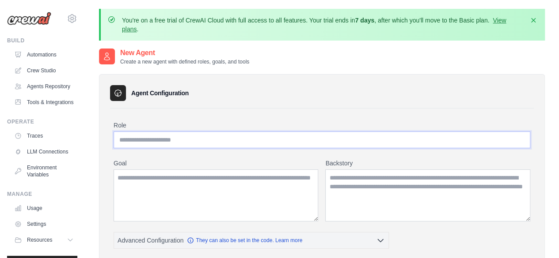
click at [222, 139] on input "Role" at bounding box center [322, 140] width 417 height 17
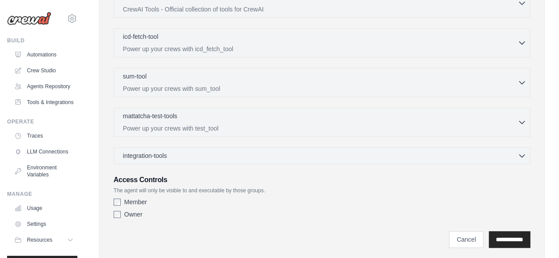
scroll to position [309, 0]
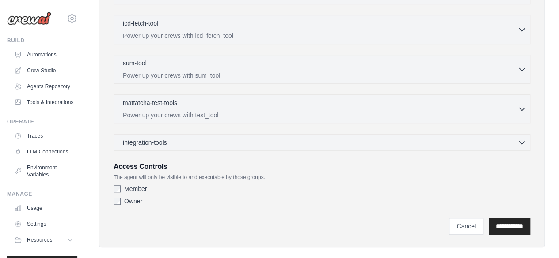
click at [288, 146] on div "integration-tools 0 selected Gmail HubSpot Microsoft Teams" at bounding box center [322, 142] width 417 height 17
click at [289, 144] on div "integration-tools 0 selected" at bounding box center [324, 142] width 403 height 9
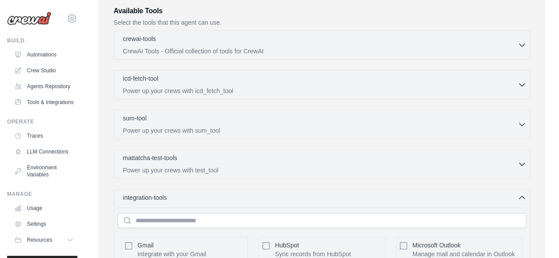
scroll to position [252, 0]
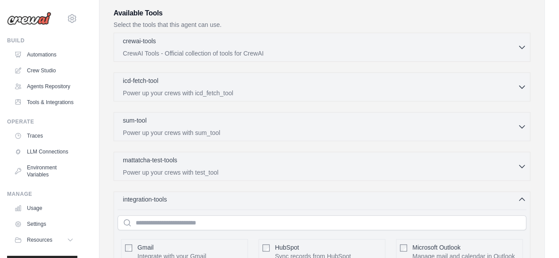
click at [283, 195] on div "integration-tools 0 selected" at bounding box center [324, 199] width 403 height 9
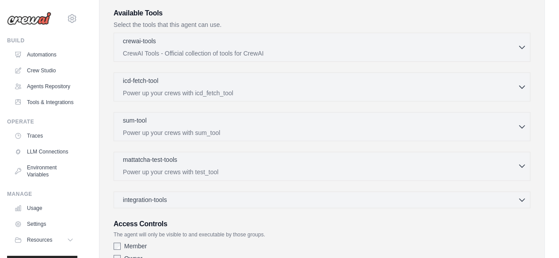
click at [285, 158] on div "mattatcha-test-tools 0 selected" at bounding box center [320, 161] width 395 height 11
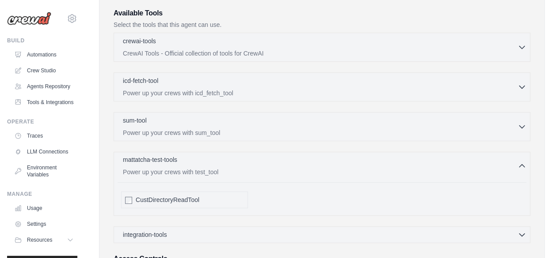
click at [285, 158] on div "mattatcha-test-tools 0 selected" at bounding box center [320, 161] width 395 height 11
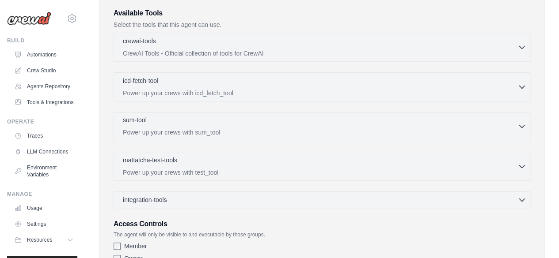
click at [300, 122] on div "sum-tool 0 selected" at bounding box center [320, 121] width 395 height 11
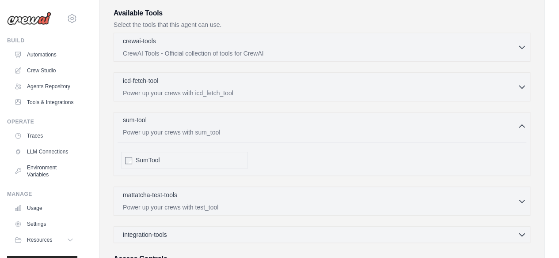
click at [300, 122] on div "sum-tool 0 selected" at bounding box center [320, 121] width 395 height 11
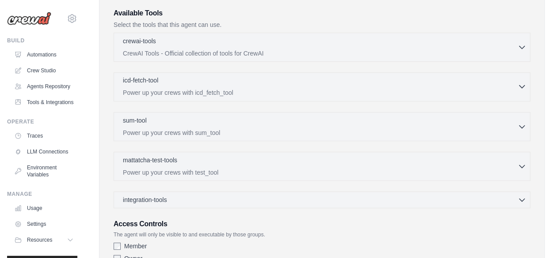
click at [304, 93] on p "Power up your crews with icd_fetch_tool" at bounding box center [320, 92] width 395 height 9
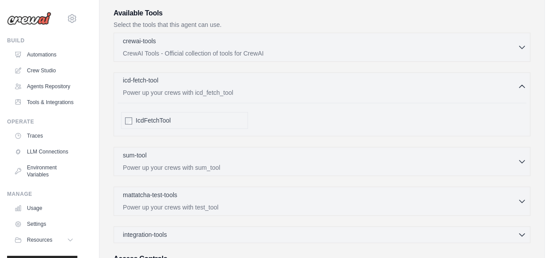
click at [304, 93] on p "Power up your crews with icd_fetch_tool" at bounding box center [320, 92] width 395 height 9
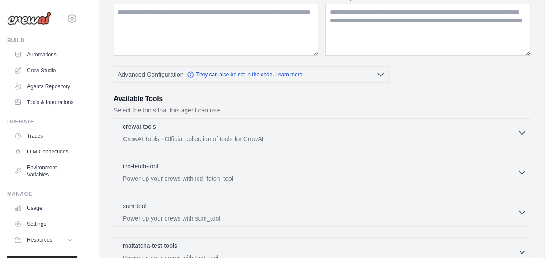
scroll to position [163, 0]
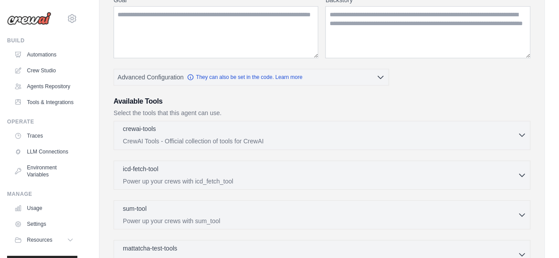
click at [300, 130] on div "crewai-tools 0 selected" at bounding box center [320, 130] width 395 height 11
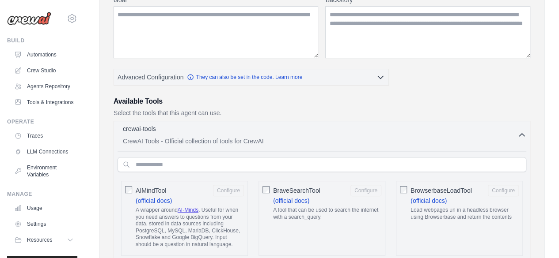
click at [320, 137] on p "CrewAI Tools - Official collection of tools for CrewAI" at bounding box center [320, 141] width 395 height 9
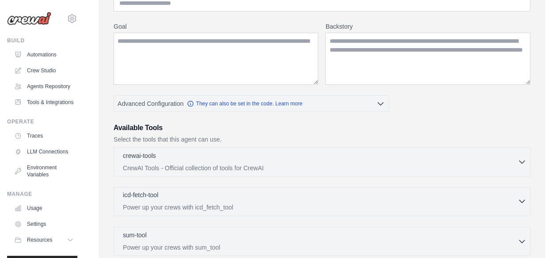
scroll to position [97, 0]
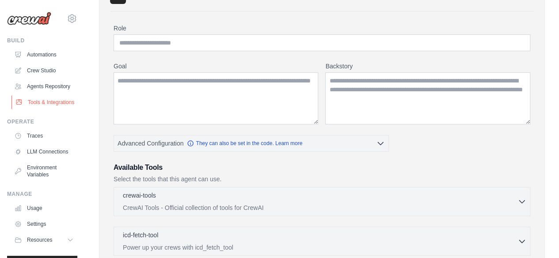
click at [42, 110] on link "Tools & Integrations" at bounding box center [44, 102] width 67 height 14
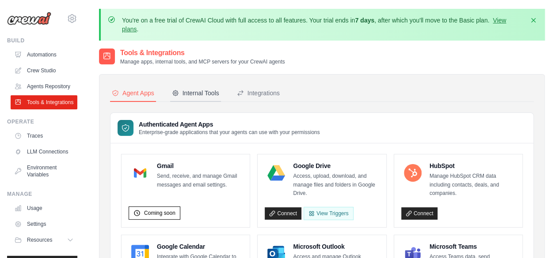
click at [205, 86] on button "Internal Tools" at bounding box center [195, 93] width 51 height 17
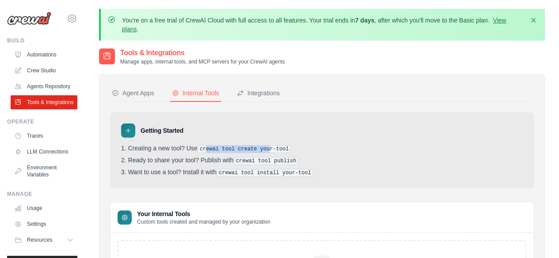
drag, startPoint x: 208, startPoint y: 149, endPoint x: 266, endPoint y: 147, distance: 58.3
click at [266, 147] on pre "crewai tool create your-tool" at bounding box center [244, 149] width 94 height 8
drag, startPoint x: 243, startPoint y: 158, endPoint x: 266, endPoint y: 158, distance: 23.0
click at [266, 158] on pre "crewai tool publish" at bounding box center [266, 161] width 65 height 8
drag, startPoint x: 231, startPoint y: 171, endPoint x: 282, endPoint y: 171, distance: 50.8
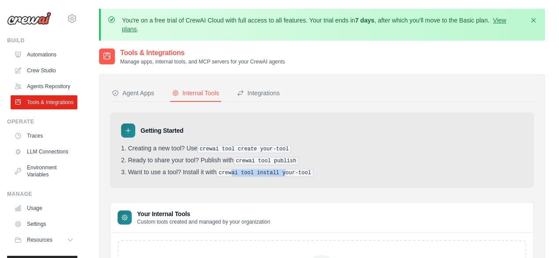
click at [282, 171] on pre "crewai tool install your-tool" at bounding box center [264, 173] width 97 height 8
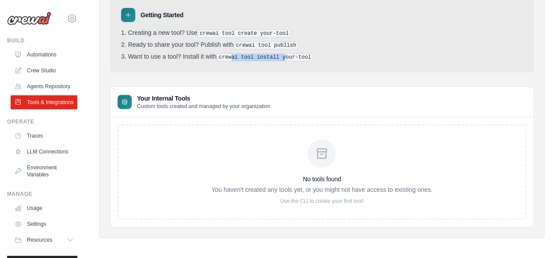
scroll to position [116, 0]
click at [302, 175] on h3 "No tools found" at bounding box center [321, 179] width 221 height 9
click at [291, 186] on p "You haven't created any tools yet, or you might not have access to existing one…" at bounding box center [321, 189] width 221 height 9
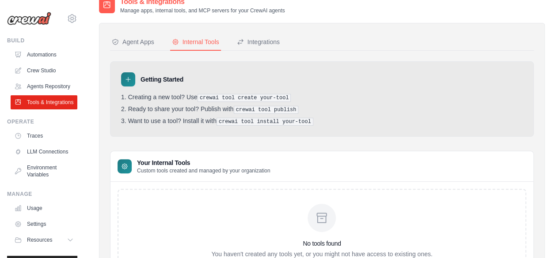
scroll to position [0, 0]
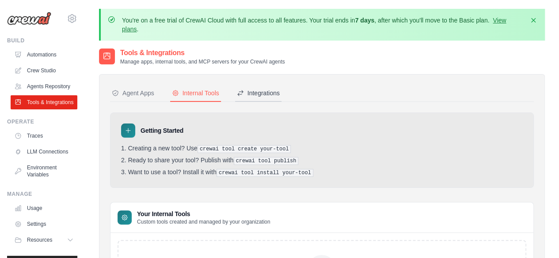
click at [261, 91] on div "Integrations" at bounding box center [258, 93] width 43 height 9
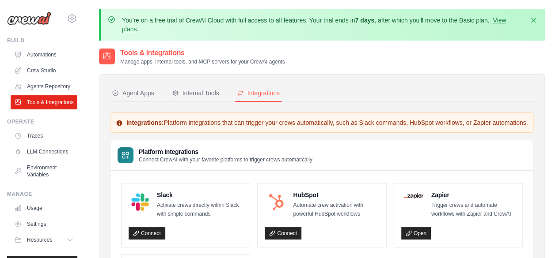
drag, startPoint x: 165, startPoint y: 122, endPoint x: 163, endPoint y: 128, distance: 5.6
click at [163, 127] on p "Integrations: Platform integrations that can trigger your crews automatically, …" at bounding box center [322, 122] width 412 height 9
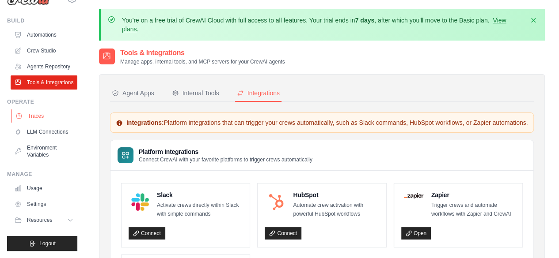
scroll to position [41, 0]
click at [40, 190] on link "Usage" at bounding box center [44, 189] width 67 height 14
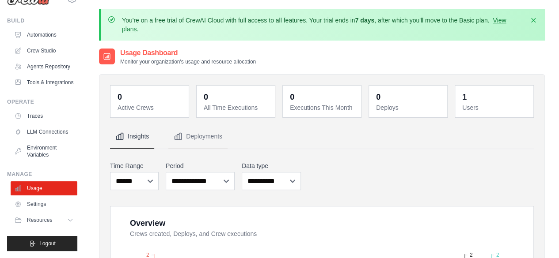
click at [212, 65] on p "Monitor your organization's usage and resource allocation" at bounding box center [188, 61] width 136 height 7
